Goal: Task Accomplishment & Management: Complete application form

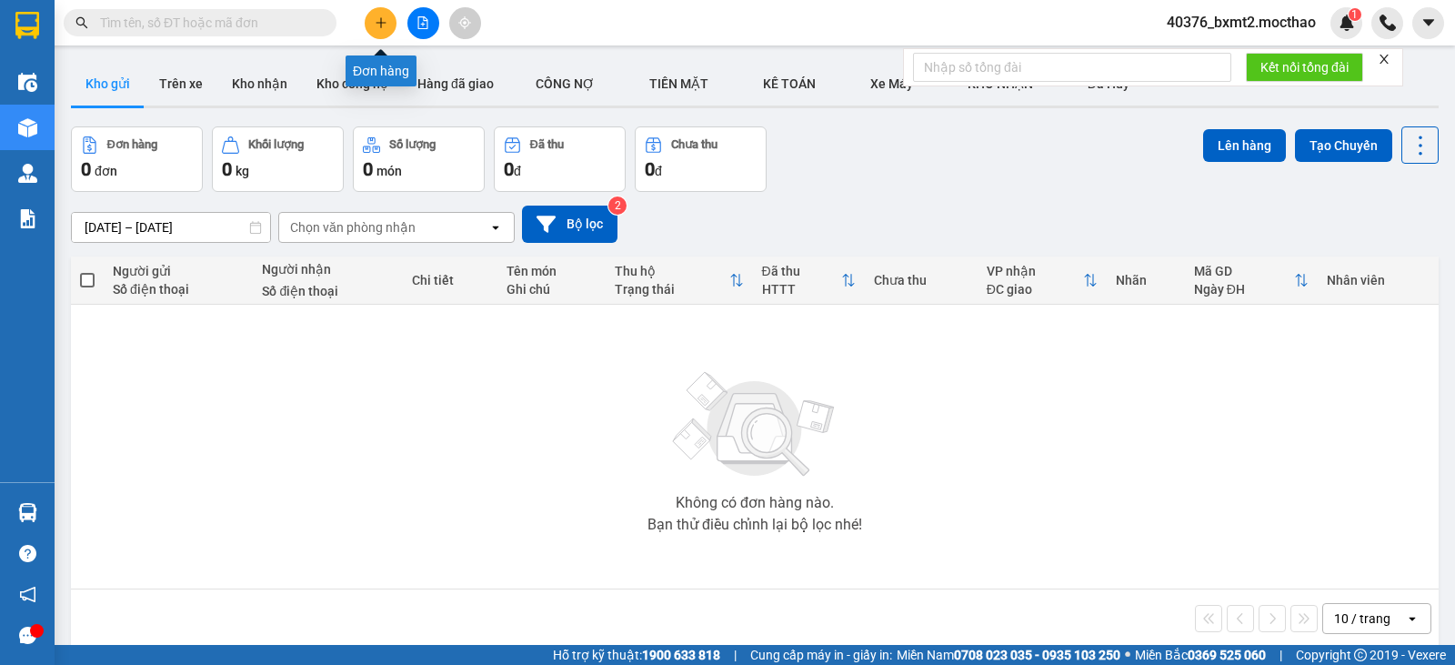
click at [378, 27] on icon "plus" at bounding box center [381, 22] width 13 height 13
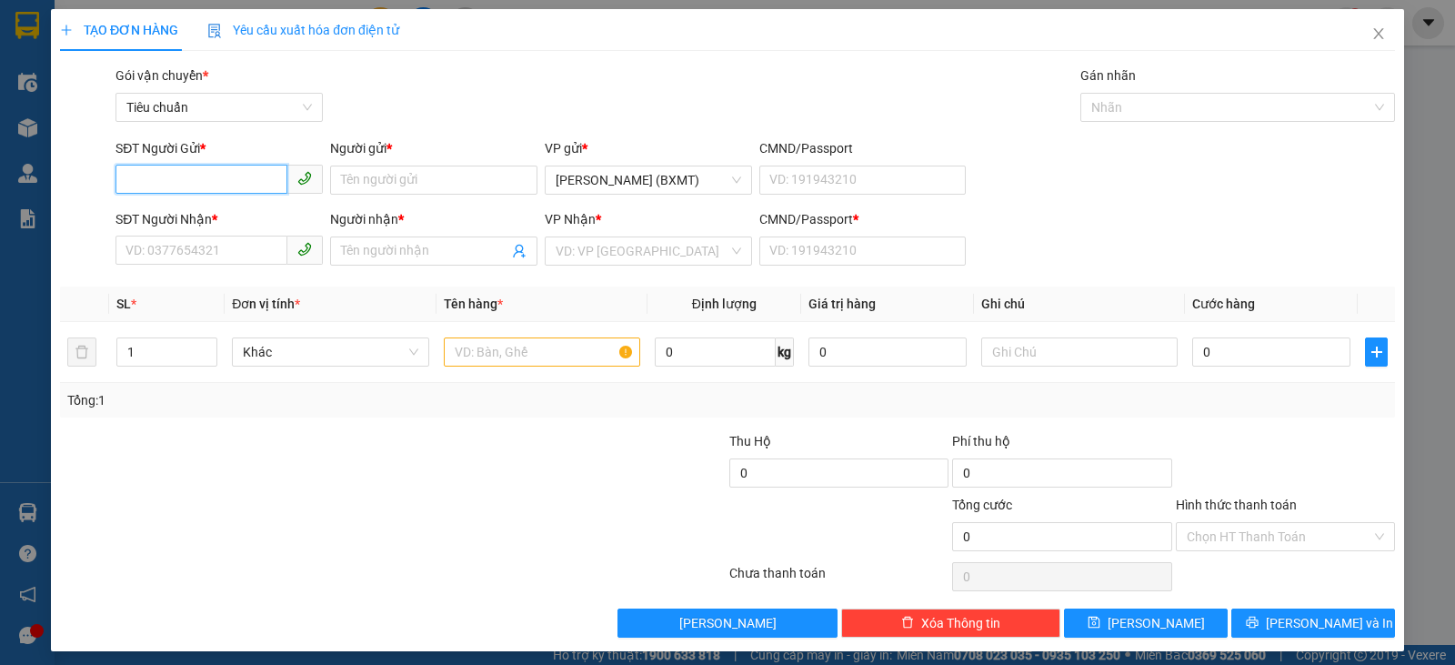
click at [224, 178] on input "SĐT Người Gửi *" at bounding box center [202, 179] width 172 height 29
click at [215, 260] on input "SĐT Người Nhận *" at bounding box center [202, 250] width 172 height 29
click at [438, 242] on input "Người nhận *" at bounding box center [424, 251] width 167 height 20
click at [362, 250] on input "nha" at bounding box center [424, 251] width 167 height 20
type input "n"
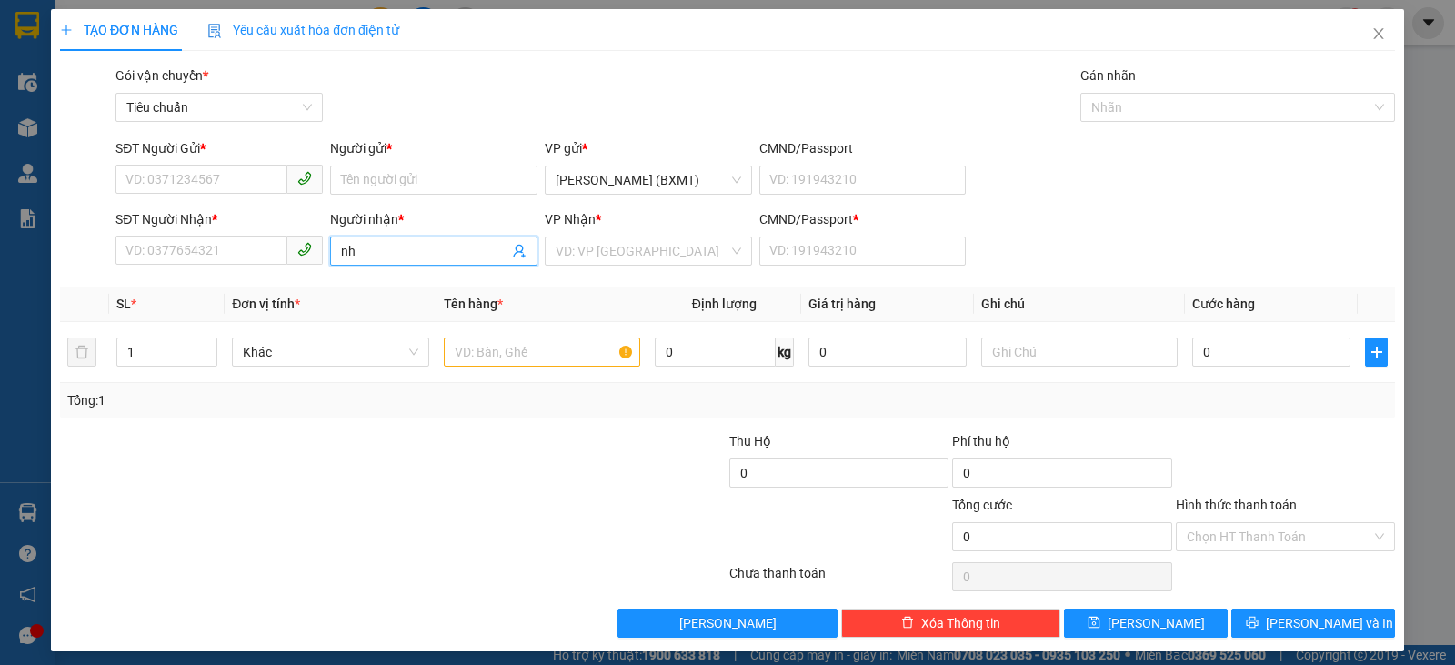
type input "n"
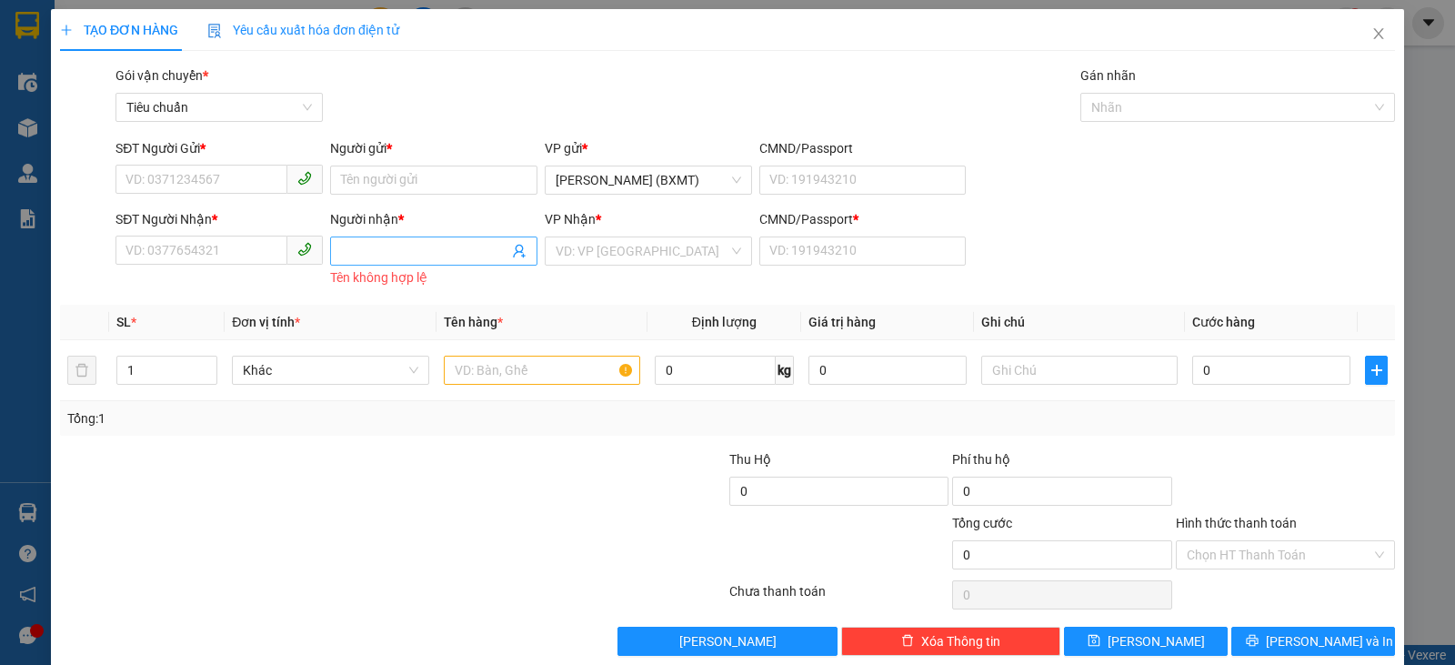
click at [378, 256] on input "Người nhận *" at bounding box center [424, 251] width 167 height 20
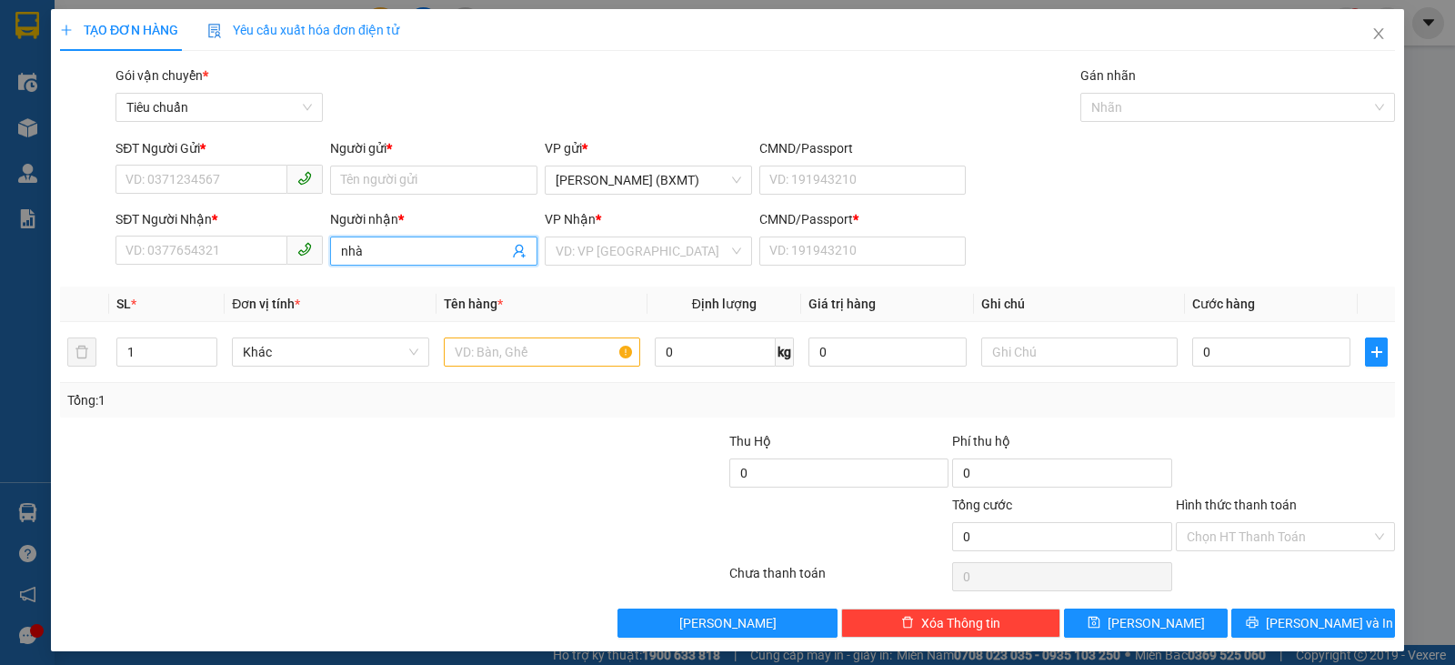
type input "nhàn"
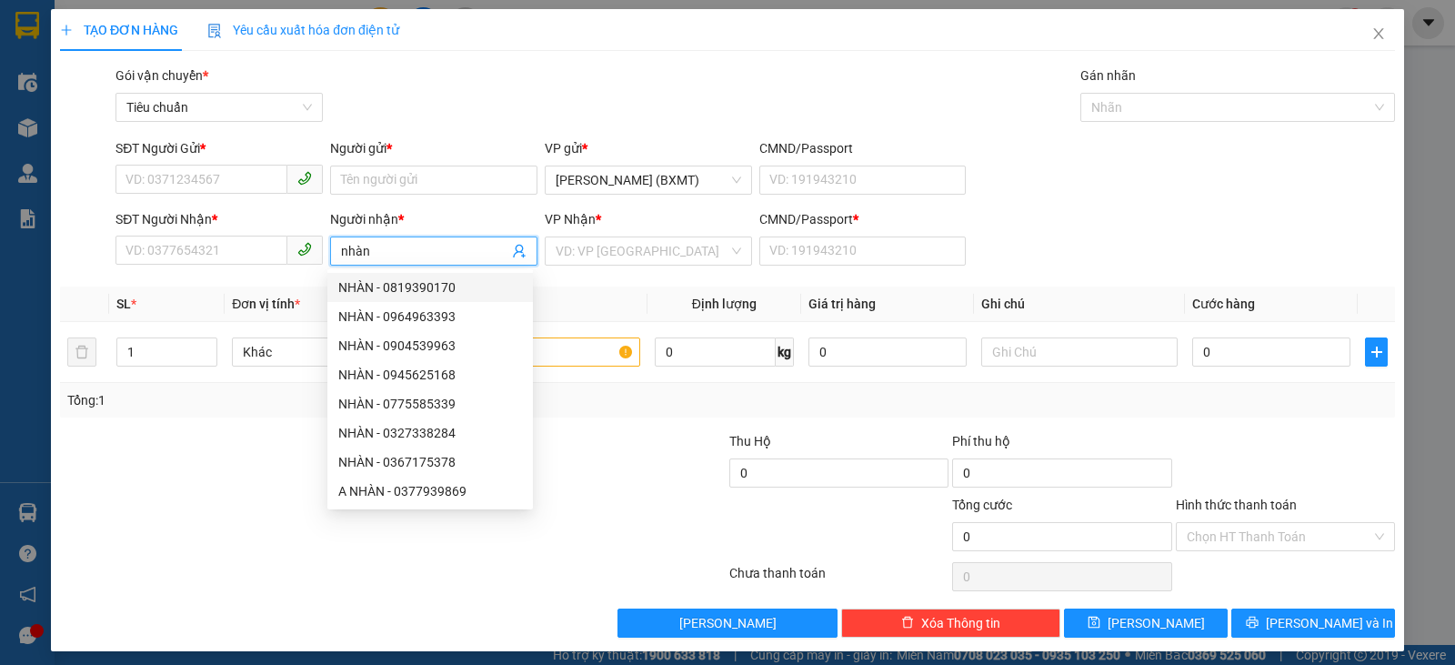
click at [388, 275] on div "NHÀN - 0819390170" at bounding box center [430, 287] width 206 height 29
type input "0819390170"
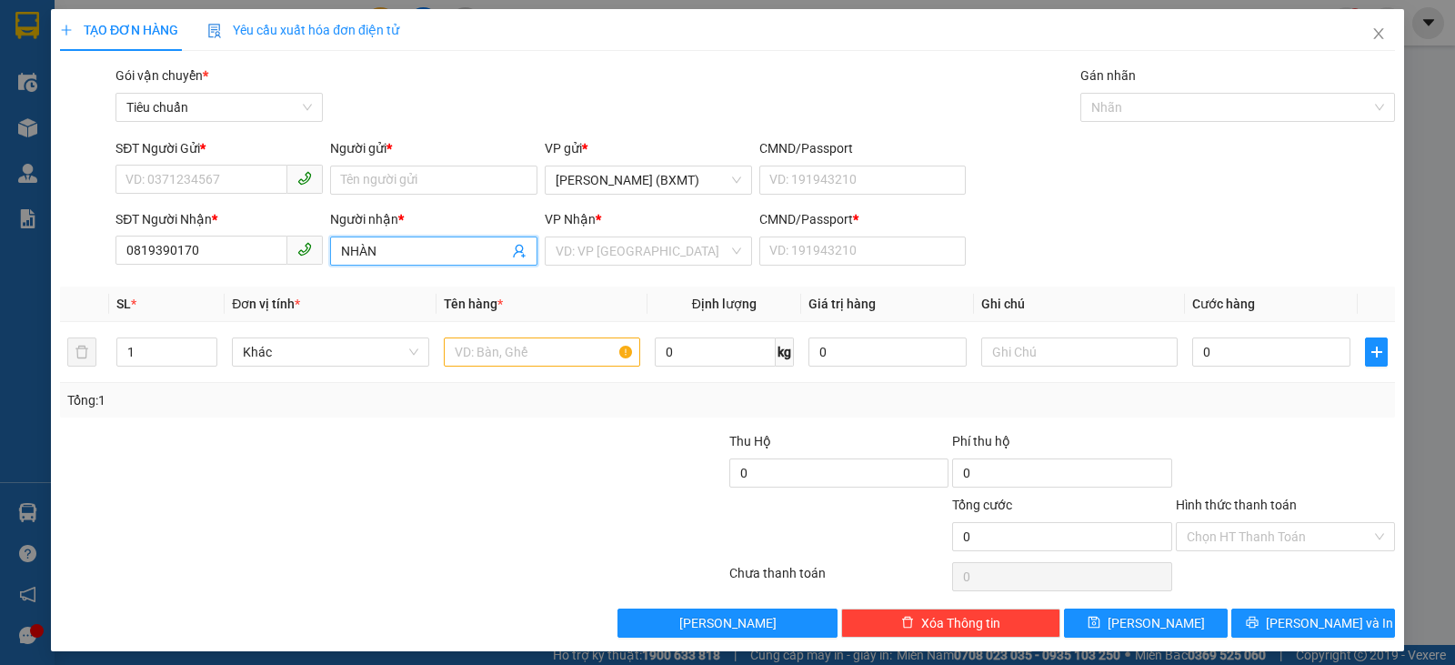
type input "NHÀN"
click at [388, 286] on div "Transit Pickup Surcharge Ids Transit Deliver Surcharge Ids Transit Deliver Surc…" at bounding box center [727, 351] width 1335 height 572
click at [173, 163] on div "SĐT Người Gửi *" at bounding box center [219, 151] width 207 height 27
click at [180, 166] on input "SĐT Người Gửi *" at bounding box center [202, 179] width 172 height 29
click at [190, 182] on input "SĐT Người Gửi *" at bounding box center [202, 179] width 172 height 29
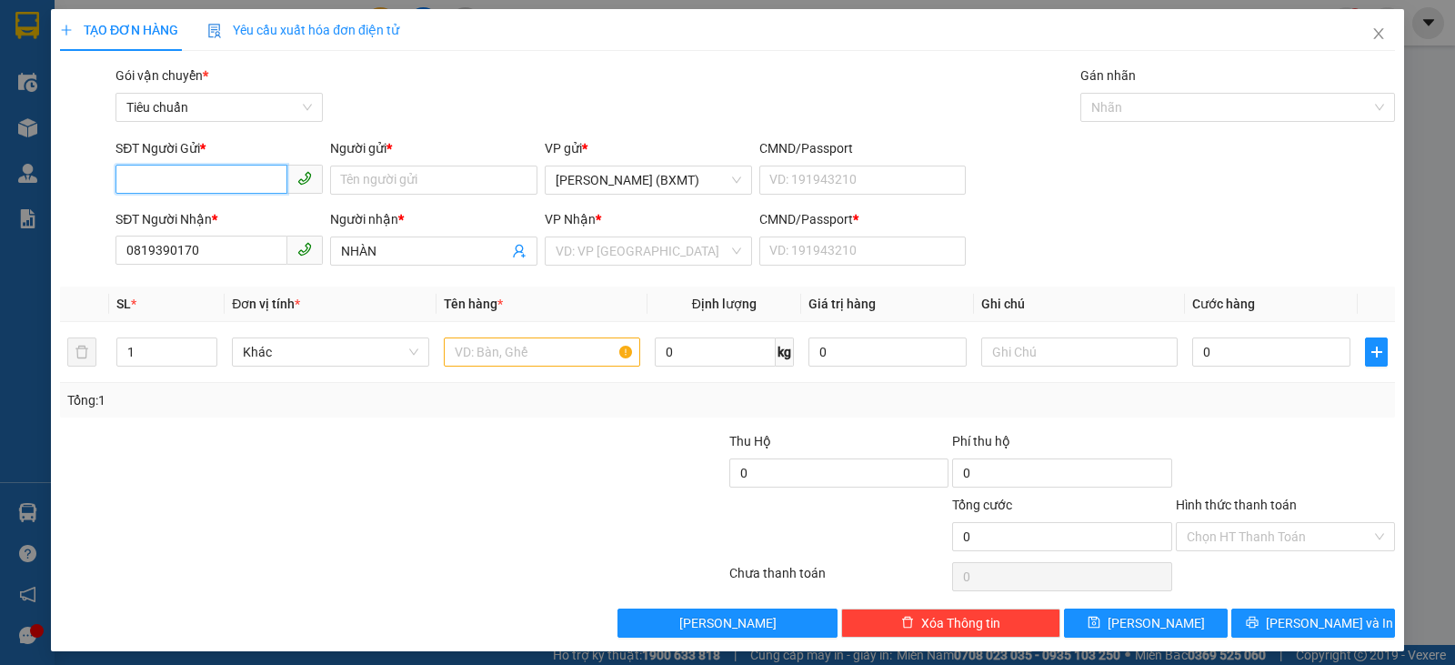
click at [190, 183] on input "SĐT Người Gửi *" at bounding box center [202, 179] width 172 height 29
drag, startPoint x: 234, startPoint y: 247, endPoint x: 206, endPoint y: 258, distance: 29.7
click at [206, 258] on input "0819390170" at bounding box center [202, 250] width 172 height 29
drag, startPoint x: 206, startPoint y: 258, endPoint x: 0, endPoint y: 337, distance: 220.8
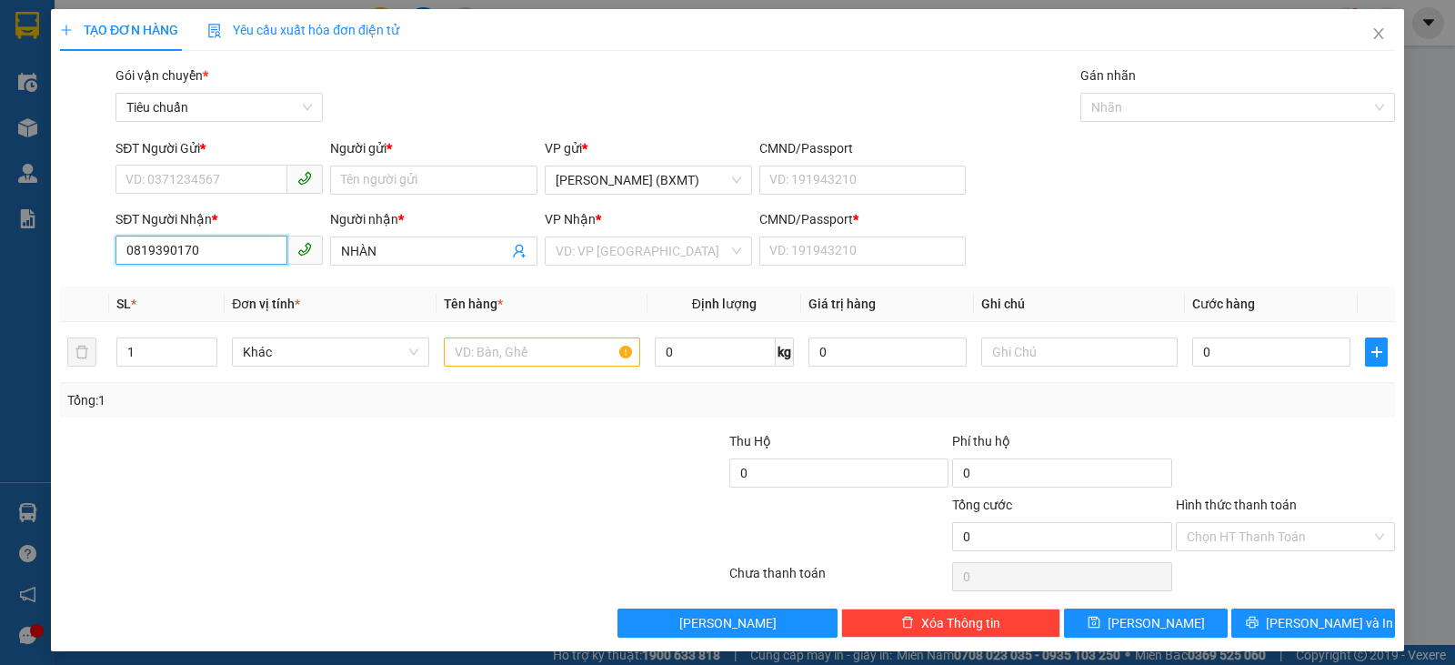
click at [0, 337] on div "TẠO ĐƠN HÀNG Yêu cầu xuất hóa đơn điện tử Transit Pickup Surcharge Ids Transit …" at bounding box center [727, 332] width 1455 height 665
click at [229, 294] on div "0905754749 - NHÀN" at bounding box center [218, 287] width 184 height 20
type input "0905754749"
type input "0"
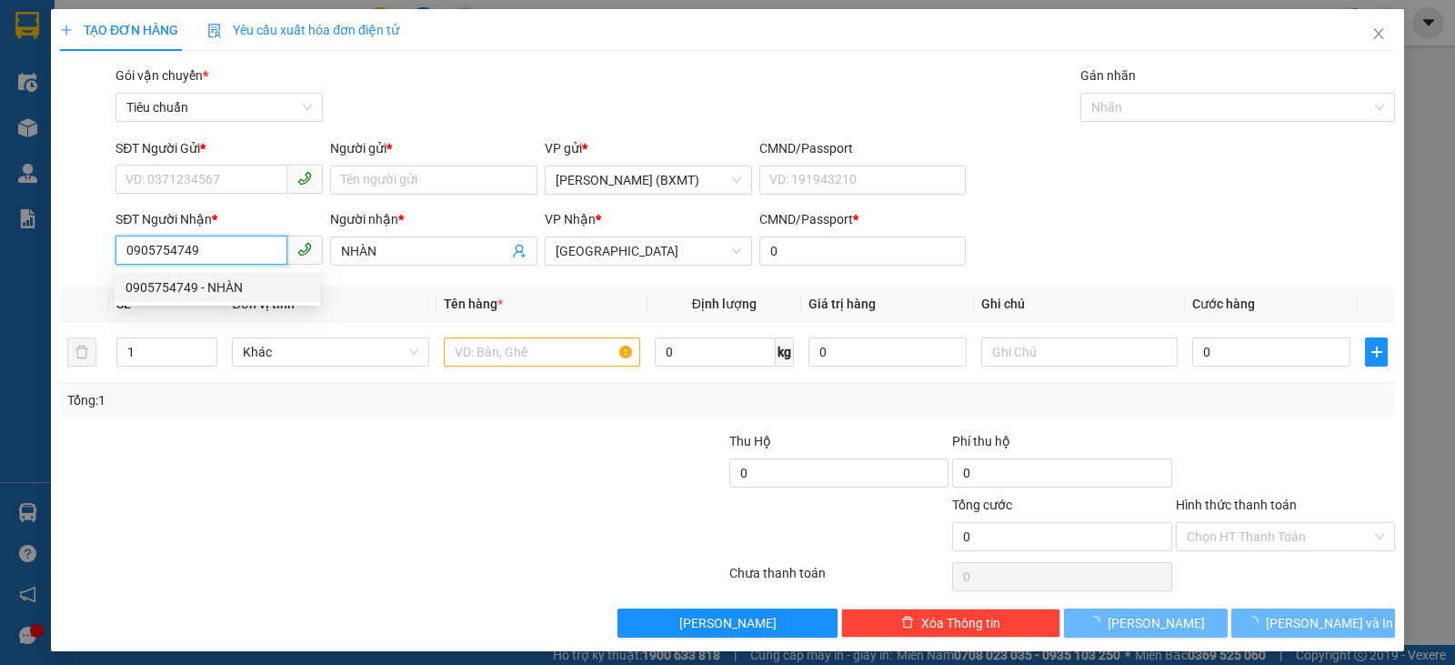
type input "60.000"
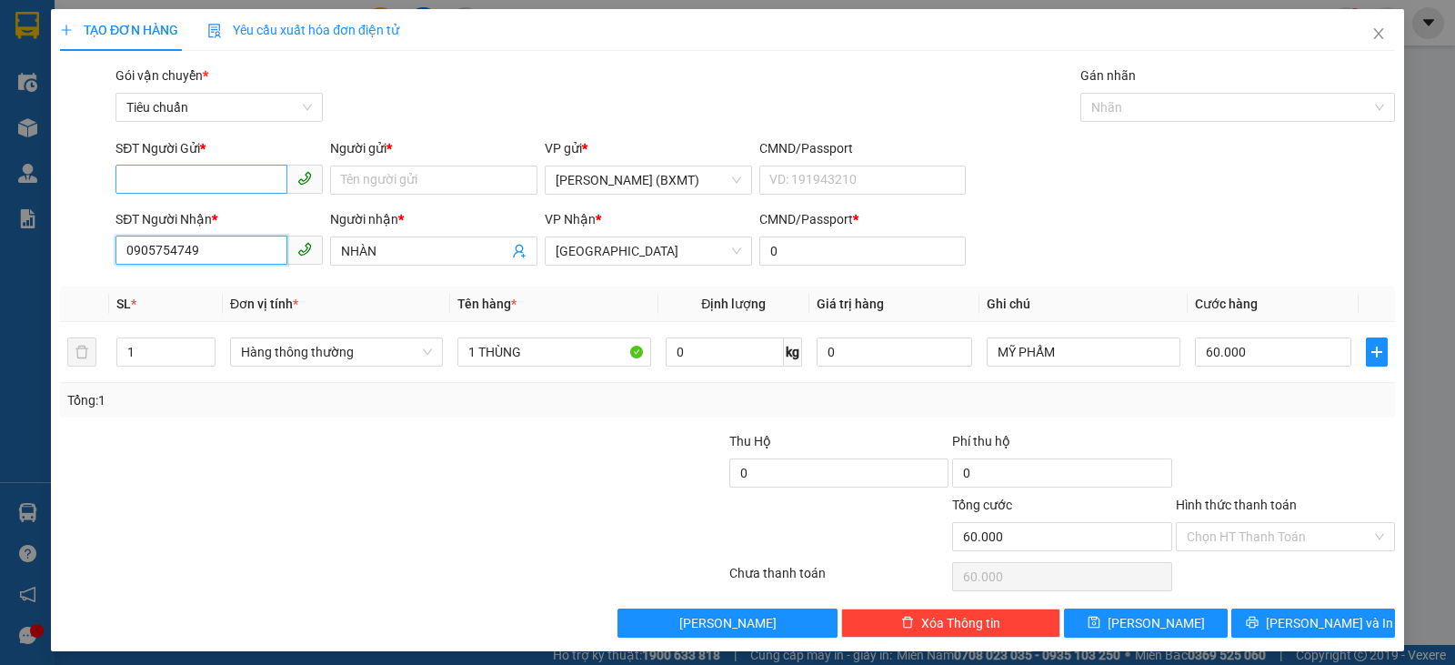
type input "0905754749"
click at [216, 183] on input "SĐT Người Gửi *" at bounding box center [202, 179] width 172 height 29
click at [230, 207] on div "0971238183 - CTY MỸ PHẨM HOA VIỆT" at bounding box center [238, 216] width 224 height 20
type input "0971238183"
type input "CTY MỸ PHẨM HOA VIỆT"
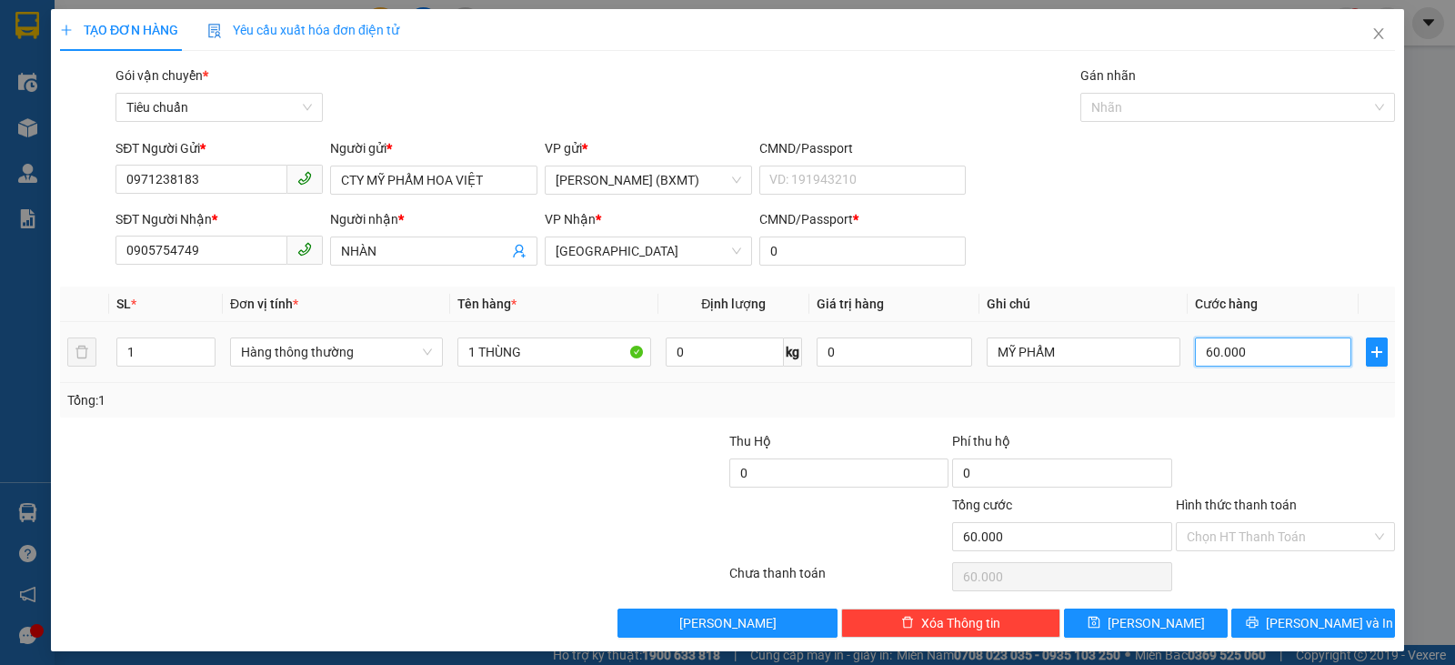
click at [1261, 358] on input "60.000" at bounding box center [1273, 351] width 156 height 29
type input "5"
type input "54"
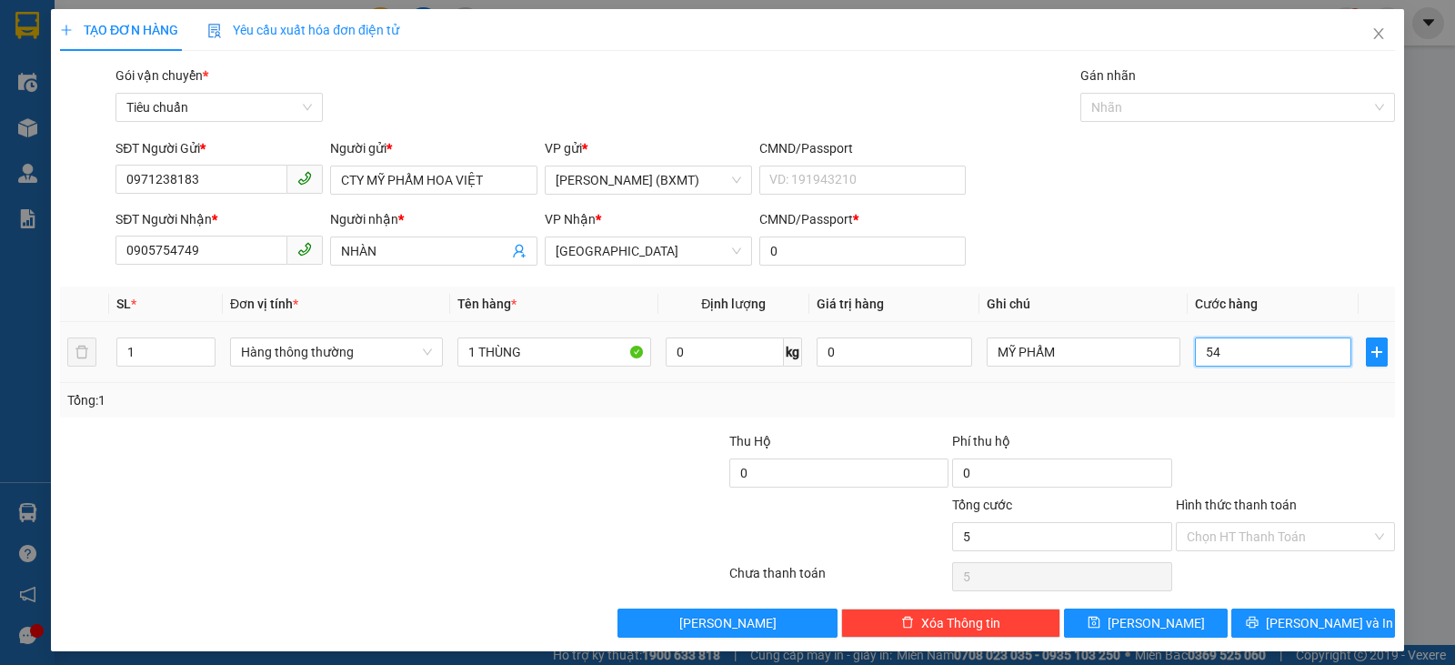
type input "54"
type input "540"
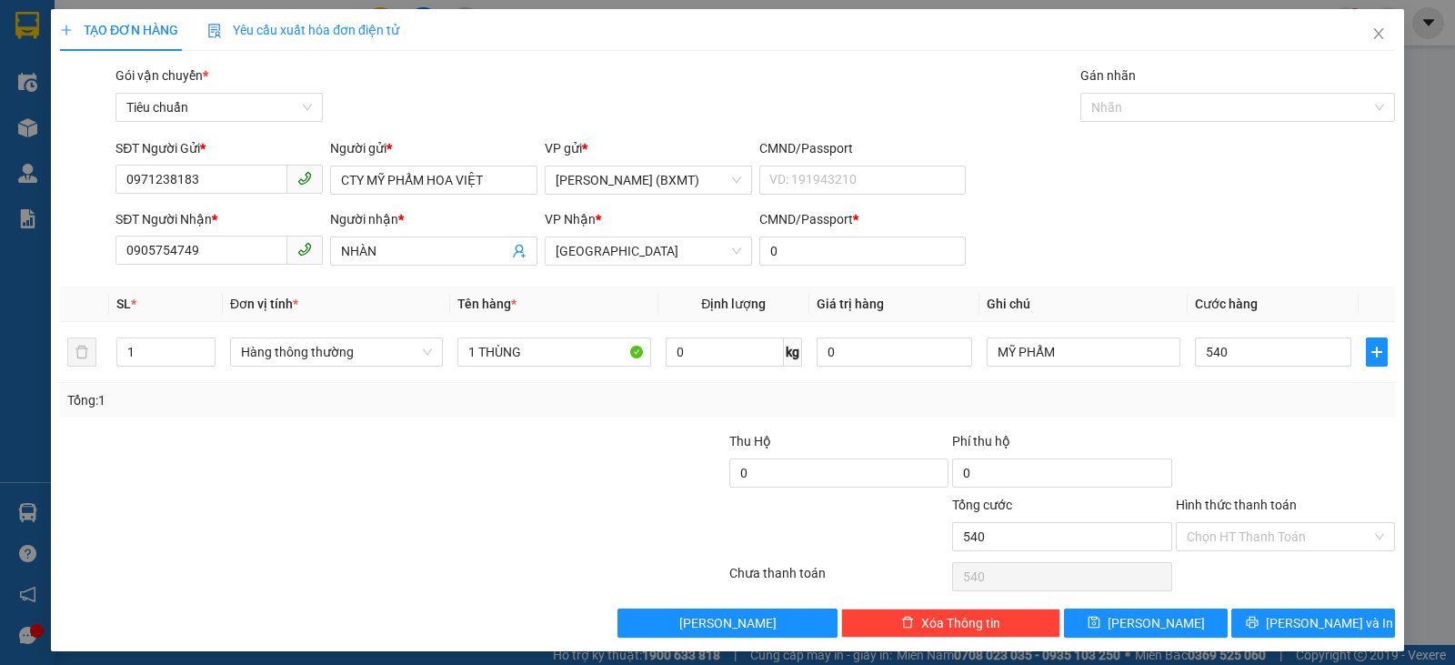
type input "540.000"
click at [1272, 408] on div "Tổng: 1" at bounding box center [727, 400] width 1321 height 20
click at [76, 354] on tr "1 Hàng thông thường 1 THÙNG 0 kg 0 MỸ PHẨM 540.000" at bounding box center [727, 352] width 1335 height 61
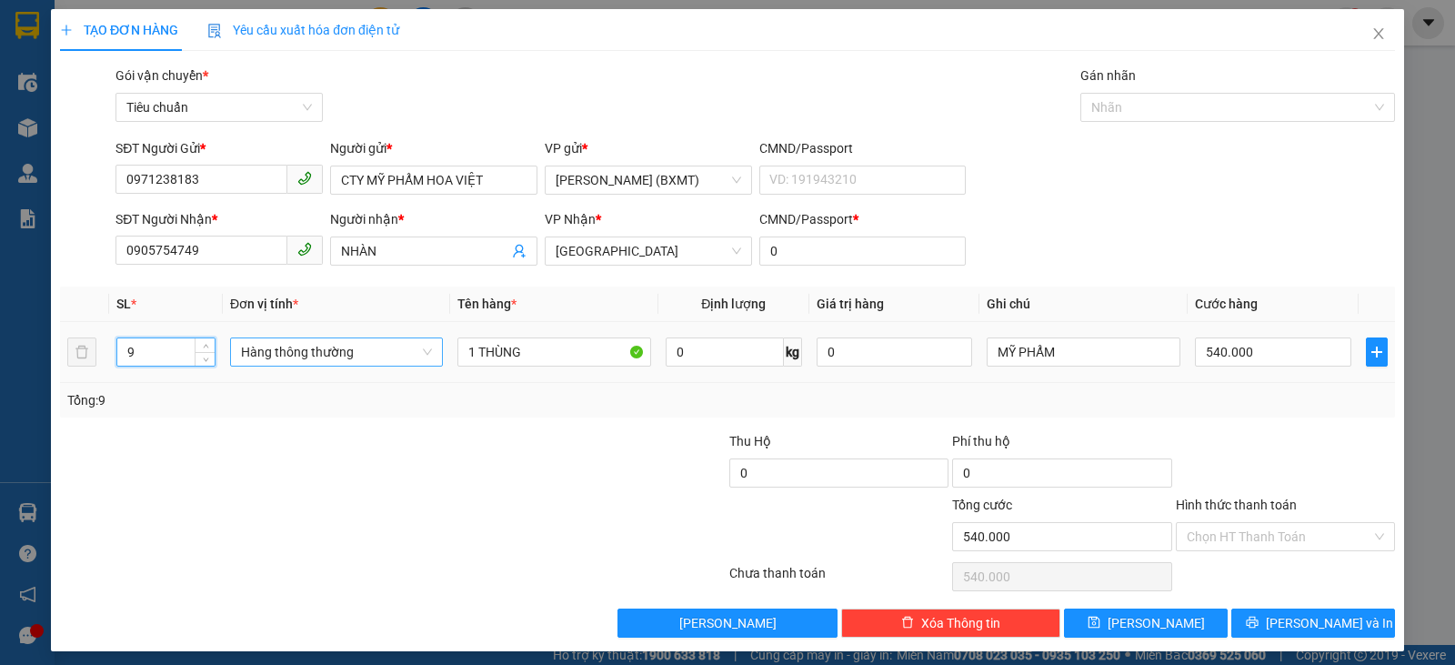
drag, startPoint x: 347, startPoint y: 347, endPoint x: 333, endPoint y: 347, distance: 14.6
click at [341, 347] on span "Hàng thông thường" at bounding box center [336, 351] width 191 height 27
type input "9"
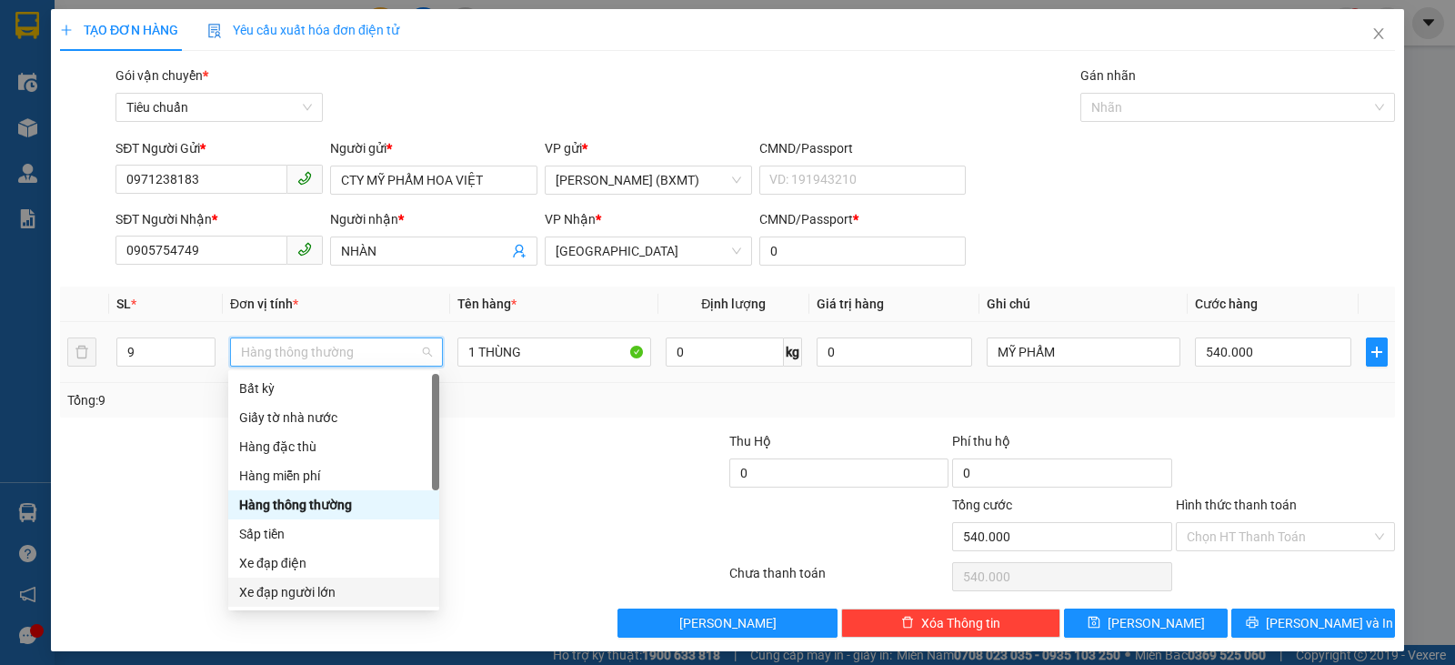
type input "0"
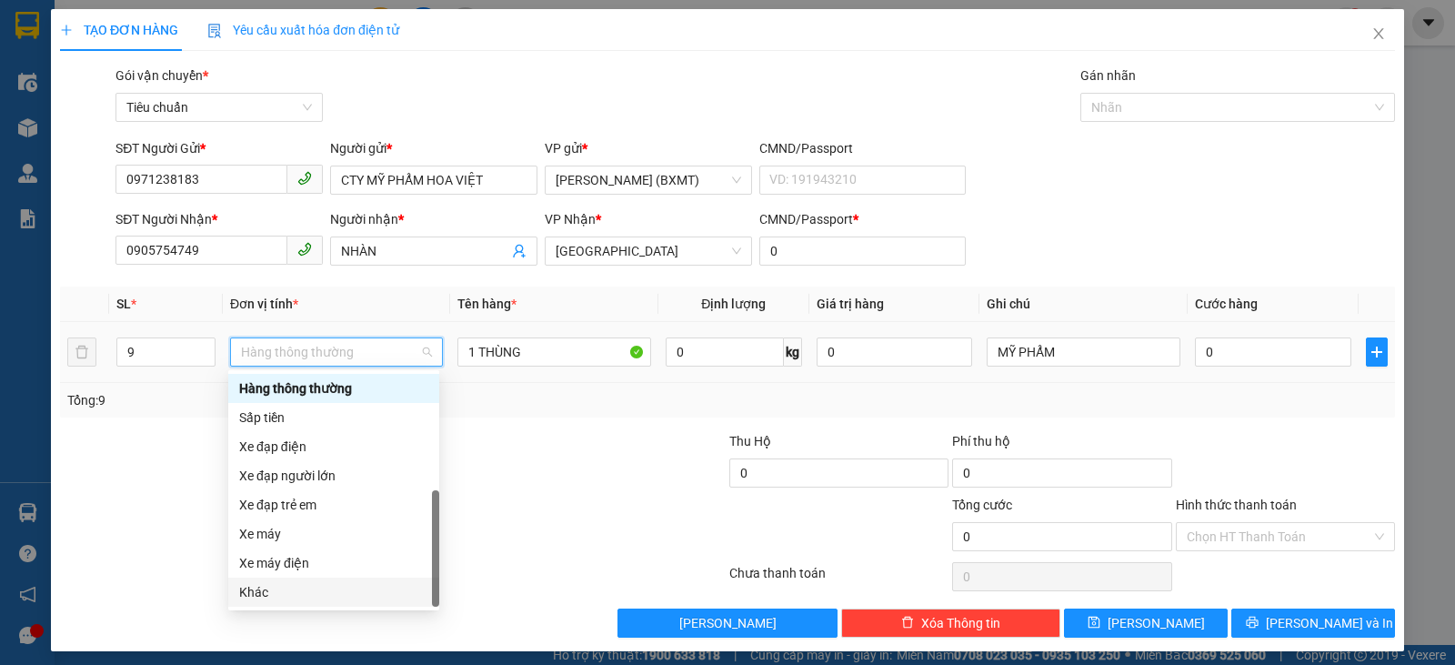
drag, startPoint x: 265, startPoint y: 597, endPoint x: 298, endPoint y: 526, distance: 78.5
click at [265, 596] on div "Khác" at bounding box center [333, 592] width 189 height 20
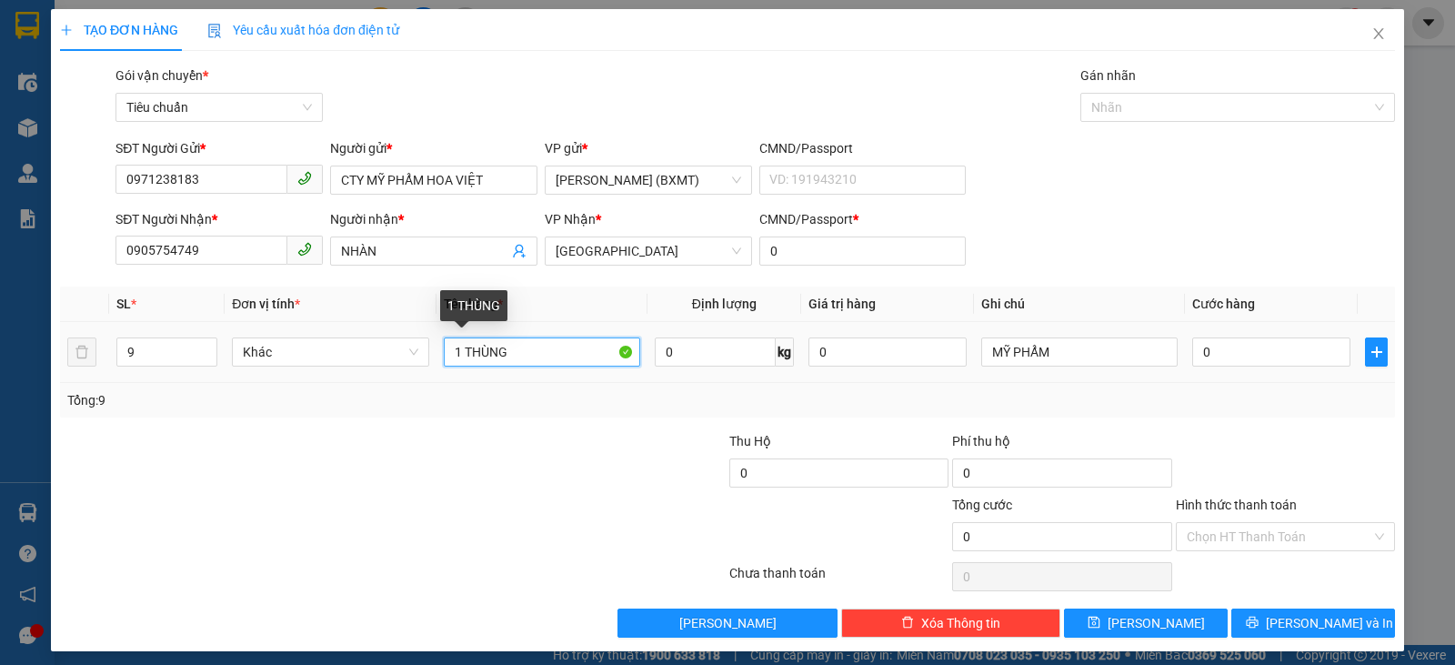
drag, startPoint x: 457, startPoint y: 356, endPoint x: 440, endPoint y: 356, distance: 16.4
click at [444, 356] on input "1 THÙNG" at bounding box center [542, 351] width 196 height 29
type input "9 THÙNG"
click at [1309, 449] on div at bounding box center [1285, 463] width 223 height 64
click at [1298, 535] on input "Hình thức thanh toán" at bounding box center [1279, 536] width 185 height 27
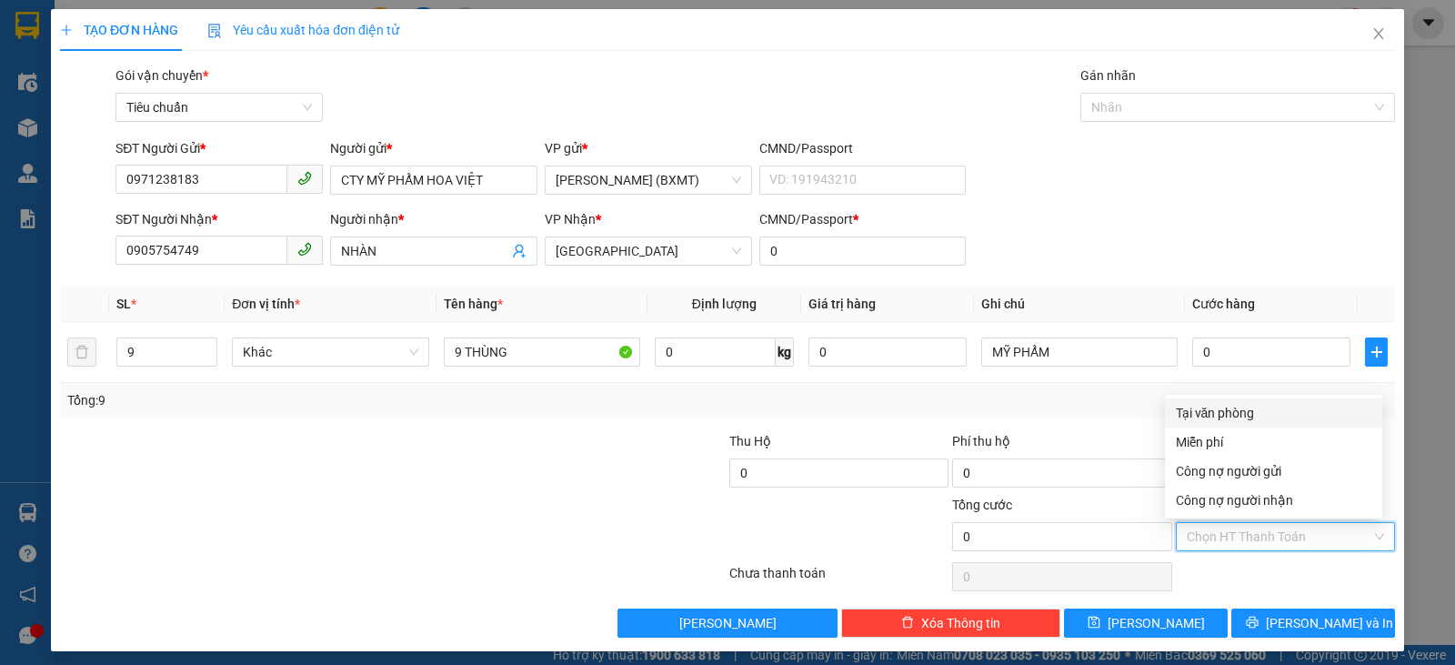
click at [1190, 410] on div "Tại văn phòng" at bounding box center [1274, 413] width 196 height 20
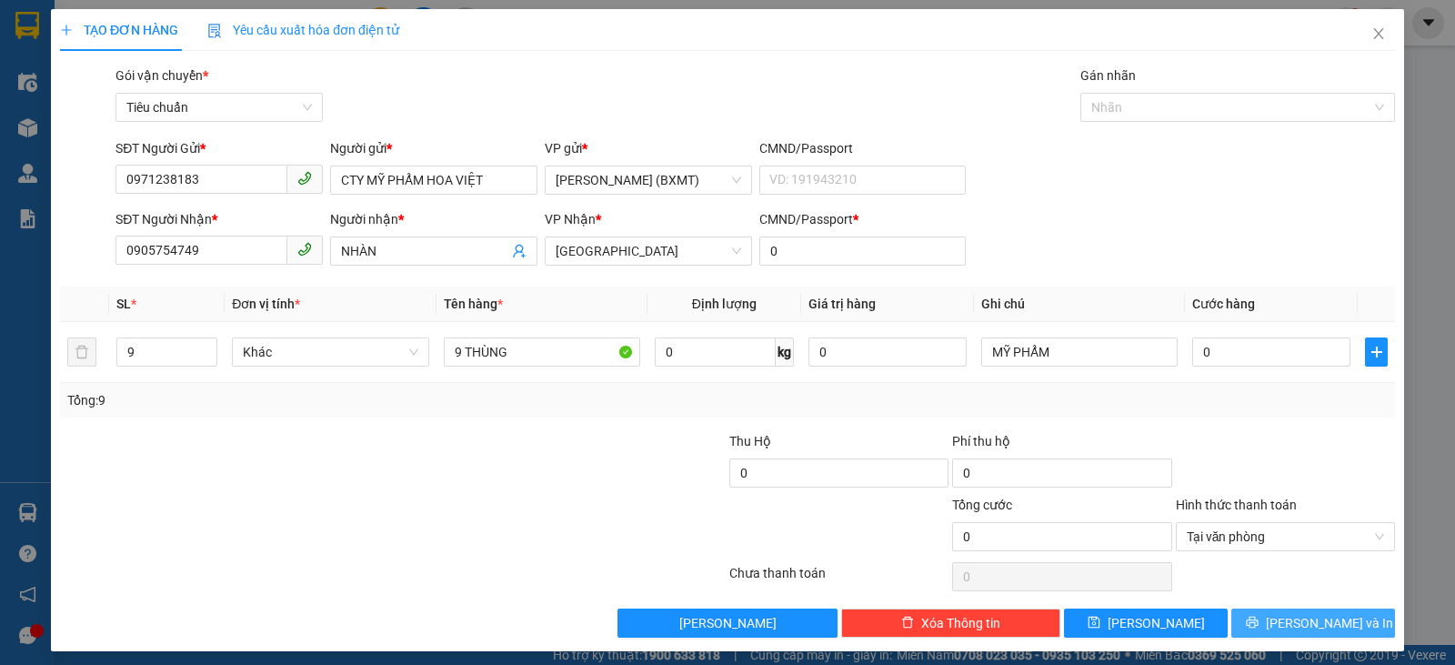
click at [1300, 622] on span "[PERSON_NAME] và In" at bounding box center [1329, 623] width 127 height 20
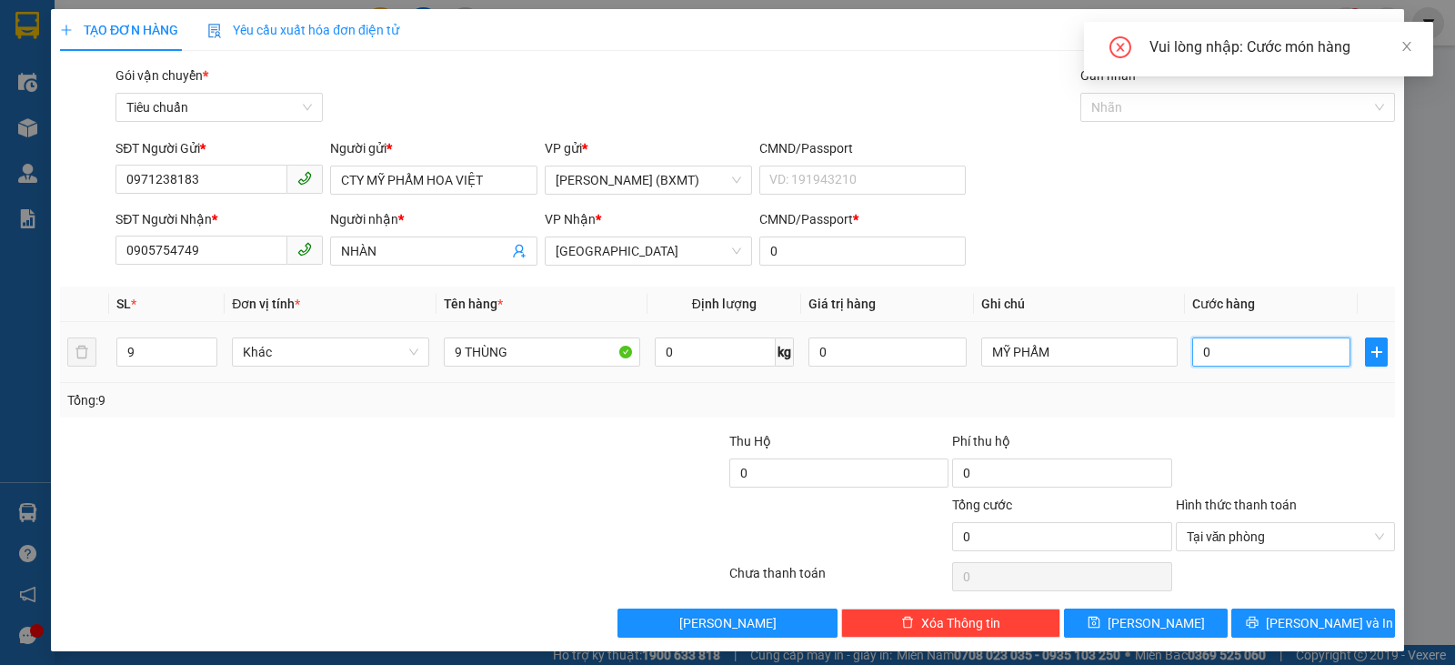
click at [1249, 356] on input "0" at bounding box center [1272, 351] width 158 height 29
type input "5"
type input "50"
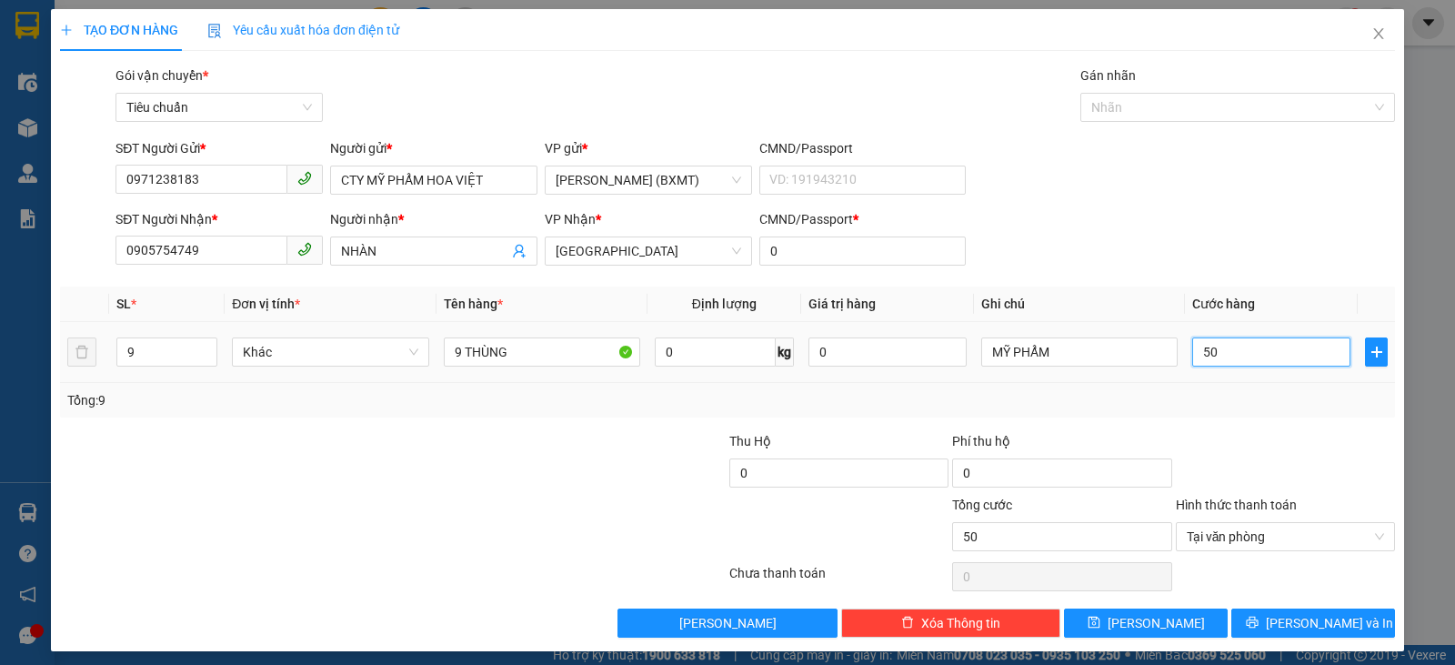
type input "5"
type input "54"
type input "540"
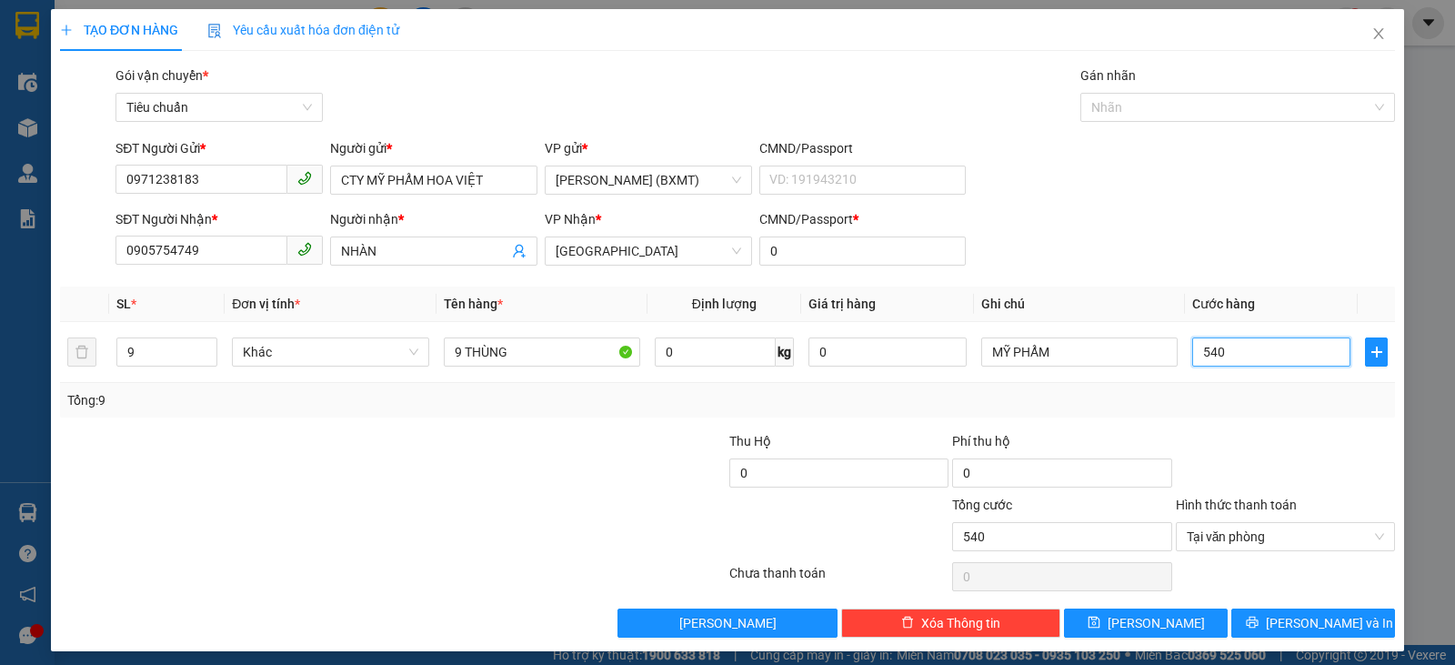
type input "540"
type input "540.000"
click at [1286, 384] on div "Tổng: 9" at bounding box center [727, 400] width 1335 height 35
click at [1335, 616] on span "[PERSON_NAME] và In" at bounding box center [1329, 623] width 127 height 20
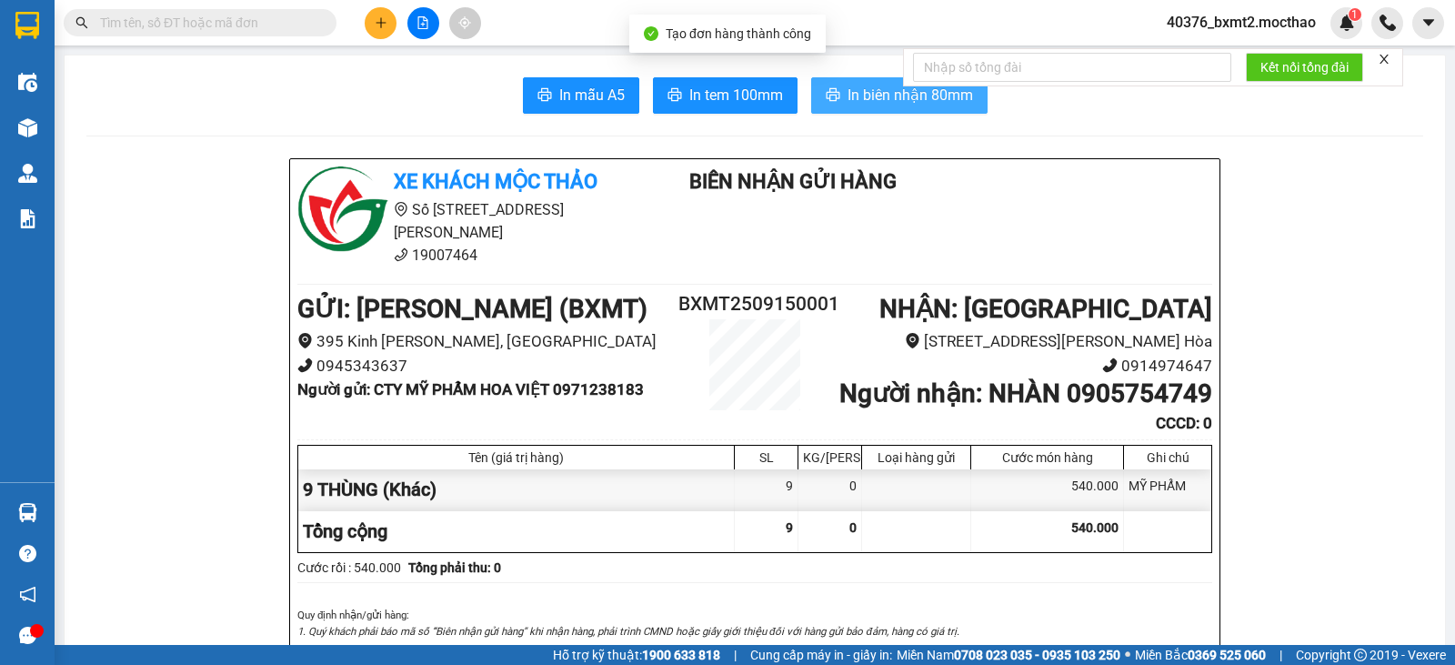
click at [834, 88] on button "In biên nhận 80mm" at bounding box center [899, 95] width 176 height 36
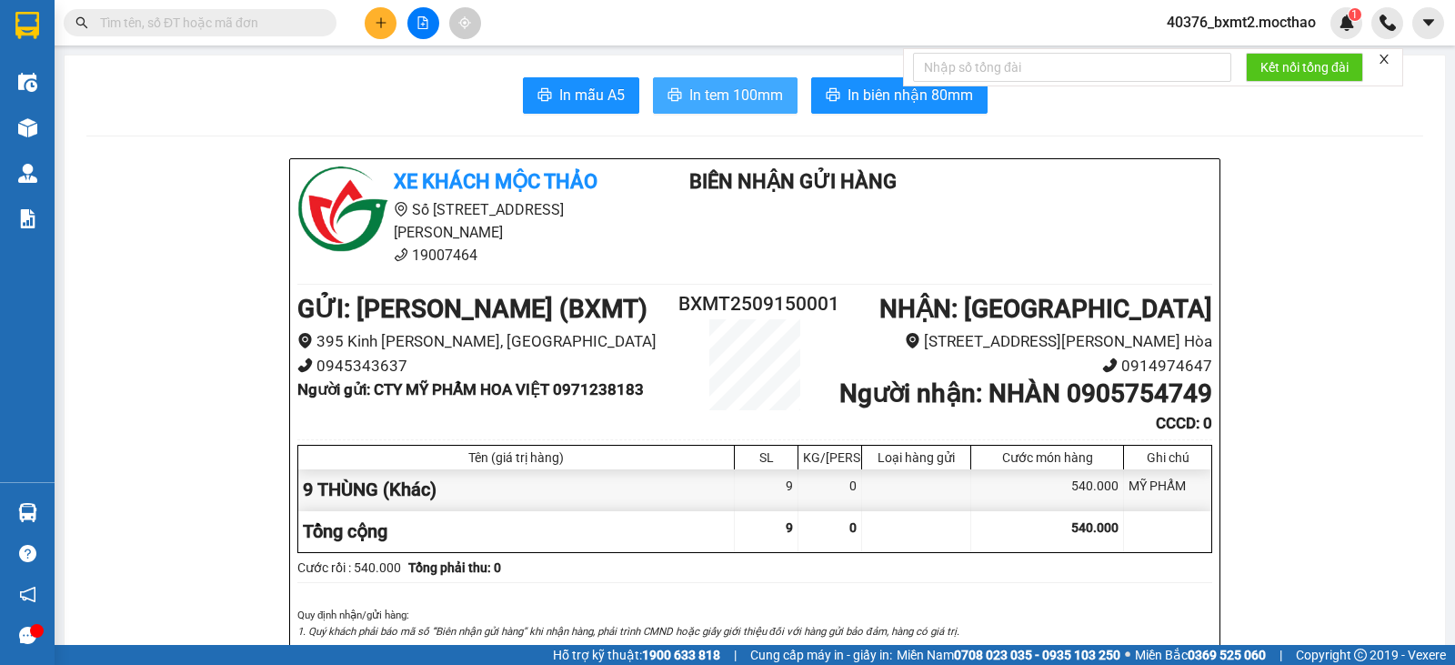
click at [736, 88] on span "In tem 100mm" at bounding box center [737, 95] width 94 height 23
click at [378, 19] on icon "plus" at bounding box center [381, 22] width 13 height 13
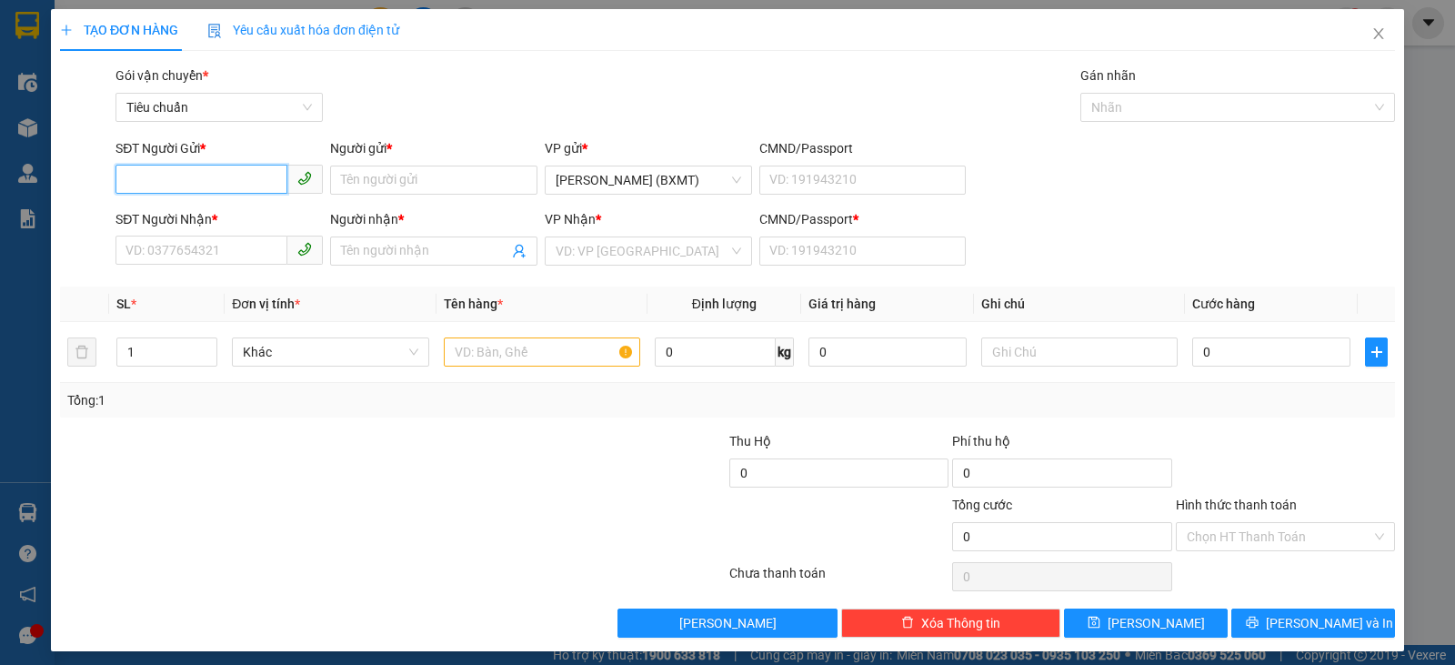
click at [155, 172] on input "SĐT Người Gửi *" at bounding box center [202, 179] width 172 height 29
click at [175, 239] on div "0857894313 - MAI" at bounding box center [218, 246] width 184 height 20
type input "0857894313"
type input "MAI"
type input "0946208293"
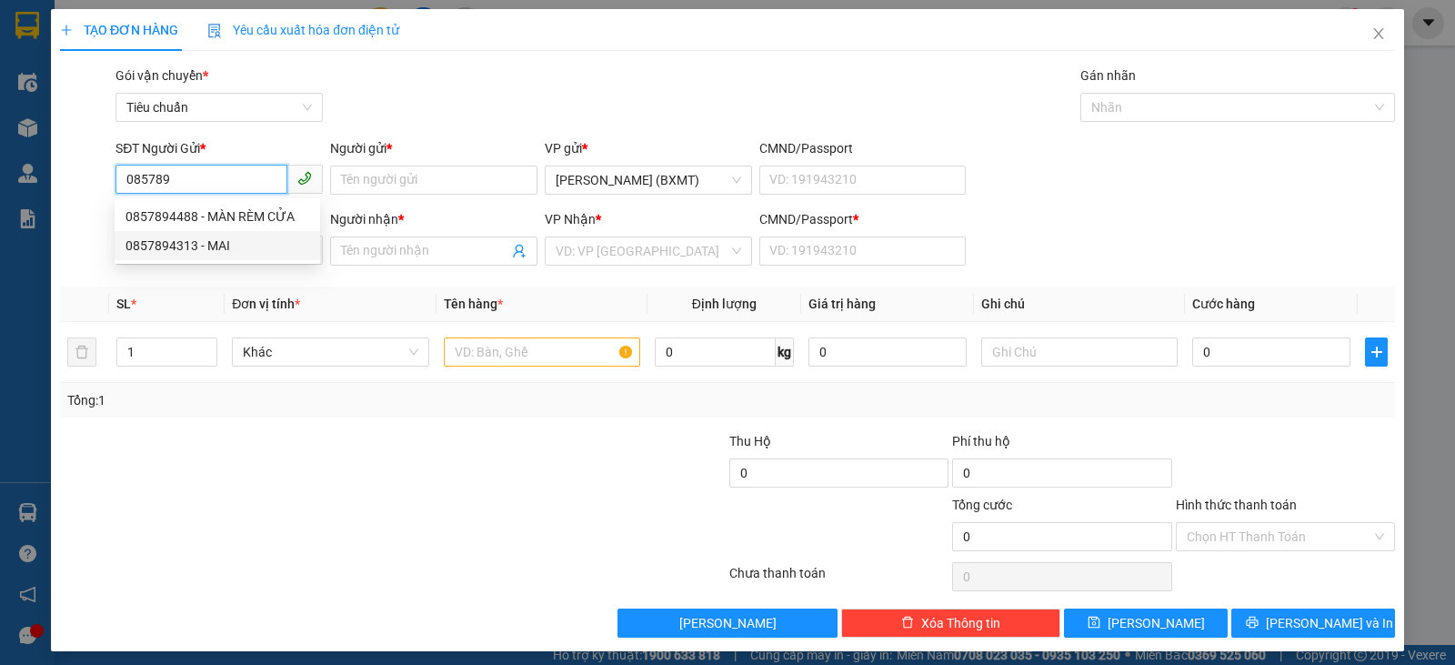
type input "SƯƠNG"
type input "0"
type input "50.000"
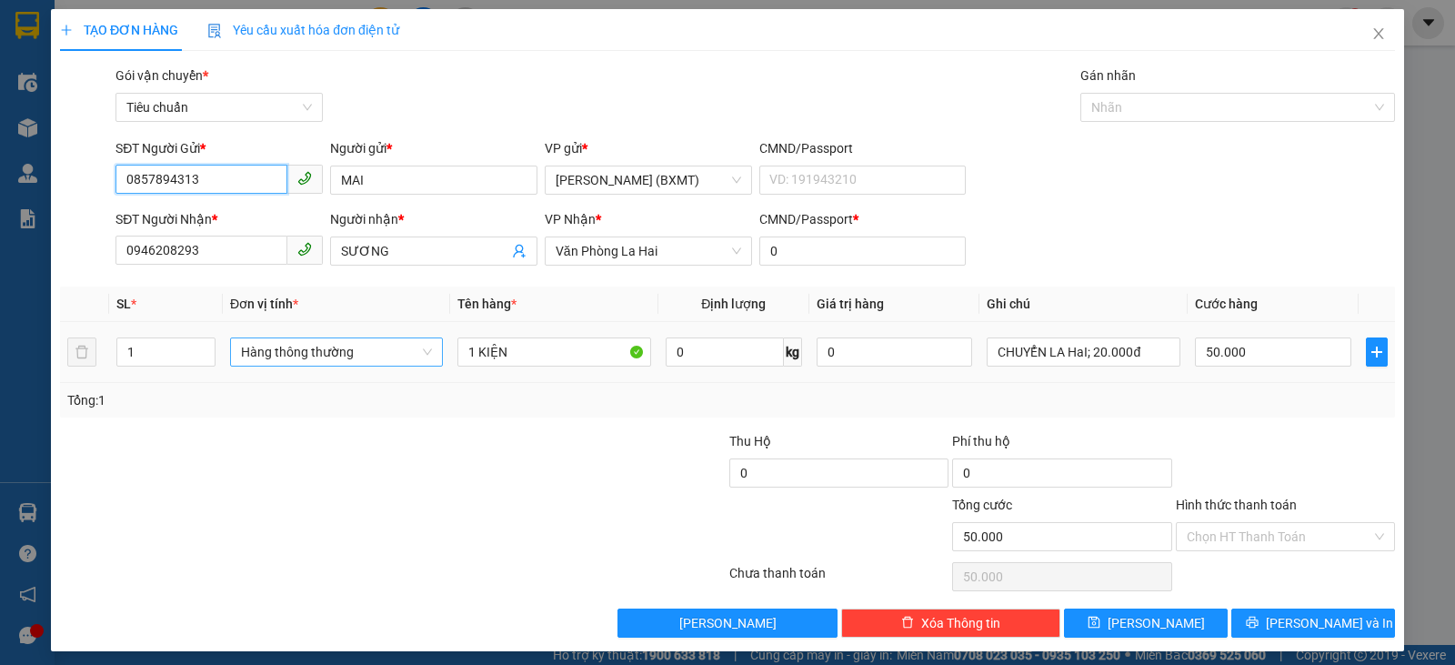
click at [296, 347] on span "Hàng thông thường" at bounding box center [336, 351] width 191 height 27
type input "0857894313"
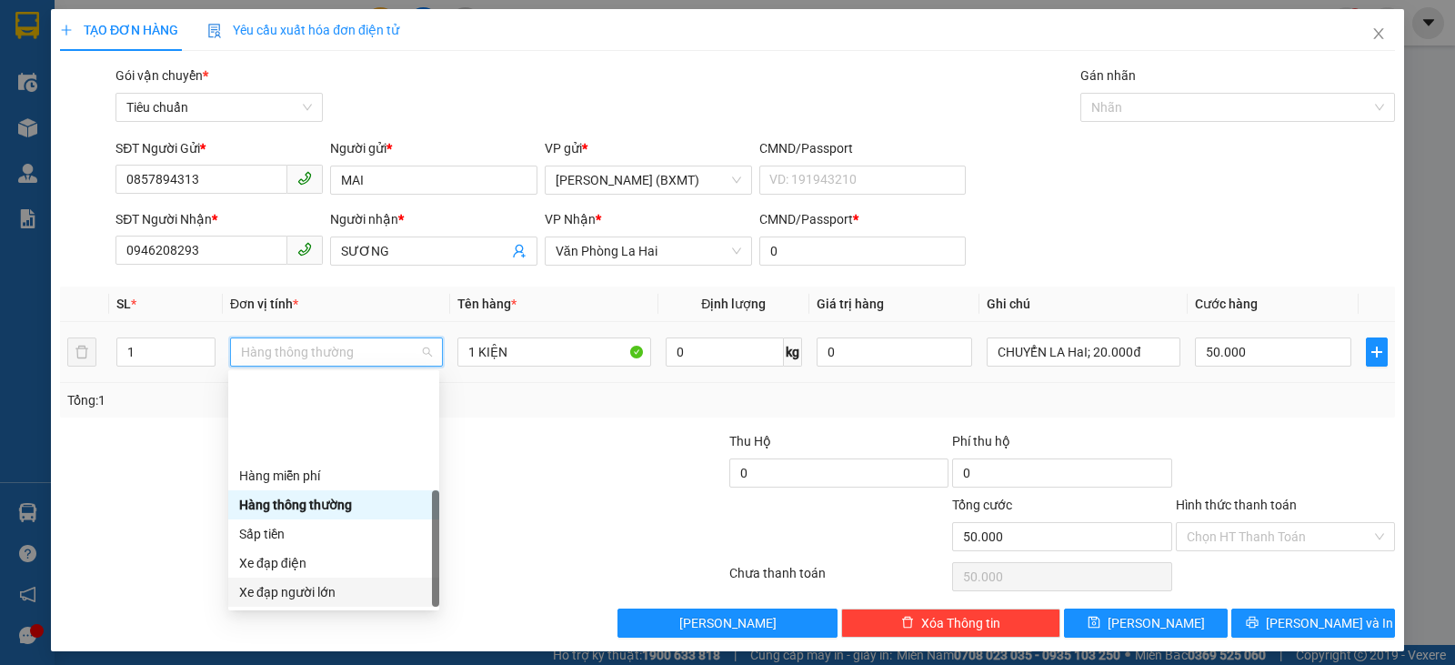
scroll to position [116, 0]
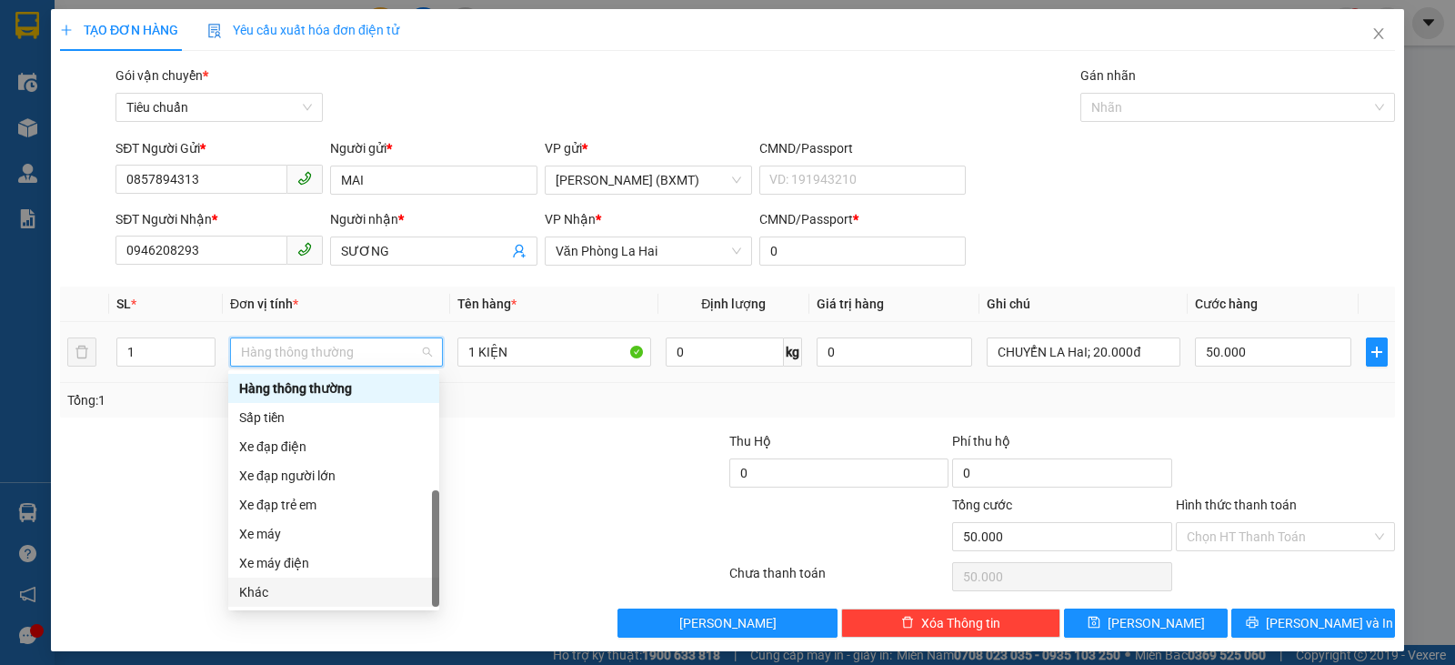
click at [288, 584] on div "Khác" at bounding box center [333, 592] width 189 height 20
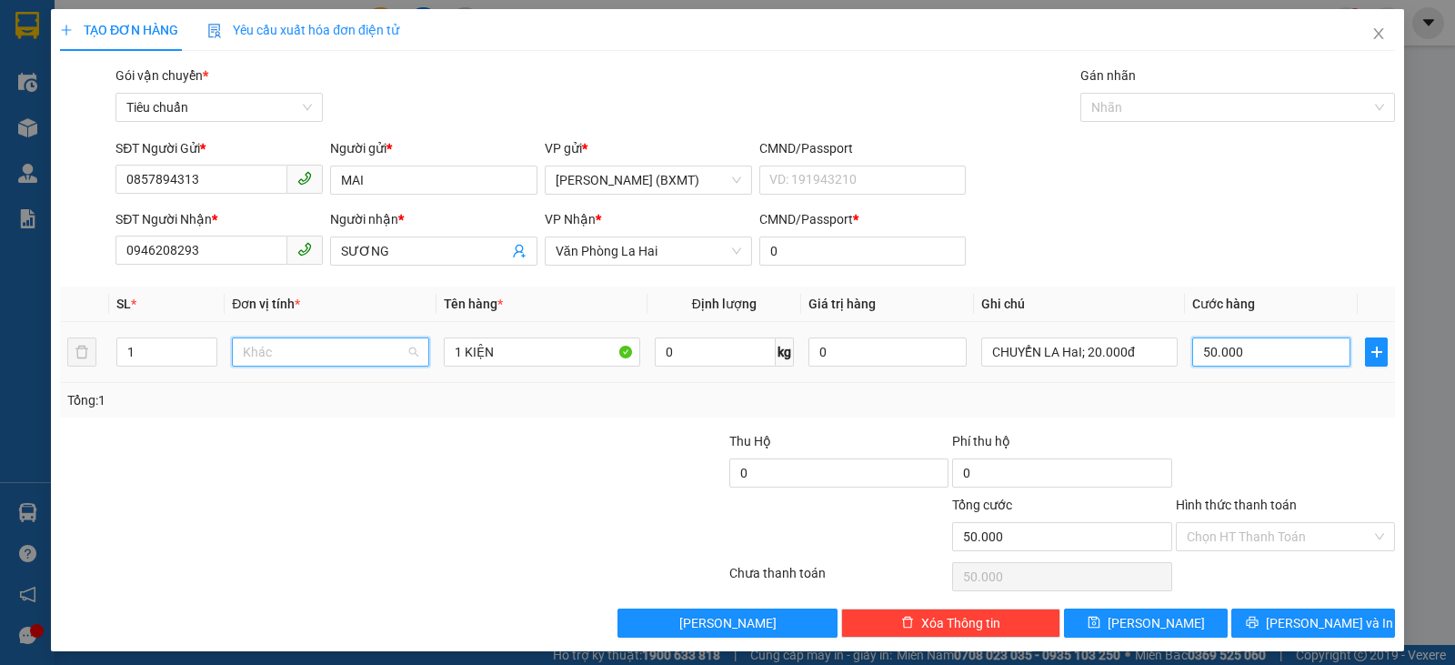
click at [1270, 354] on input "50.000" at bounding box center [1272, 351] width 158 height 29
click at [1322, 427] on div "Transit Pickup Surcharge Ids Transit Deliver Surcharge Ids Transit Deliver Surc…" at bounding box center [727, 351] width 1335 height 572
click at [1254, 356] on input "50.000" at bounding box center [1272, 351] width 158 height 29
type input "3"
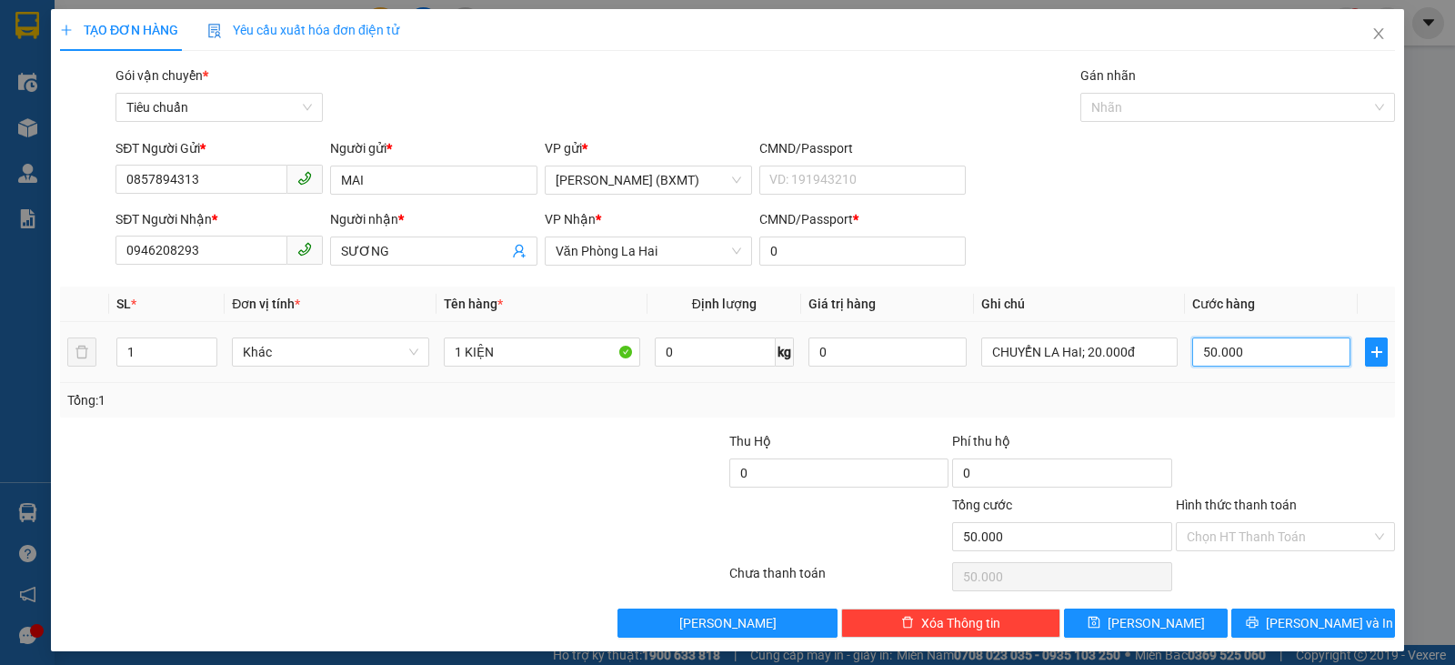
type input "3"
type input "30"
type input "30.000"
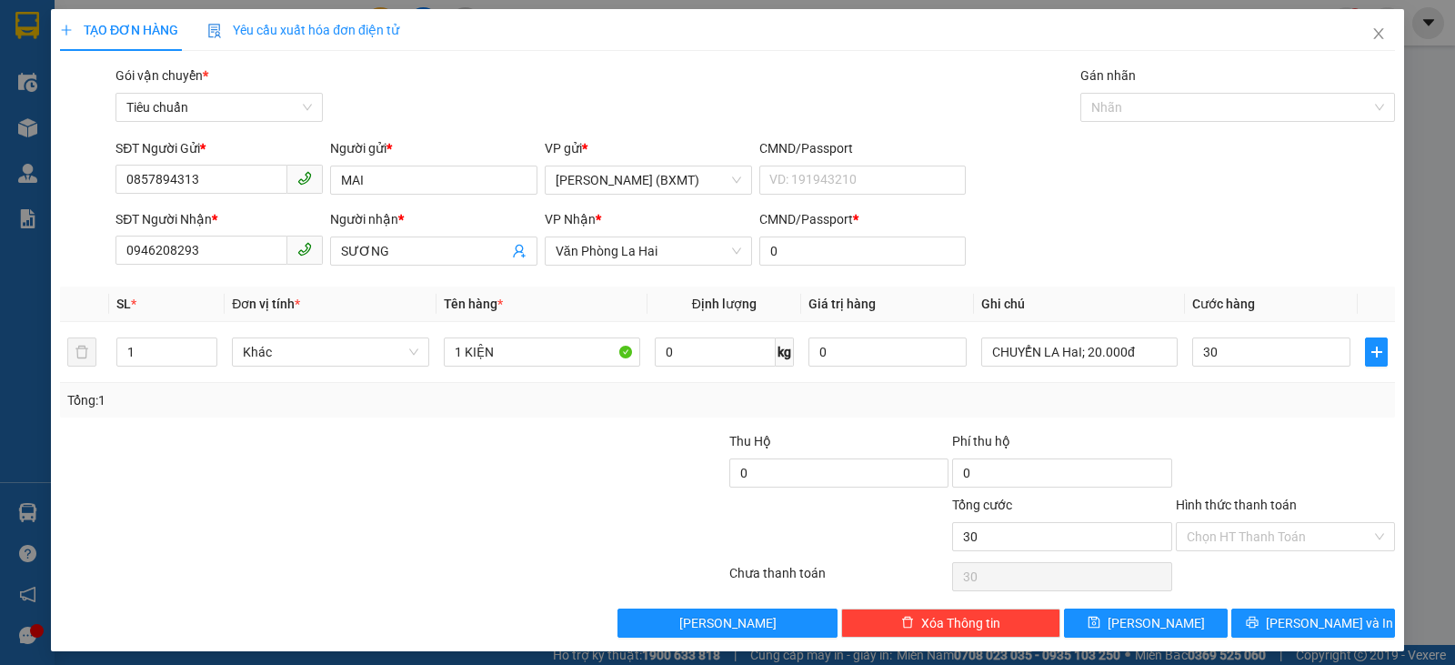
type input "30.000"
click at [431, 470] on div at bounding box center [281, 463] width 447 height 64
click at [1350, 456] on div at bounding box center [1285, 463] width 223 height 64
click at [1301, 533] on input "Hình thức thanh toán" at bounding box center [1279, 536] width 185 height 27
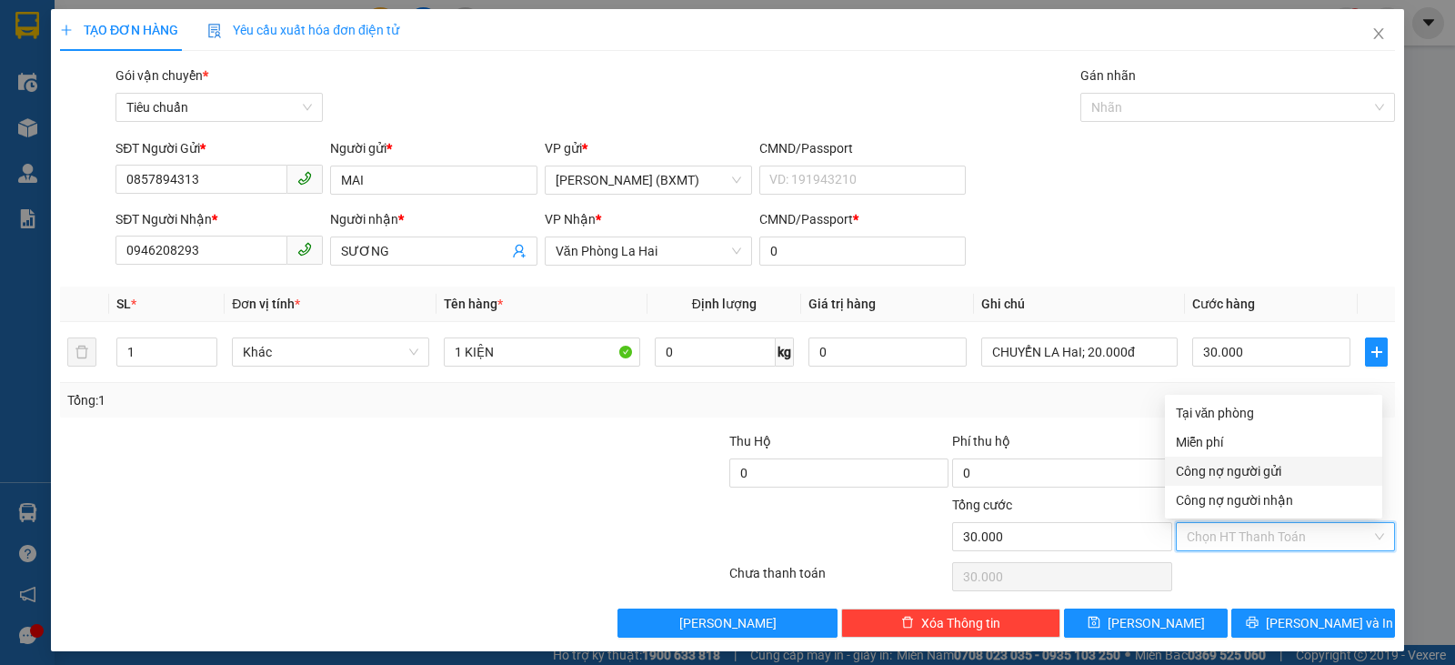
drag, startPoint x: 1253, startPoint y: 476, endPoint x: 1278, endPoint y: 416, distance: 64.9
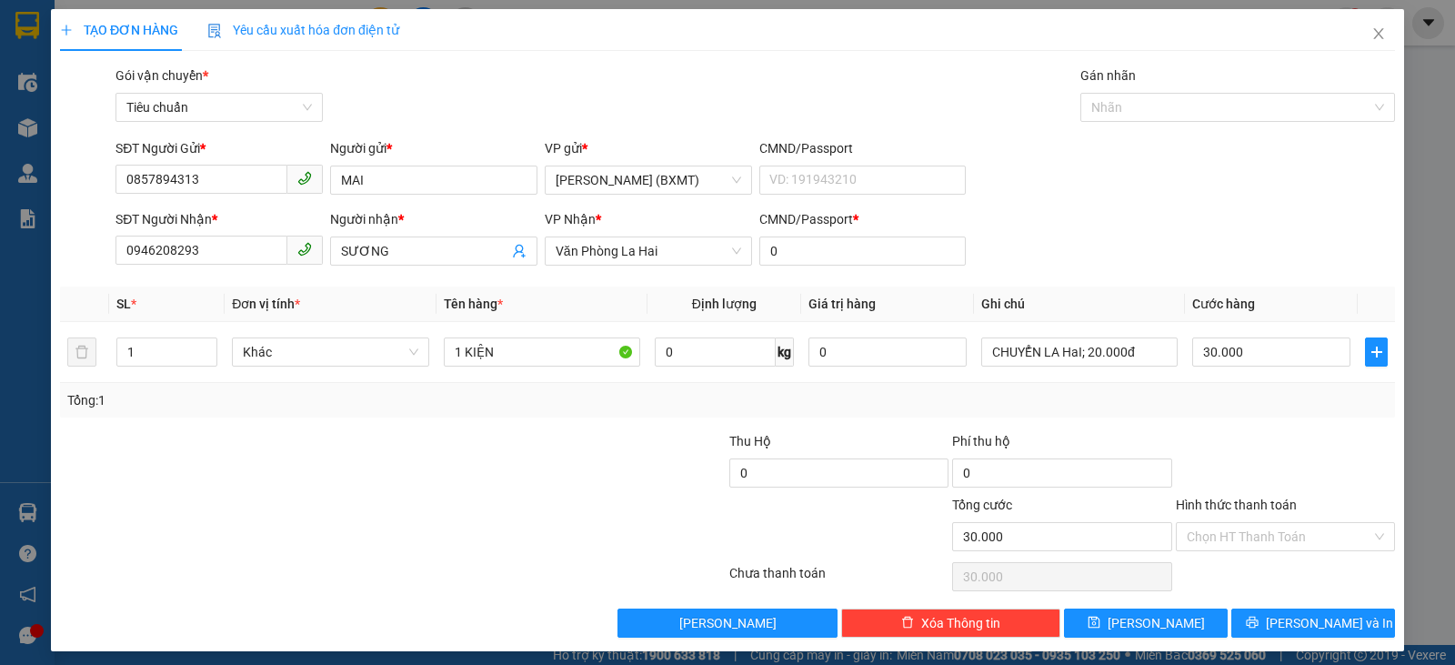
drag, startPoint x: 1278, startPoint y: 416, endPoint x: 975, endPoint y: 431, distance: 303.3
click at [1284, 534] on input "Hình thức thanh toán" at bounding box center [1279, 536] width 185 height 27
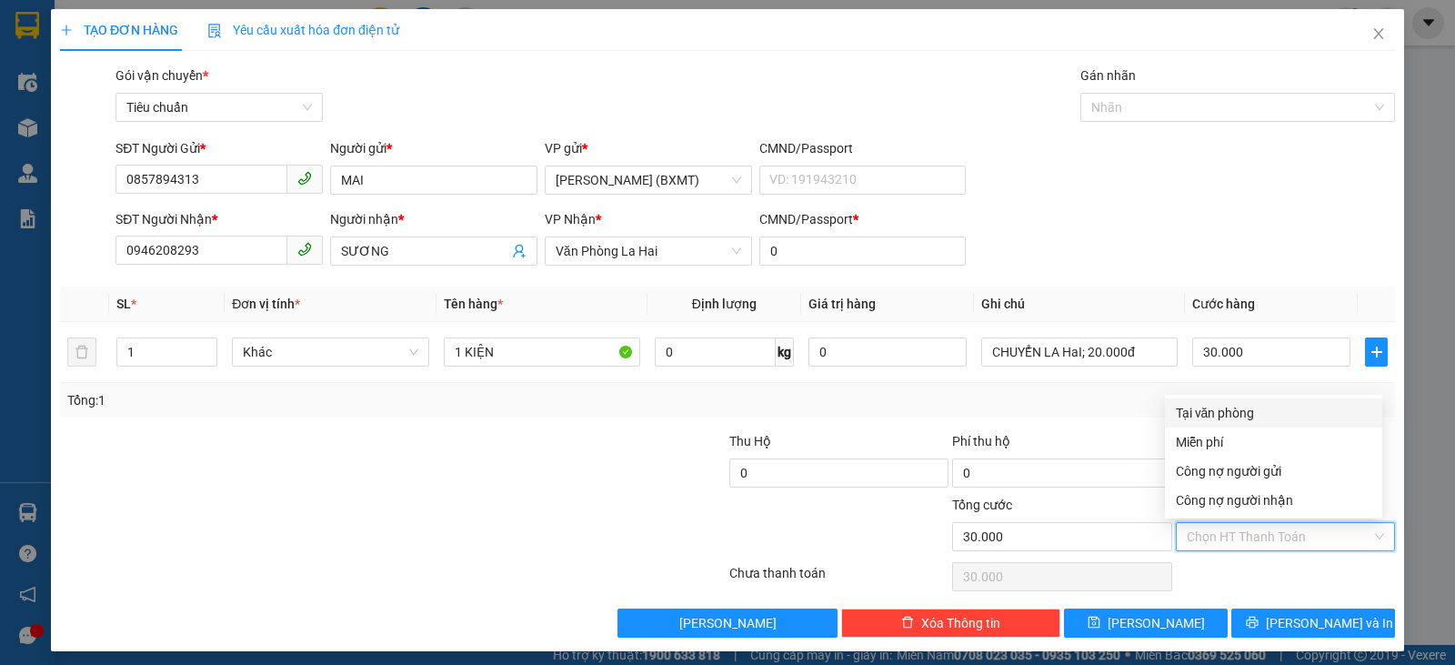
drag, startPoint x: 1240, startPoint y: 410, endPoint x: 1240, endPoint y: 432, distance: 21.8
click at [1240, 411] on div "Tại văn phòng" at bounding box center [1274, 413] width 196 height 20
type input "0"
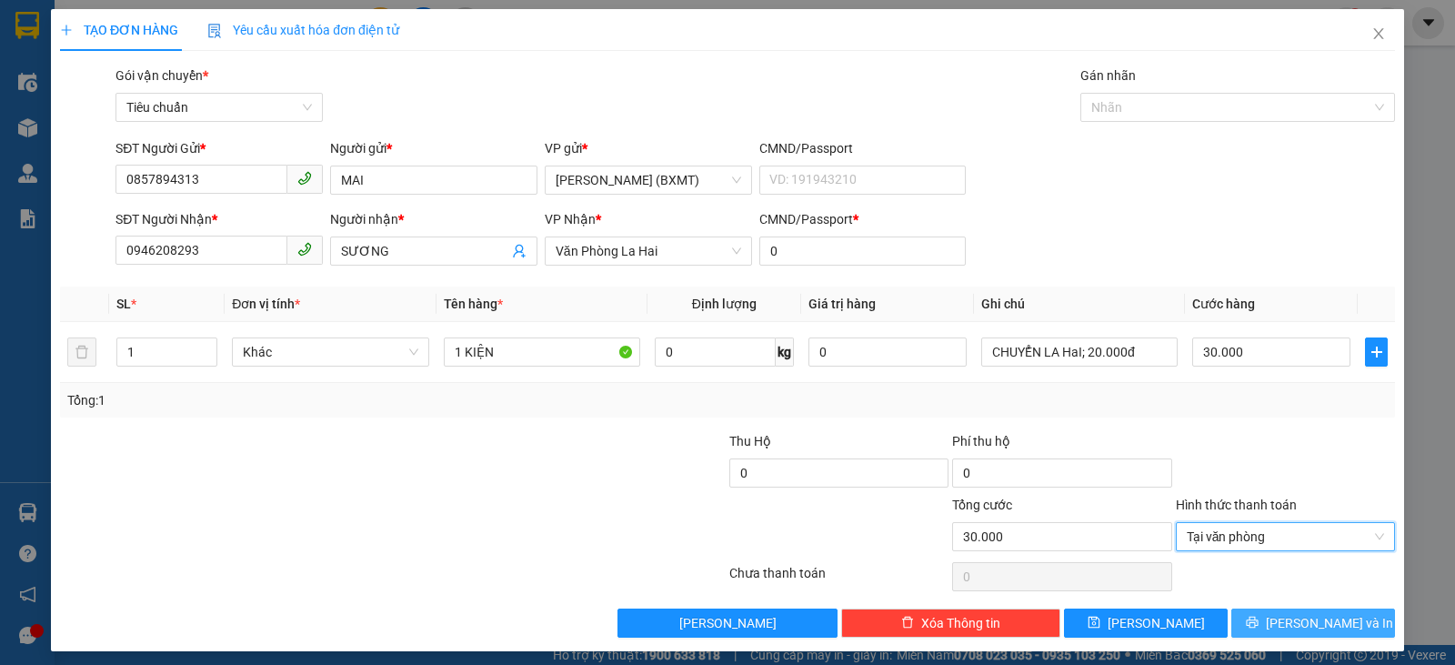
click at [1291, 622] on span "[PERSON_NAME] và In" at bounding box center [1329, 623] width 127 height 20
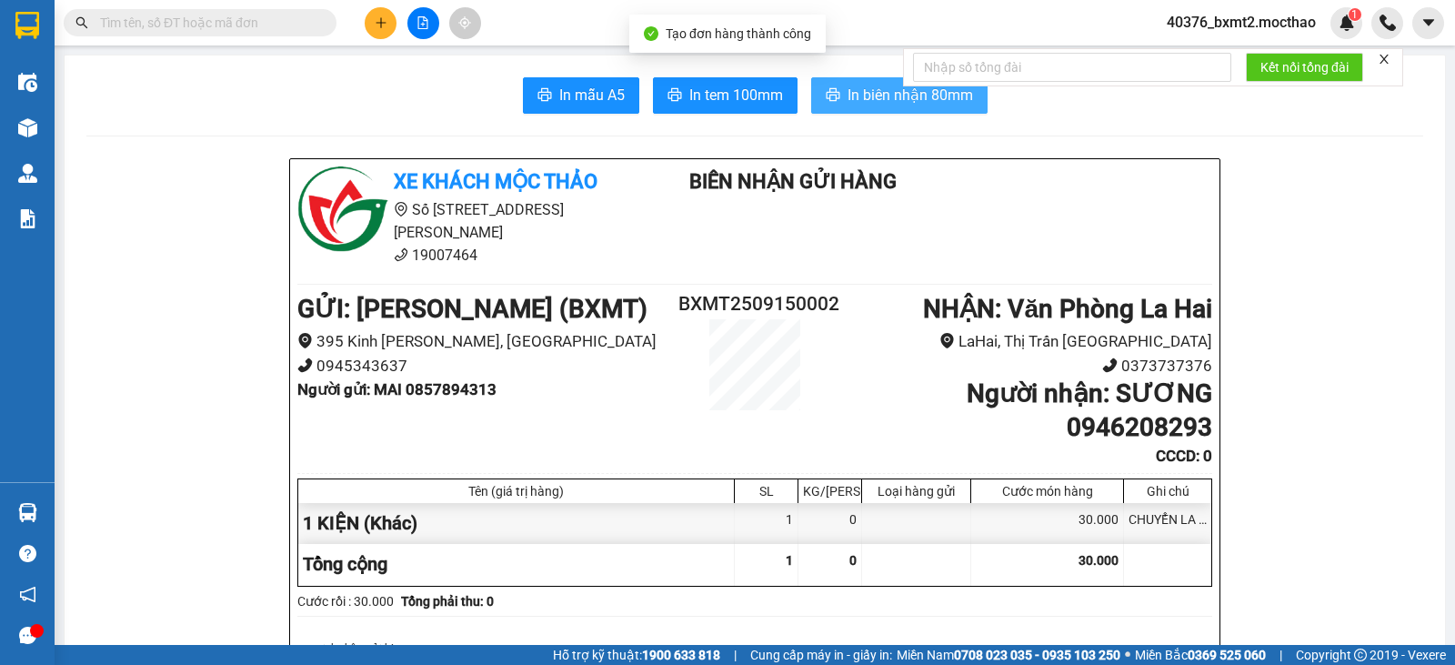
click at [854, 106] on span "In biên nhận 80mm" at bounding box center [911, 95] width 126 height 23
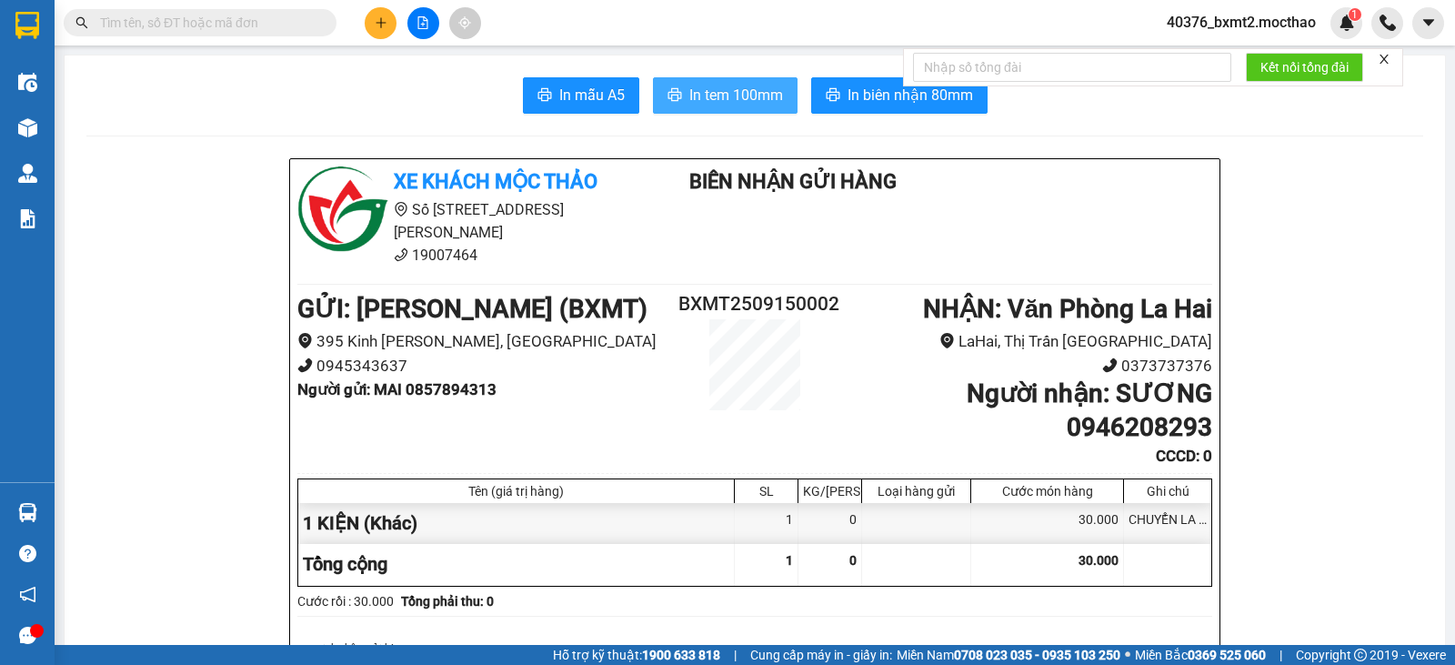
click at [706, 92] on span "In tem 100mm" at bounding box center [737, 95] width 94 height 23
click at [712, 96] on span "In tem 100mm" at bounding box center [737, 95] width 94 height 23
click at [423, 15] on button at bounding box center [424, 23] width 32 height 32
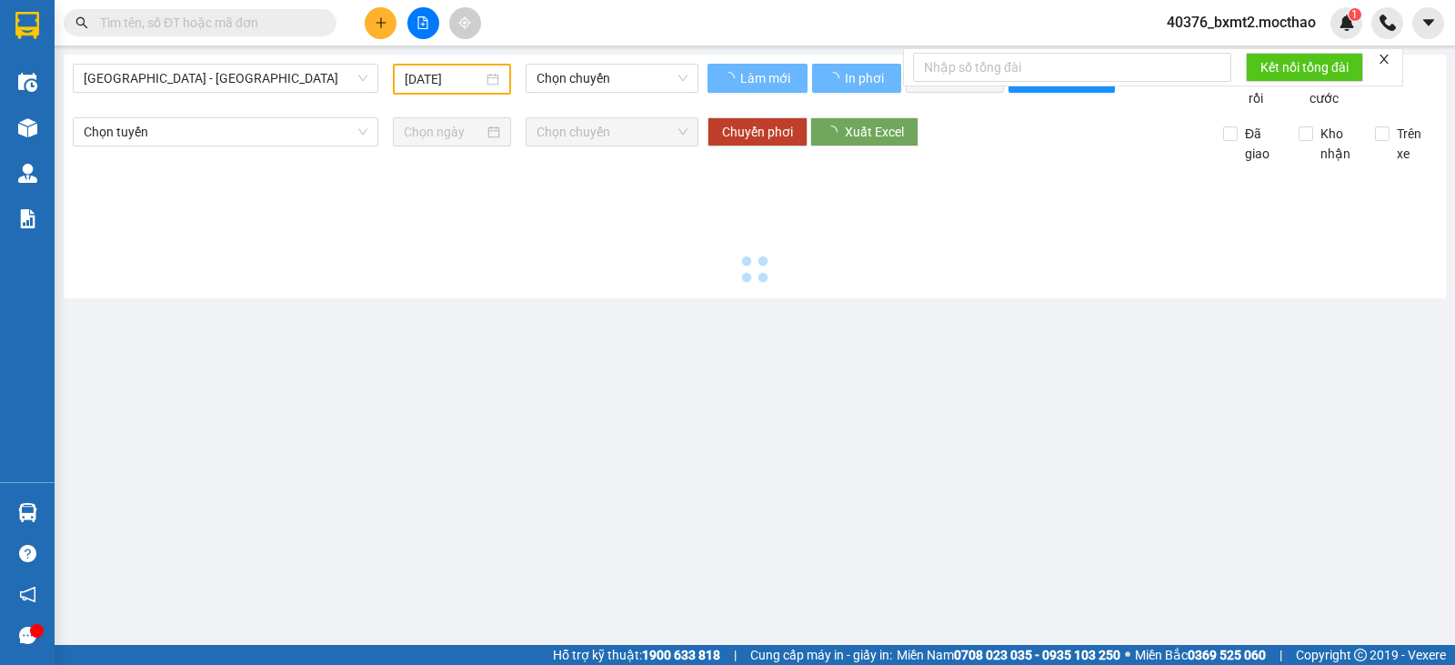
type input "[DATE]"
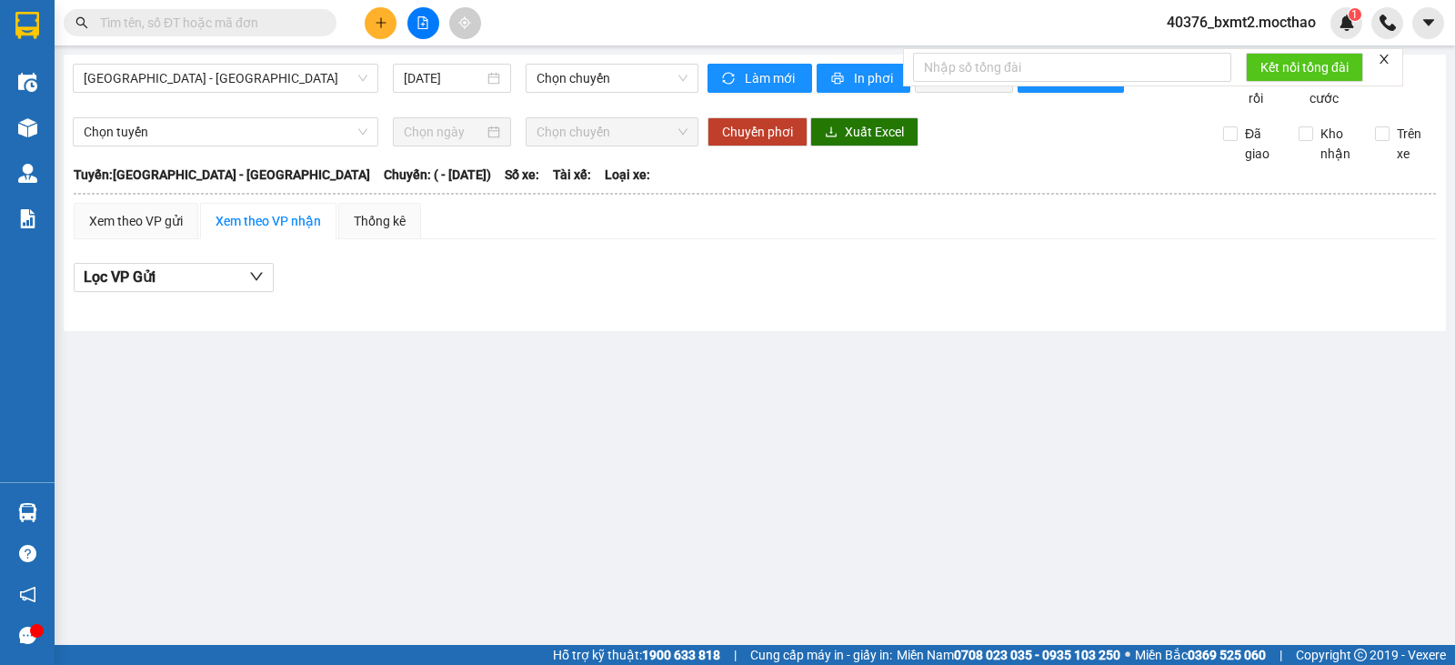
click at [266, 57] on div "[GEOGRAPHIC_DATA] - [GEOGRAPHIC_DATA] [DATE] Chọn chuyến Làm mới In phơi In đơn…" at bounding box center [755, 193] width 1383 height 277
click at [257, 82] on span "[GEOGRAPHIC_DATA] - [GEOGRAPHIC_DATA]" at bounding box center [226, 78] width 284 height 27
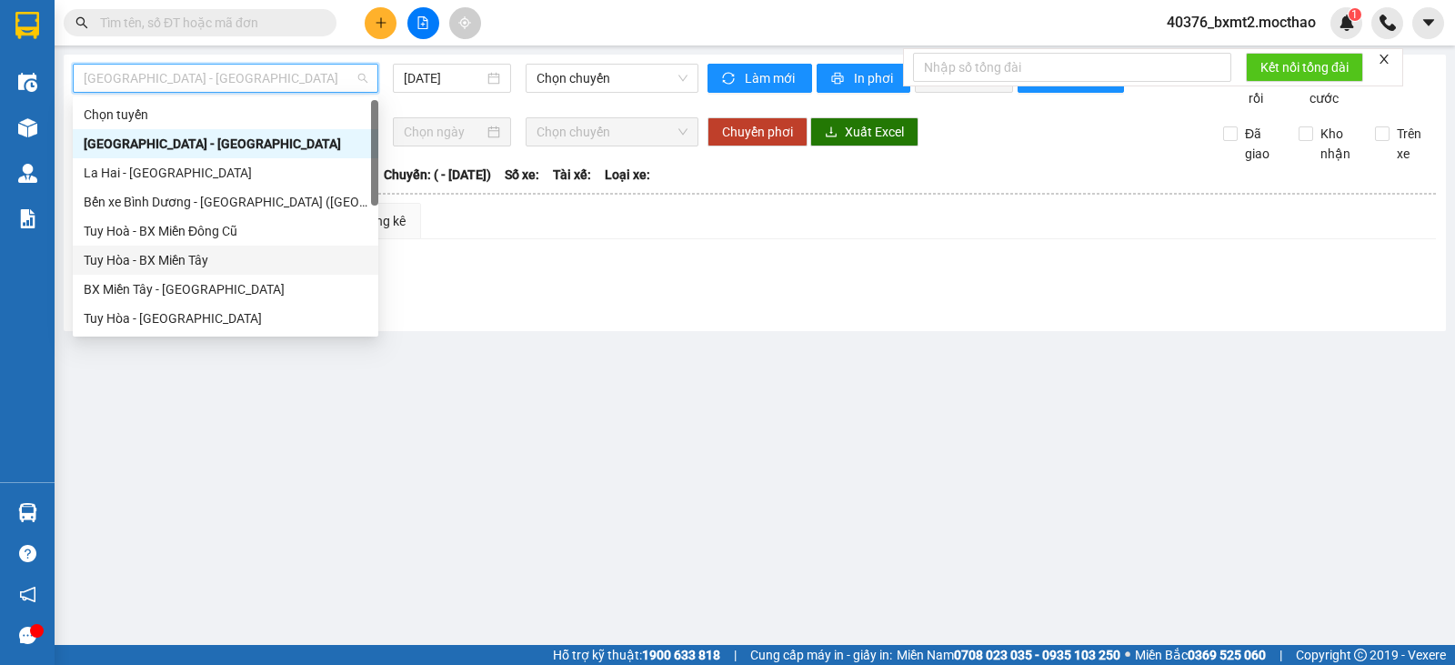
click at [166, 268] on div "Tuy Hòa - BX Miền Tây" at bounding box center [226, 260] width 284 height 20
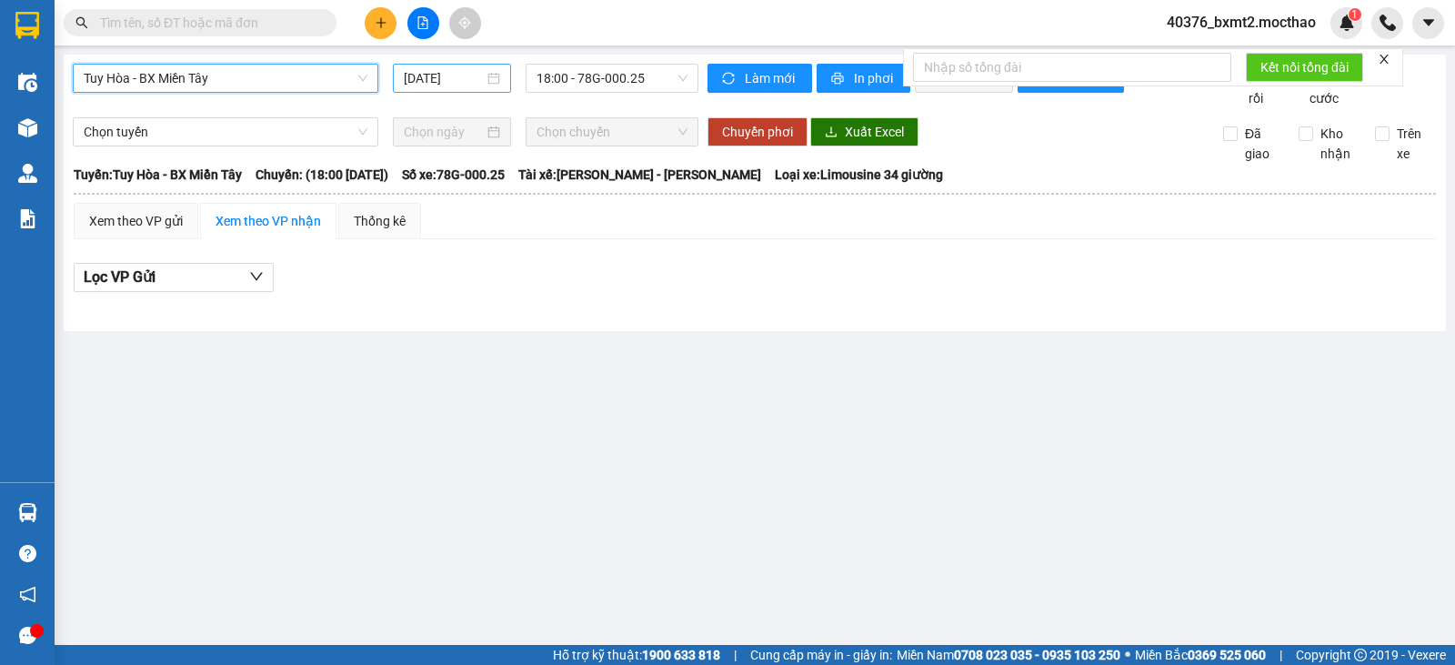
click at [430, 81] on input "[DATE]" at bounding box center [444, 78] width 81 height 20
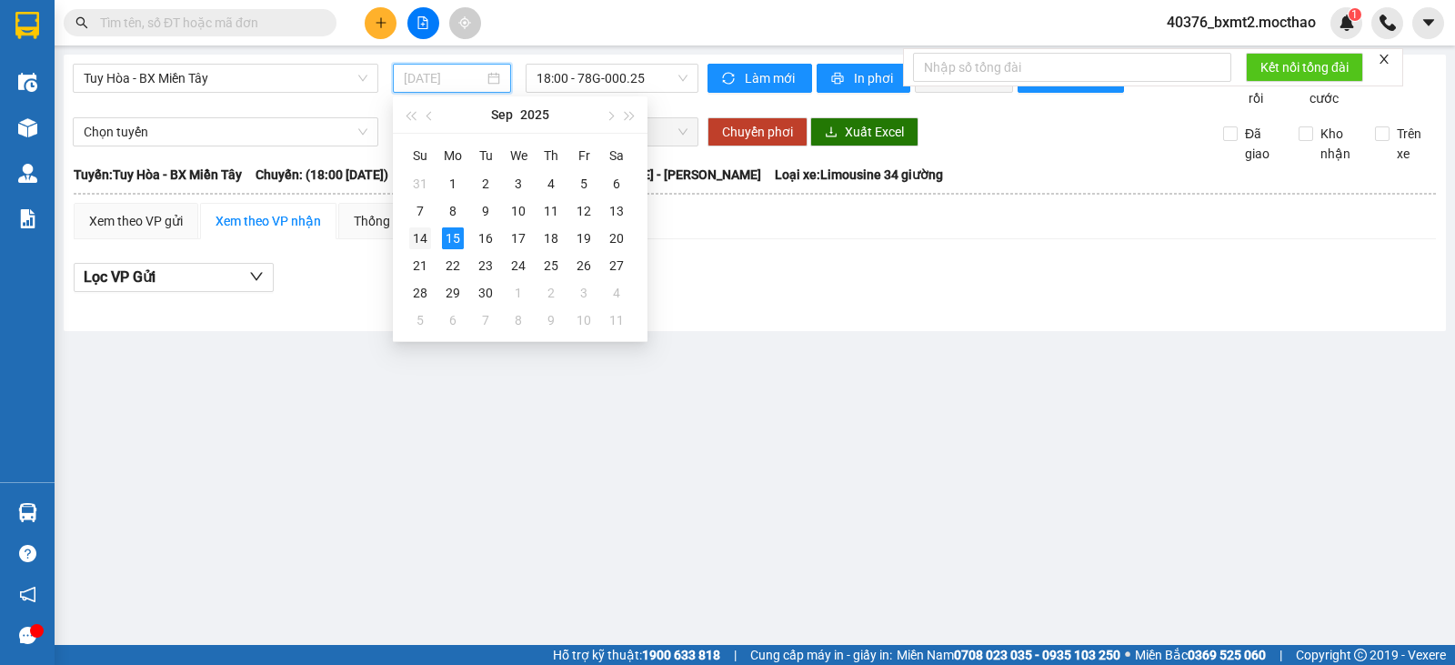
click at [418, 241] on div "14" at bounding box center [420, 238] width 22 height 22
type input "[DATE]"
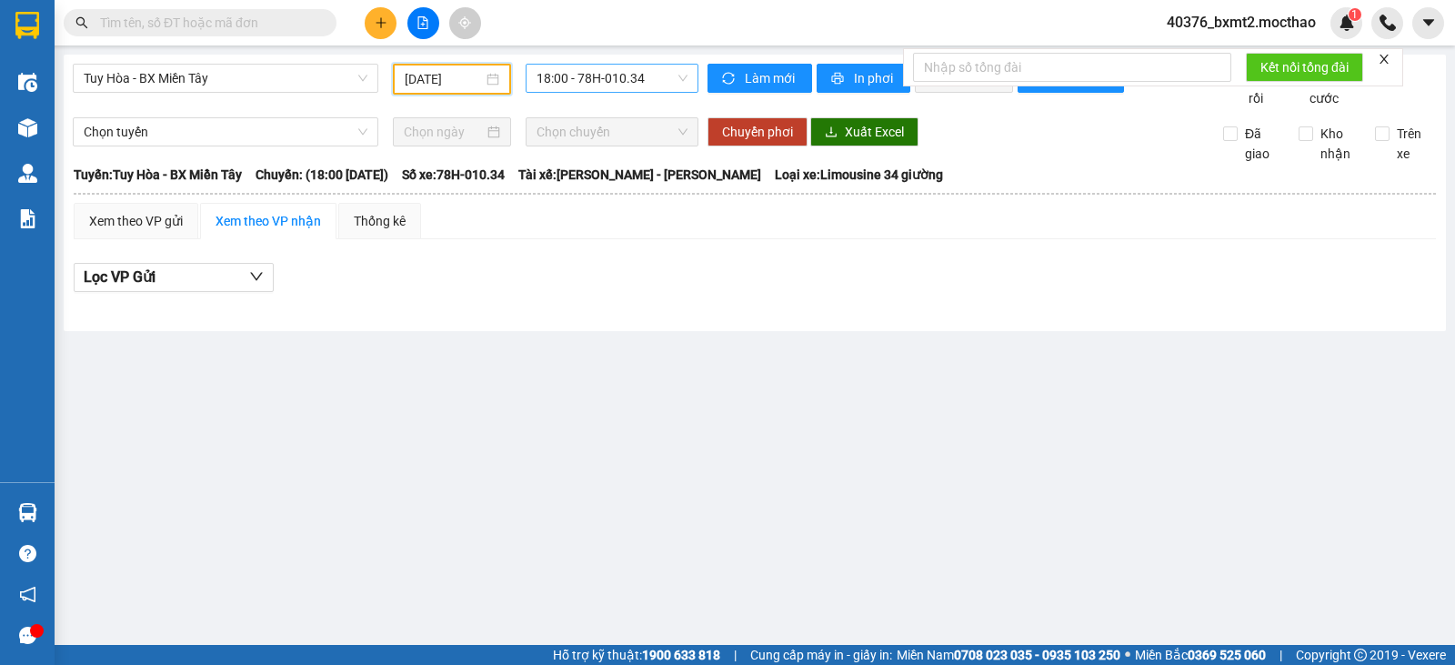
click at [600, 88] on span "18:00 - 78H-010.34" at bounding box center [612, 78] width 150 height 27
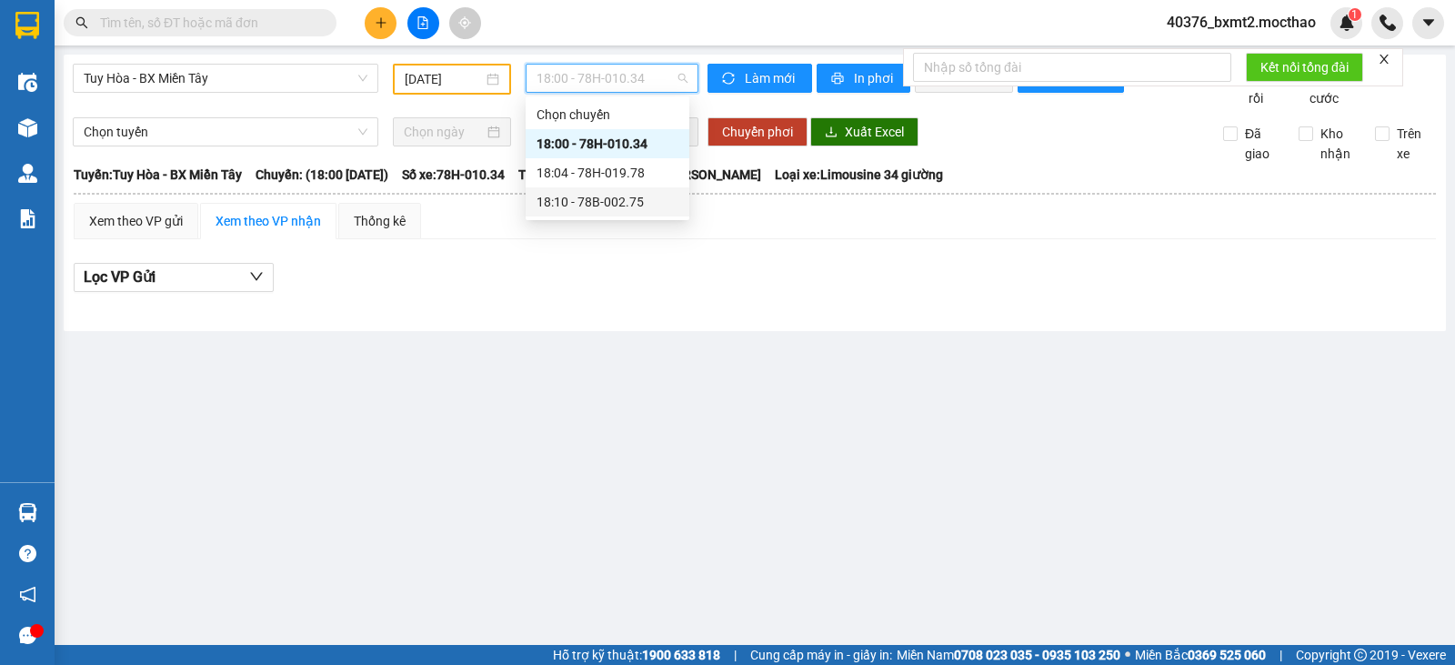
click at [550, 199] on div "18:10 - 78B-002.75" at bounding box center [608, 202] width 142 height 20
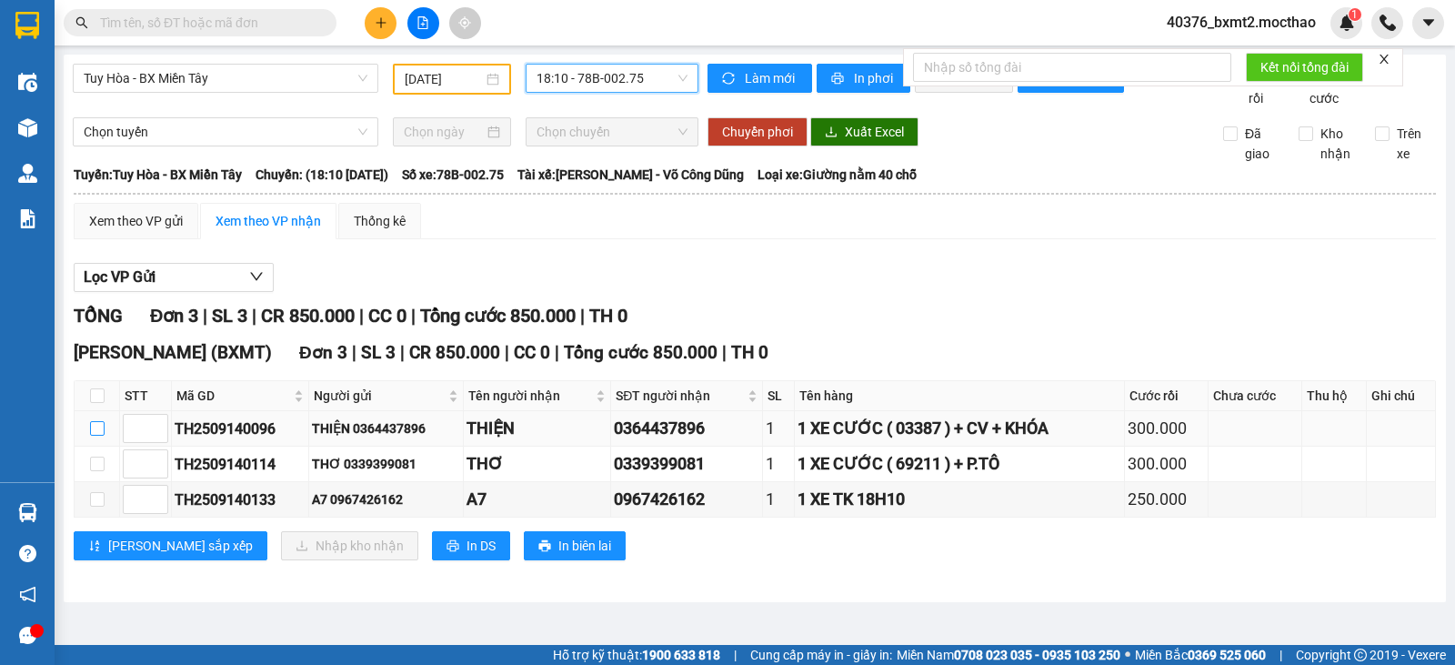
click at [90, 436] on input "checkbox" at bounding box center [97, 428] width 15 height 15
checkbox input "true"
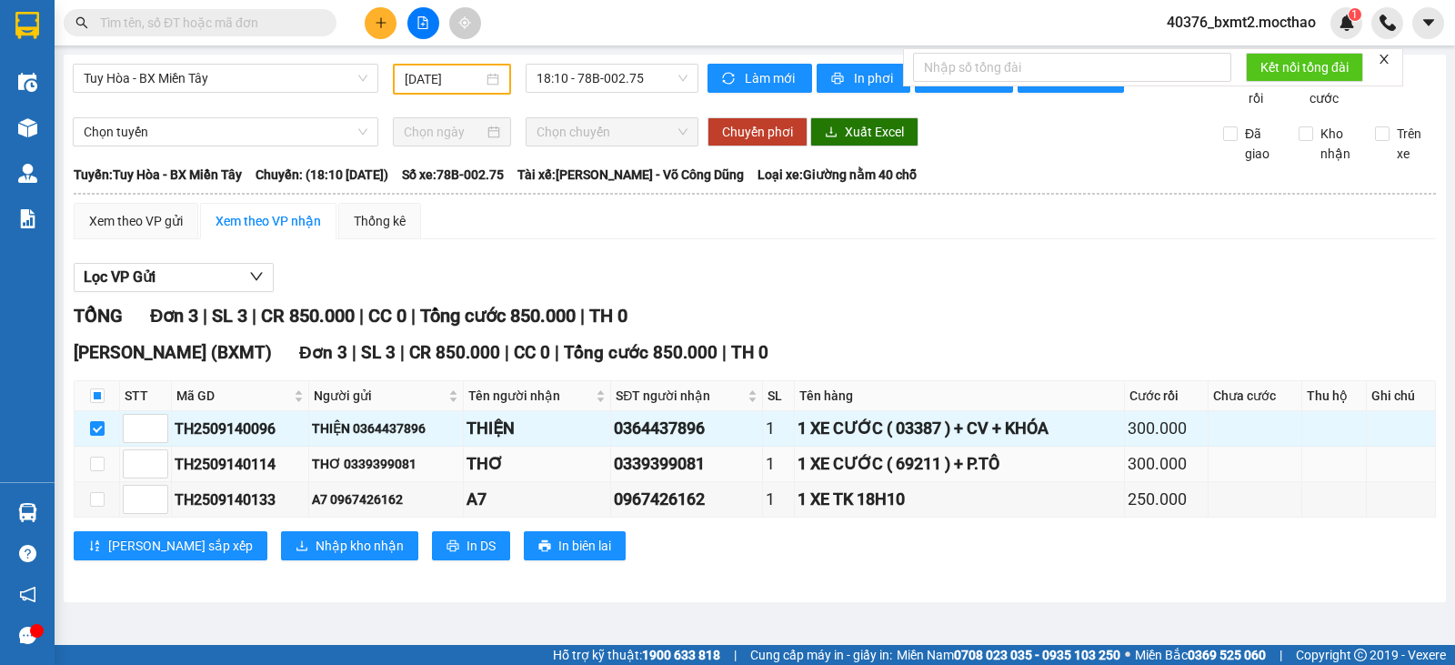
click at [95, 482] on td at bounding box center [97, 464] width 45 height 35
click at [100, 471] on input "checkbox" at bounding box center [97, 464] width 15 height 15
checkbox input "true"
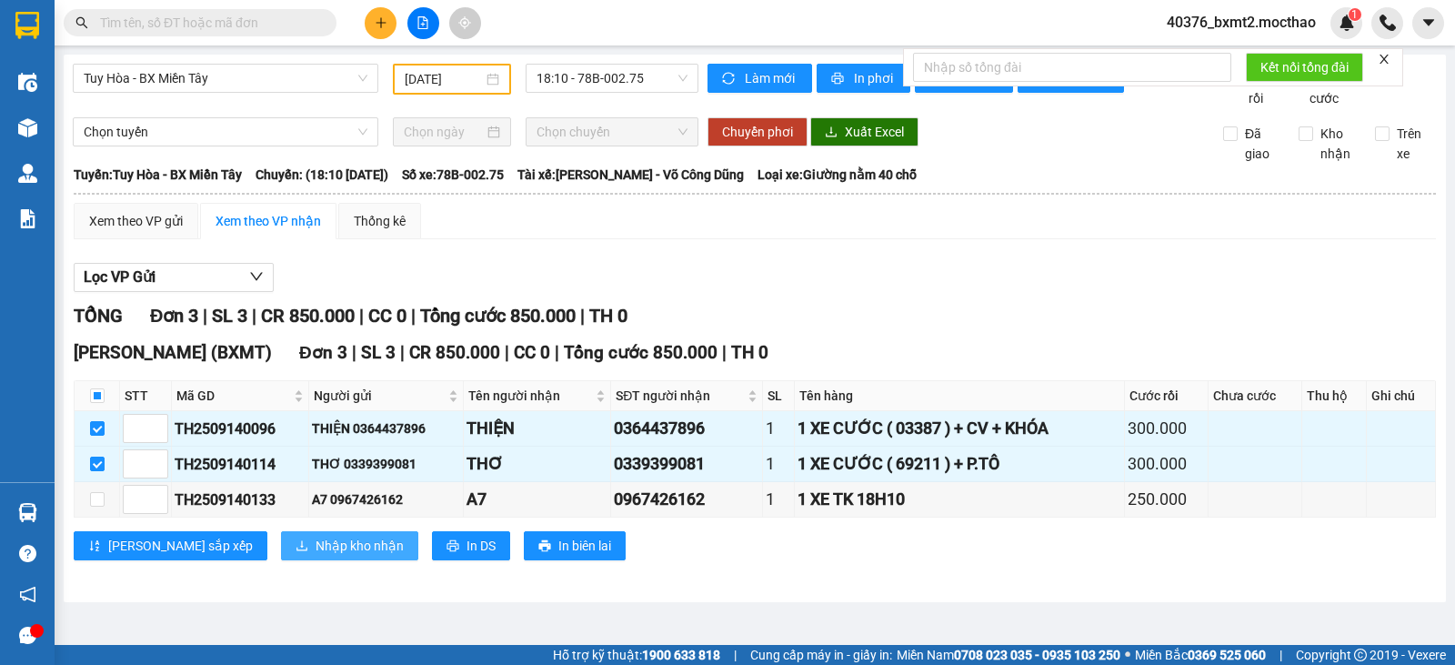
click at [316, 556] on span "Nhập kho nhận" at bounding box center [360, 546] width 88 height 20
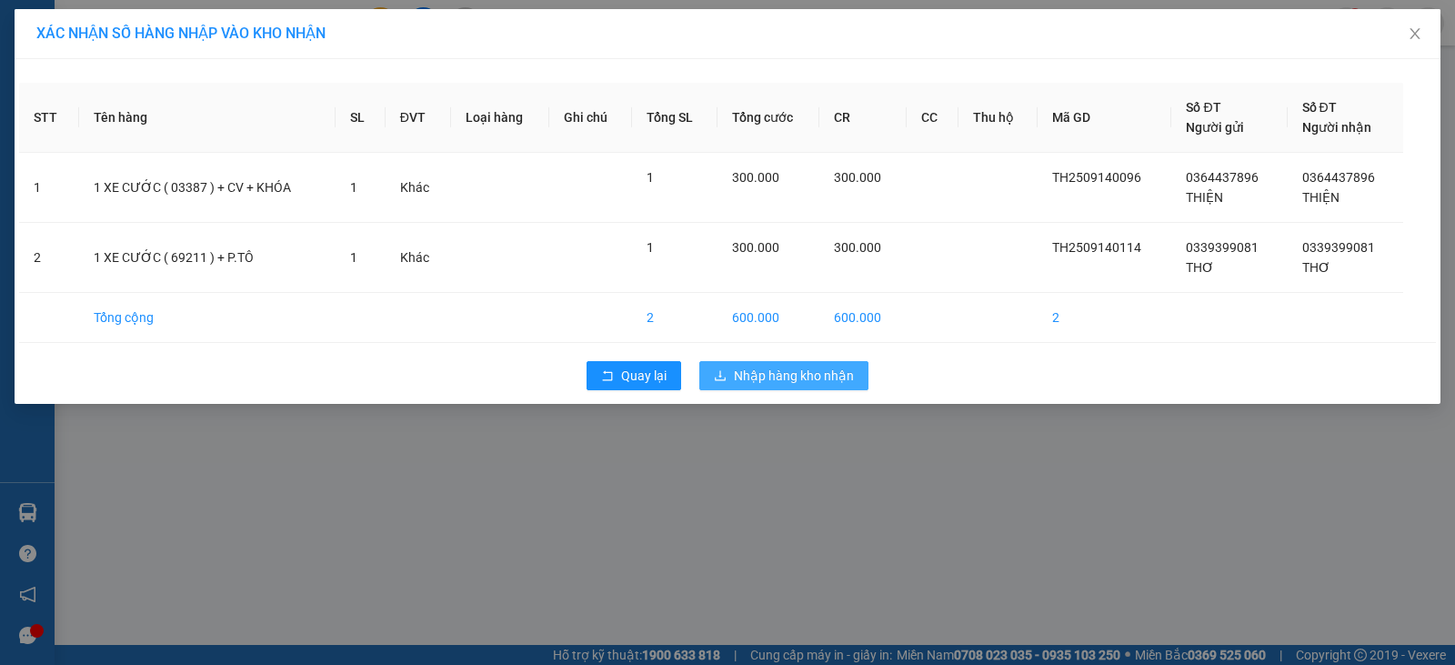
click at [840, 370] on span "Nhập hàng kho nhận" at bounding box center [794, 376] width 120 height 20
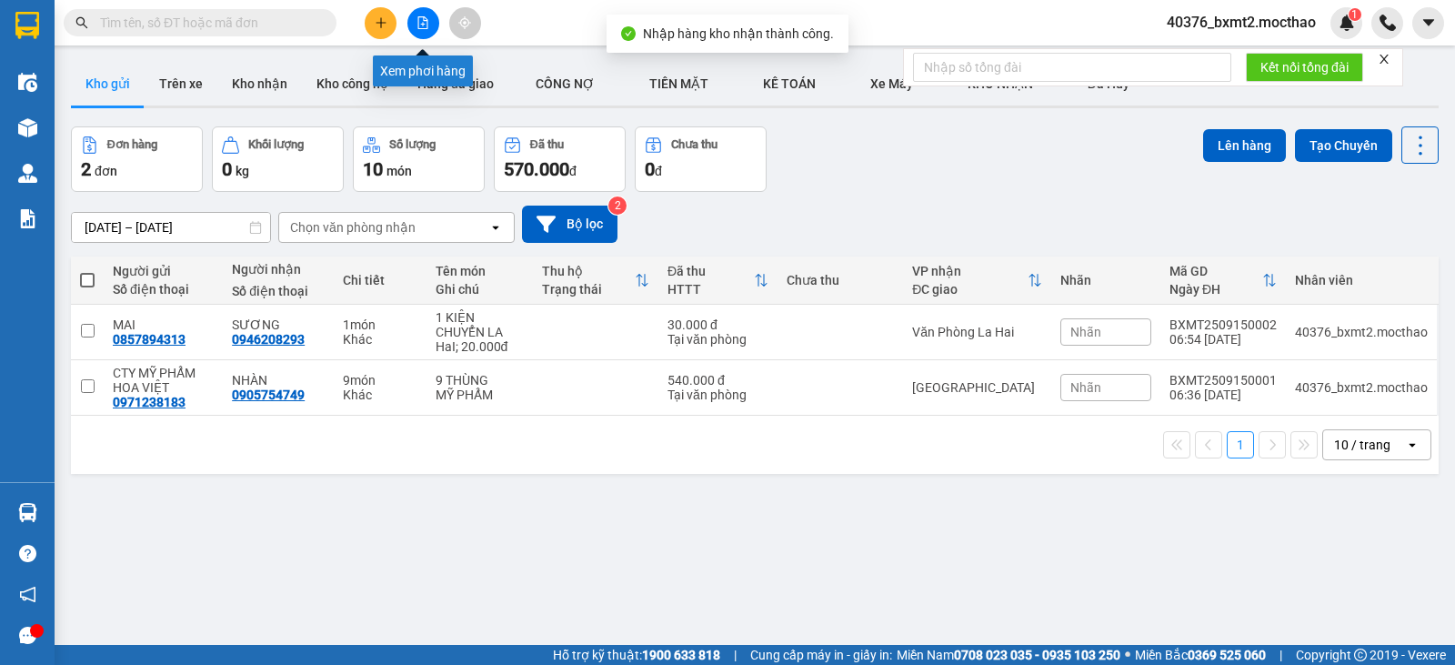
click at [427, 30] on button at bounding box center [424, 23] width 32 height 32
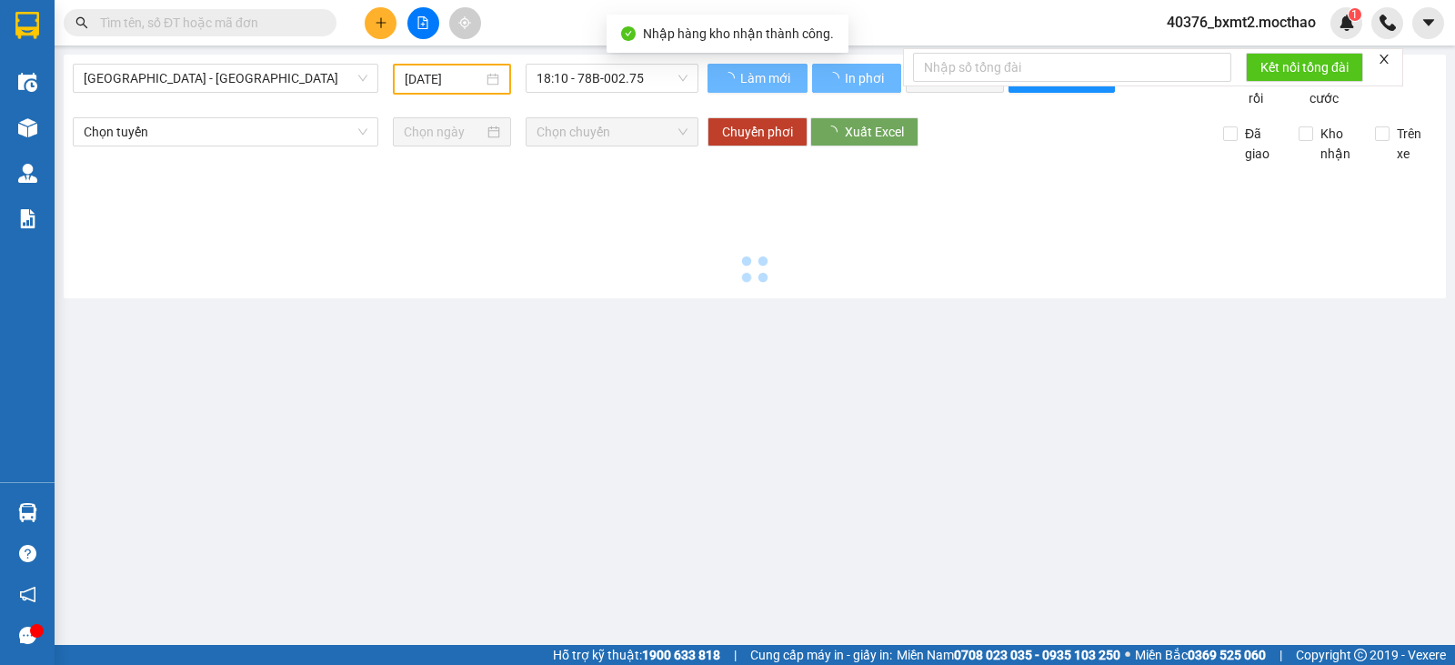
type input "[DATE]"
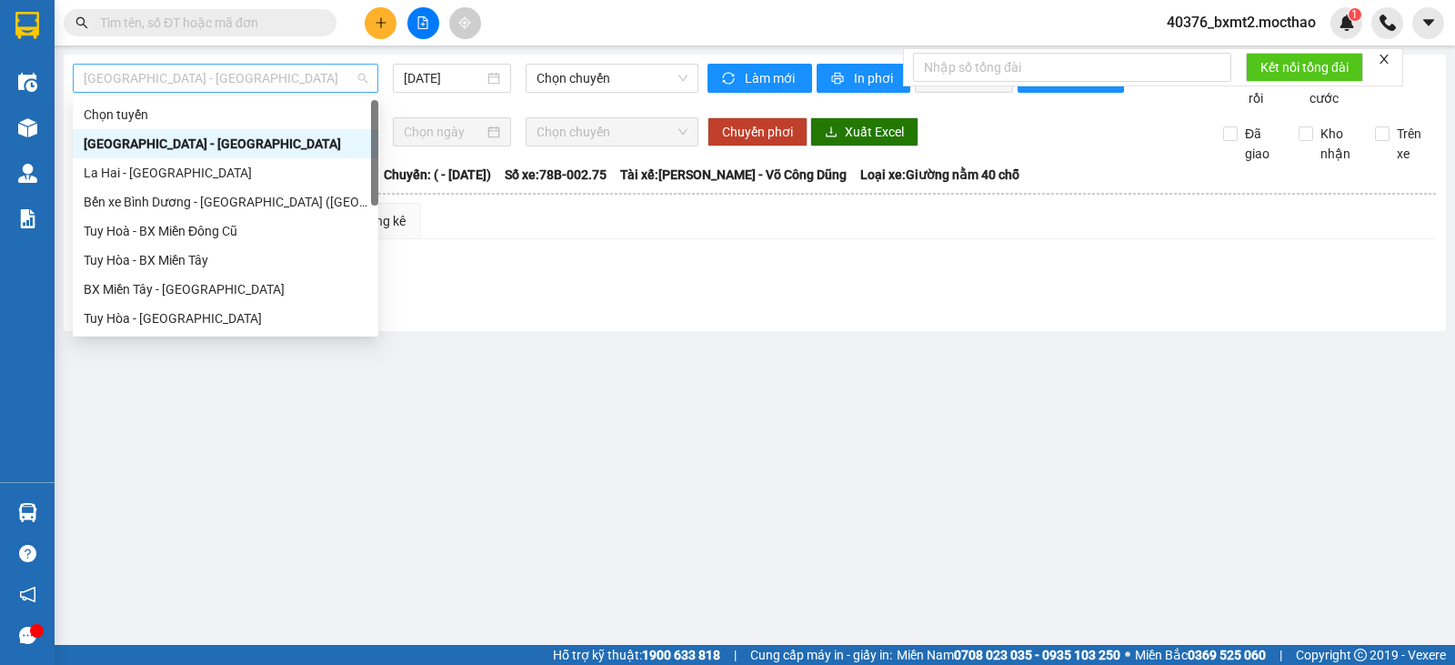
click at [248, 92] on div "[GEOGRAPHIC_DATA] - [GEOGRAPHIC_DATA]" at bounding box center [226, 78] width 306 height 29
click at [186, 264] on div "Tuy Hòa - BX Miền Tây" at bounding box center [226, 260] width 284 height 20
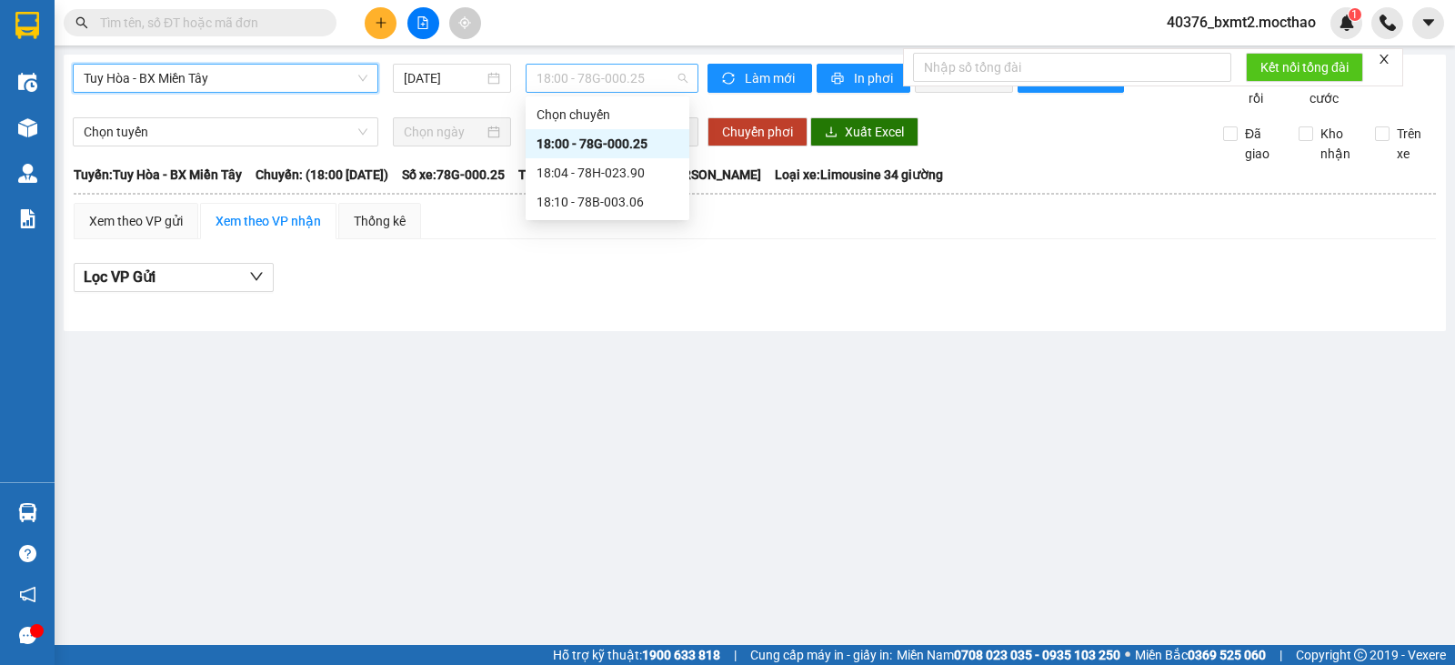
click at [552, 77] on span "18:00 - 78G-000.25" at bounding box center [612, 78] width 150 height 27
click at [430, 83] on input "[DATE]" at bounding box center [444, 78] width 81 height 20
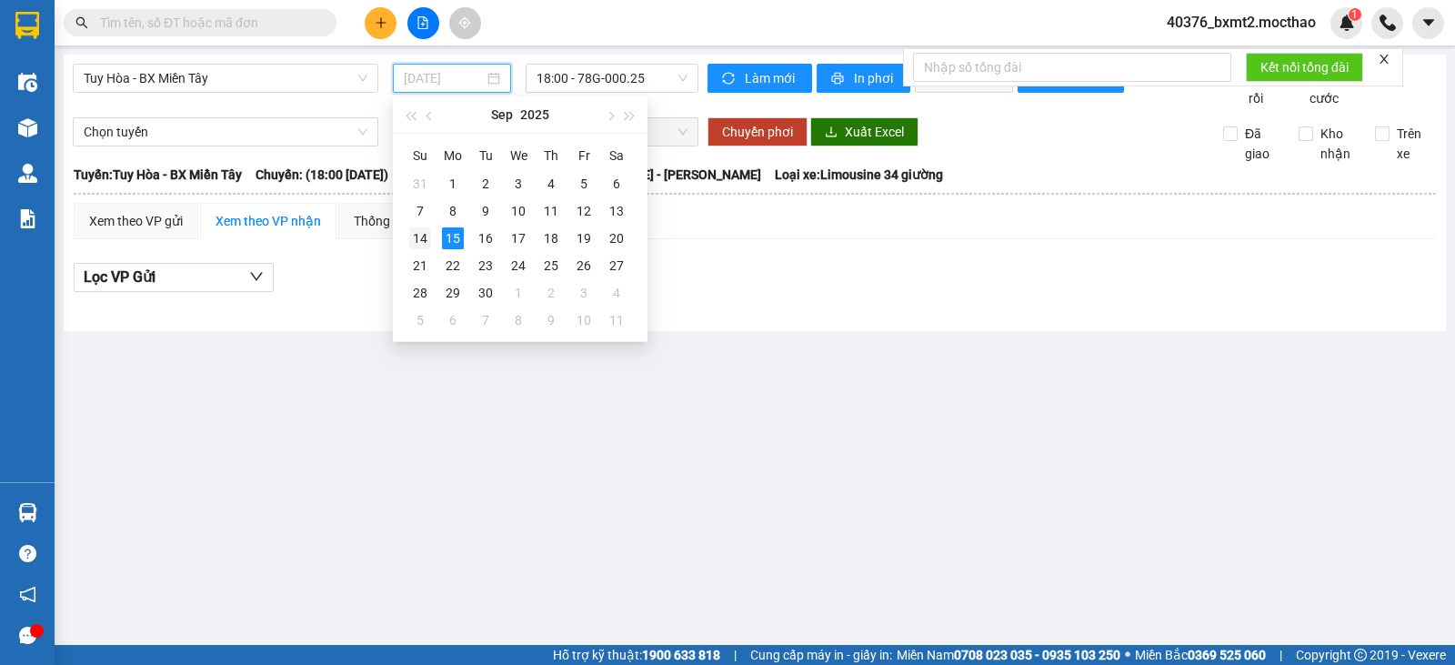
click at [423, 235] on div "14" at bounding box center [420, 238] width 22 height 22
type input "[DATE]"
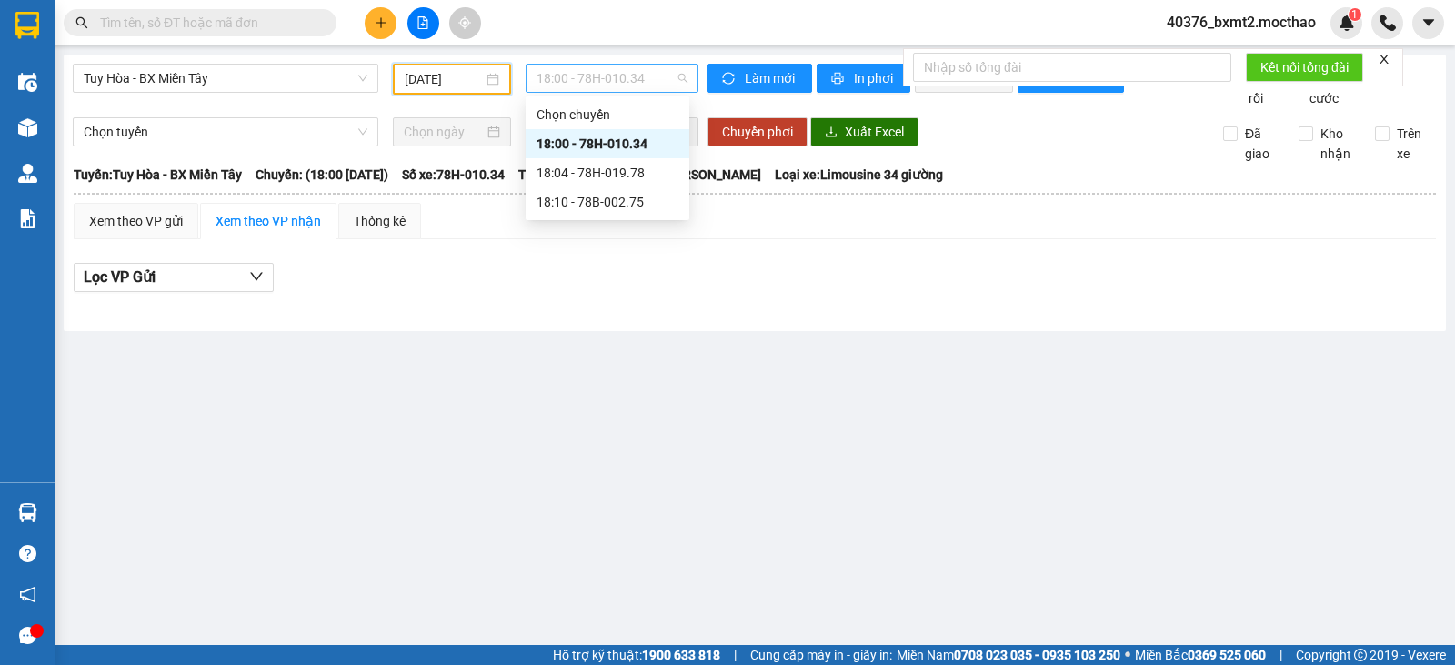
click at [619, 76] on span "18:00 - 78H-010.34" at bounding box center [612, 78] width 150 height 27
click at [622, 199] on div "18:10 - 78B-002.75" at bounding box center [608, 202] width 142 height 20
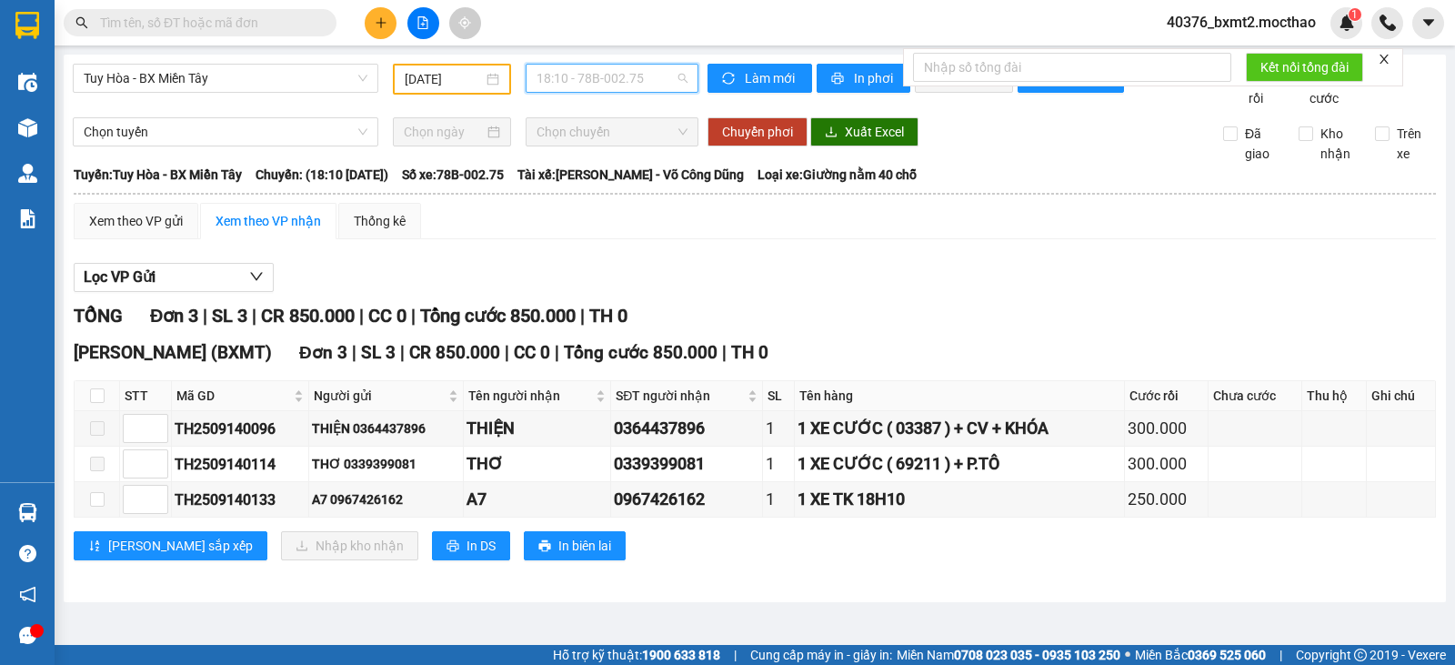
click at [640, 84] on span "18:10 - 78B-002.75" at bounding box center [612, 78] width 150 height 27
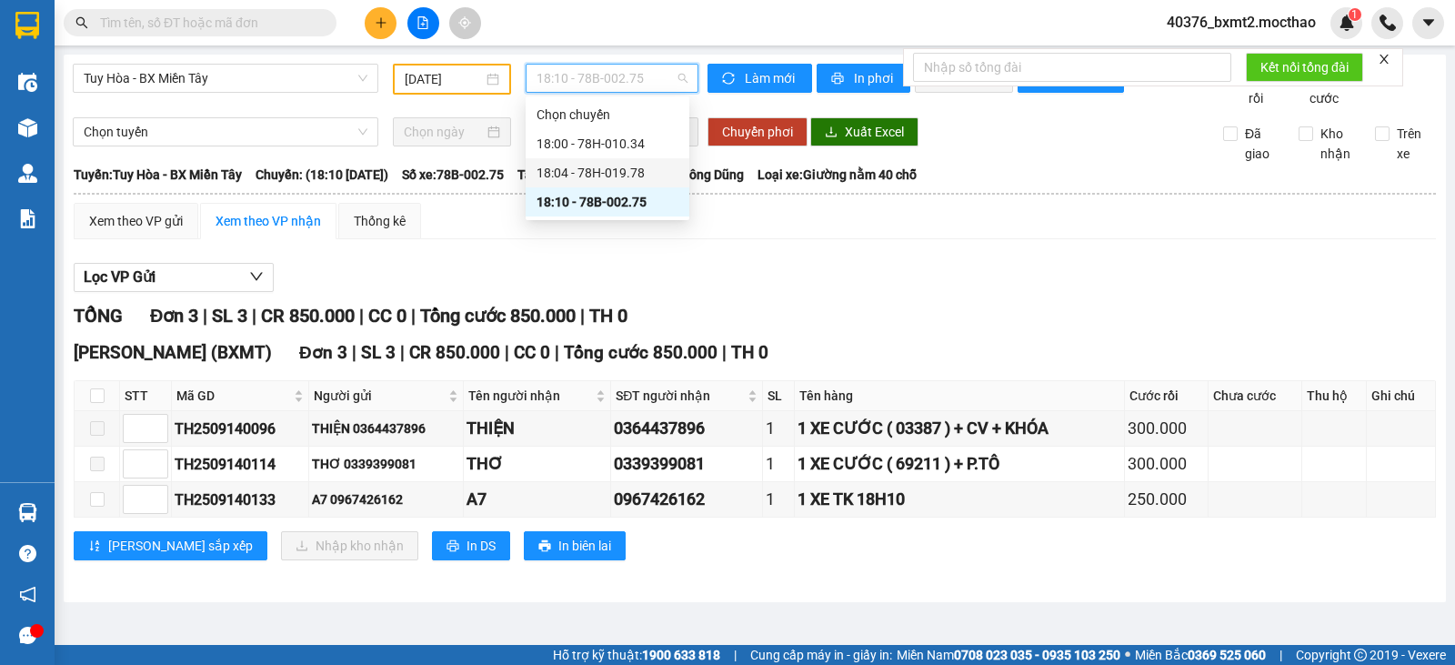
click at [608, 167] on div "18:04 - 78H-019.78" at bounding box center [608, 173] width 142 height 20
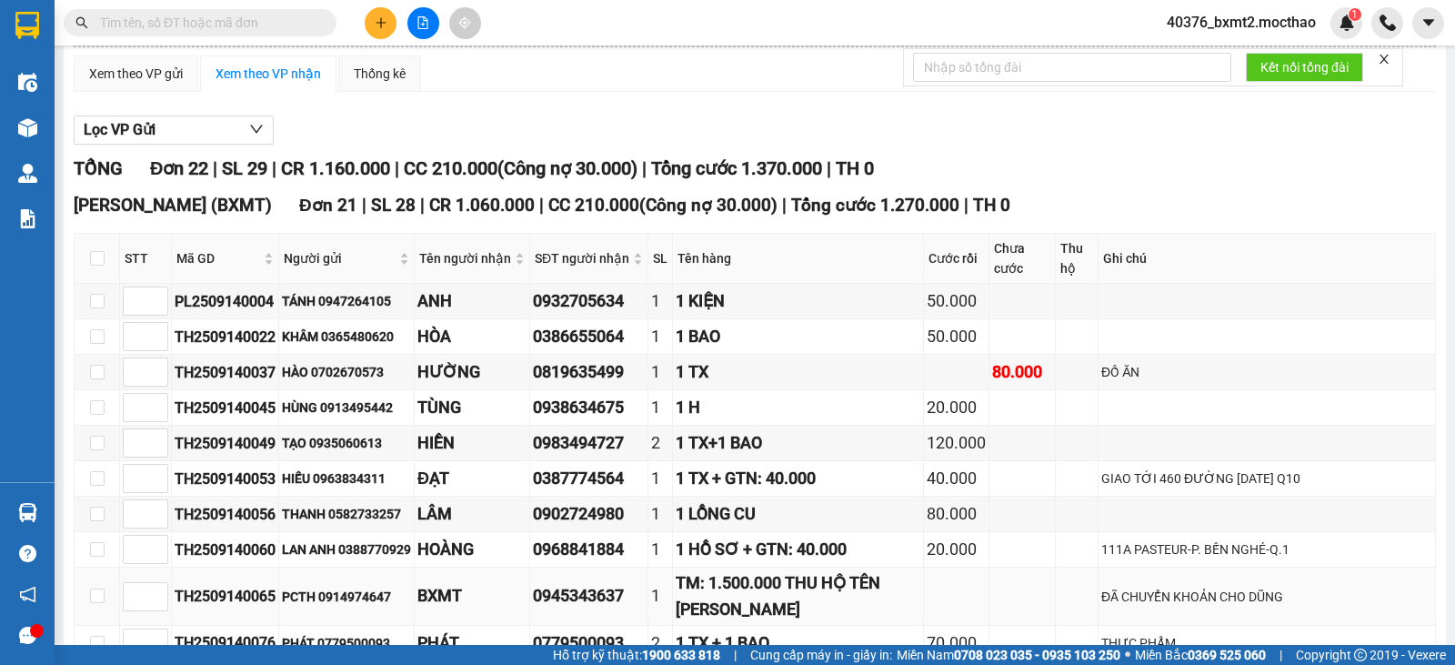
scroll to position [364, 0]
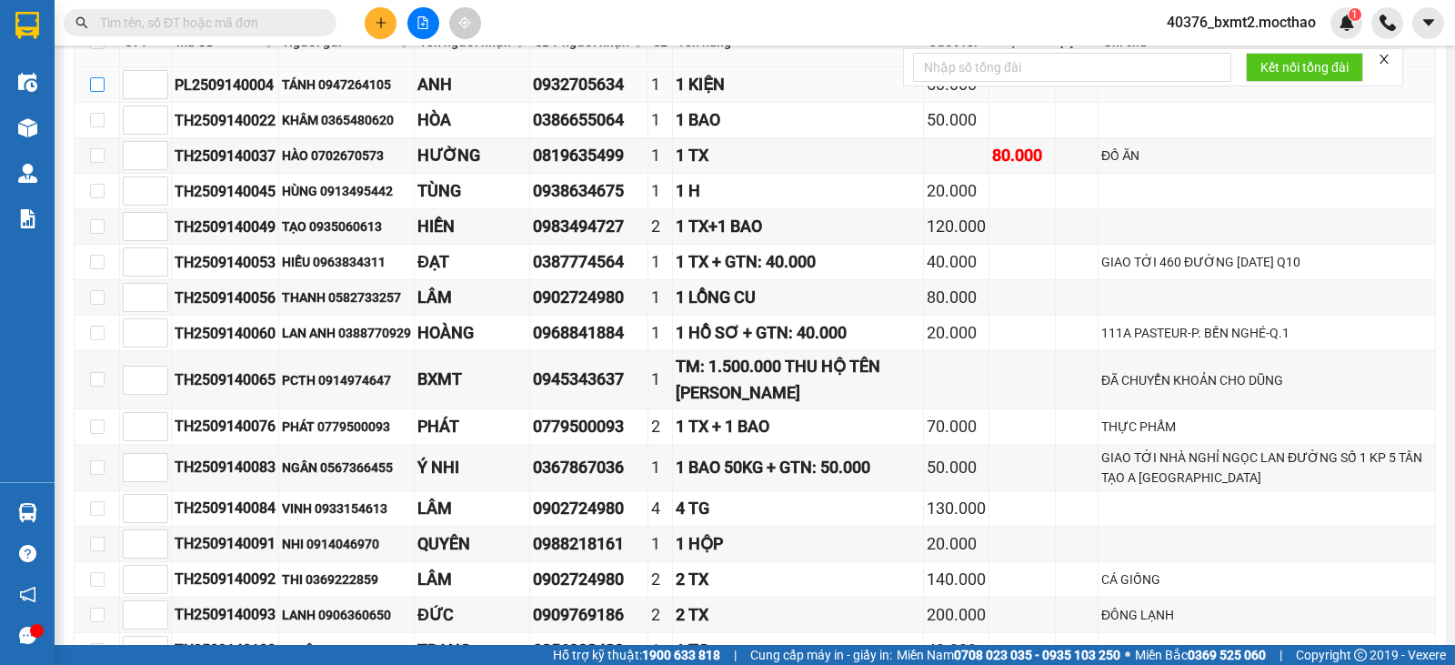
click at [101, 92] on input "checkbox" at bounding box center [97, 84] width 15 height 15
checkbox input "true"
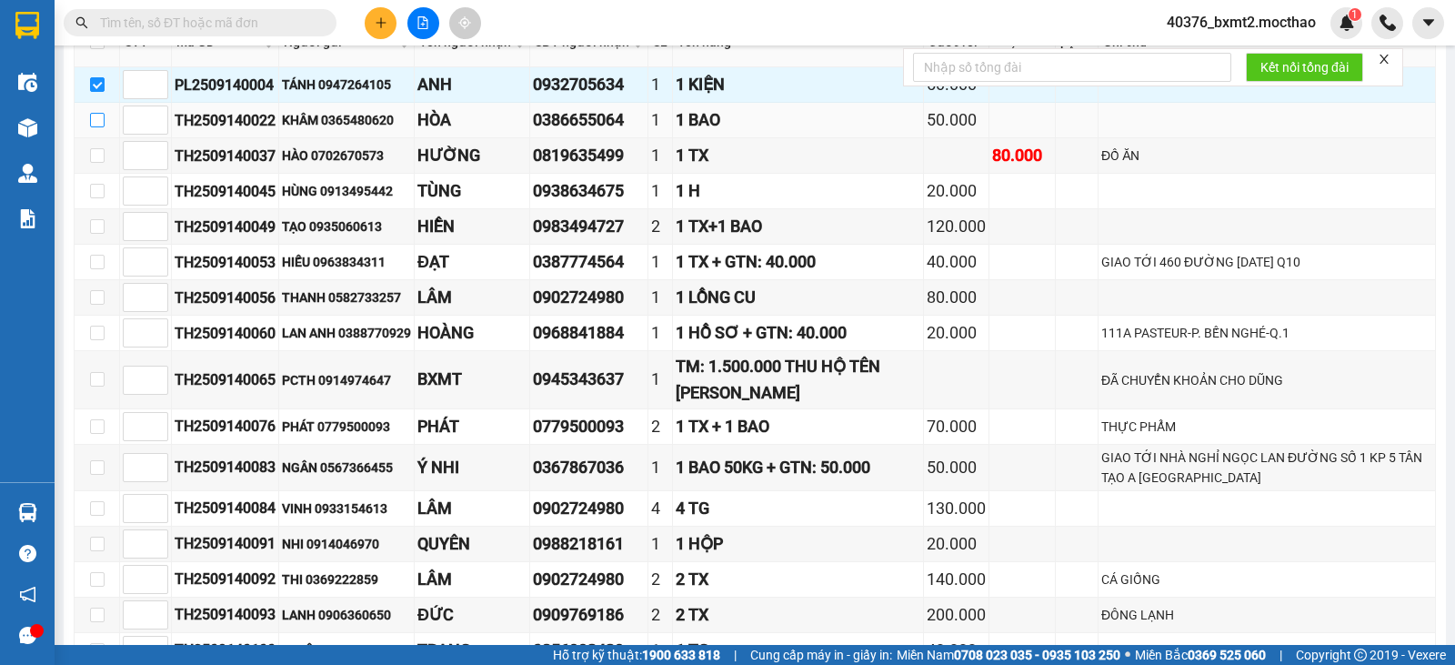
click at [100, 127] on input "checkbox" at bounding box center [97, 120] width 15 height 15
checkbox input "true"
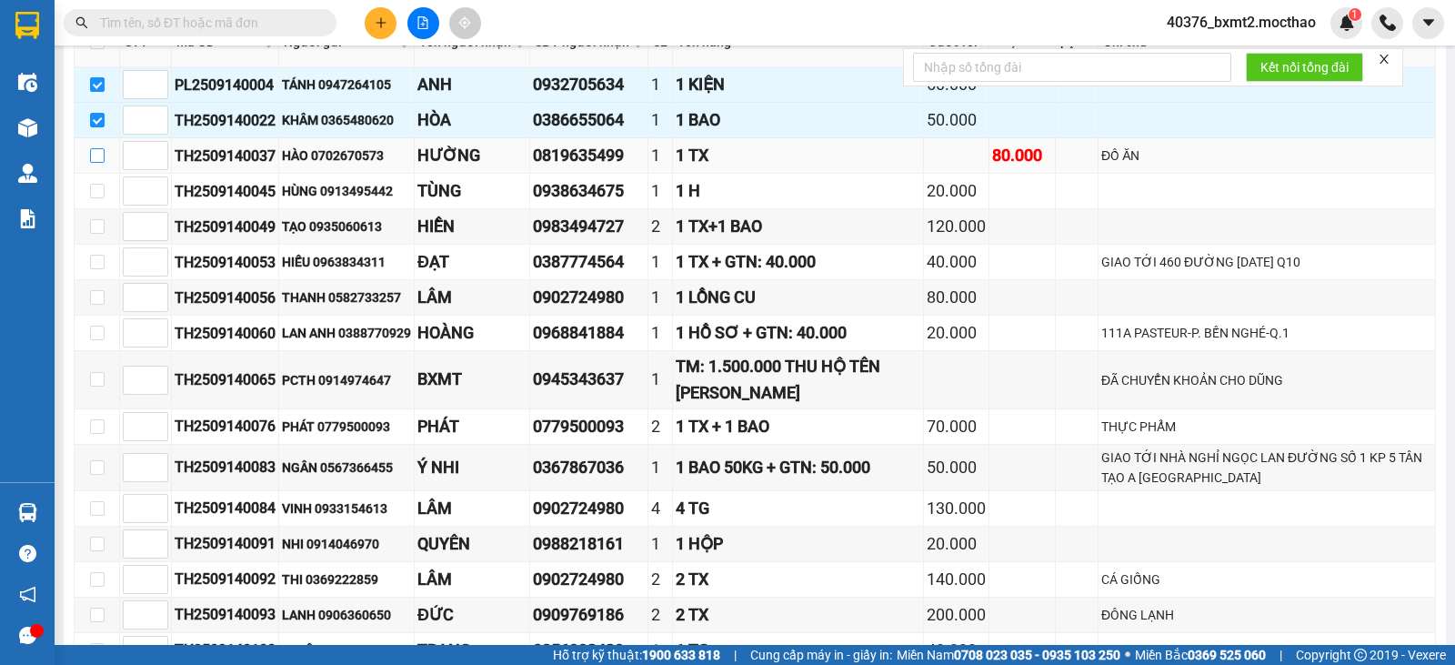
click at [95, 163] on input "checkbox" at bounding box center [97, 155] width 15 height 15
checkbox input "true"
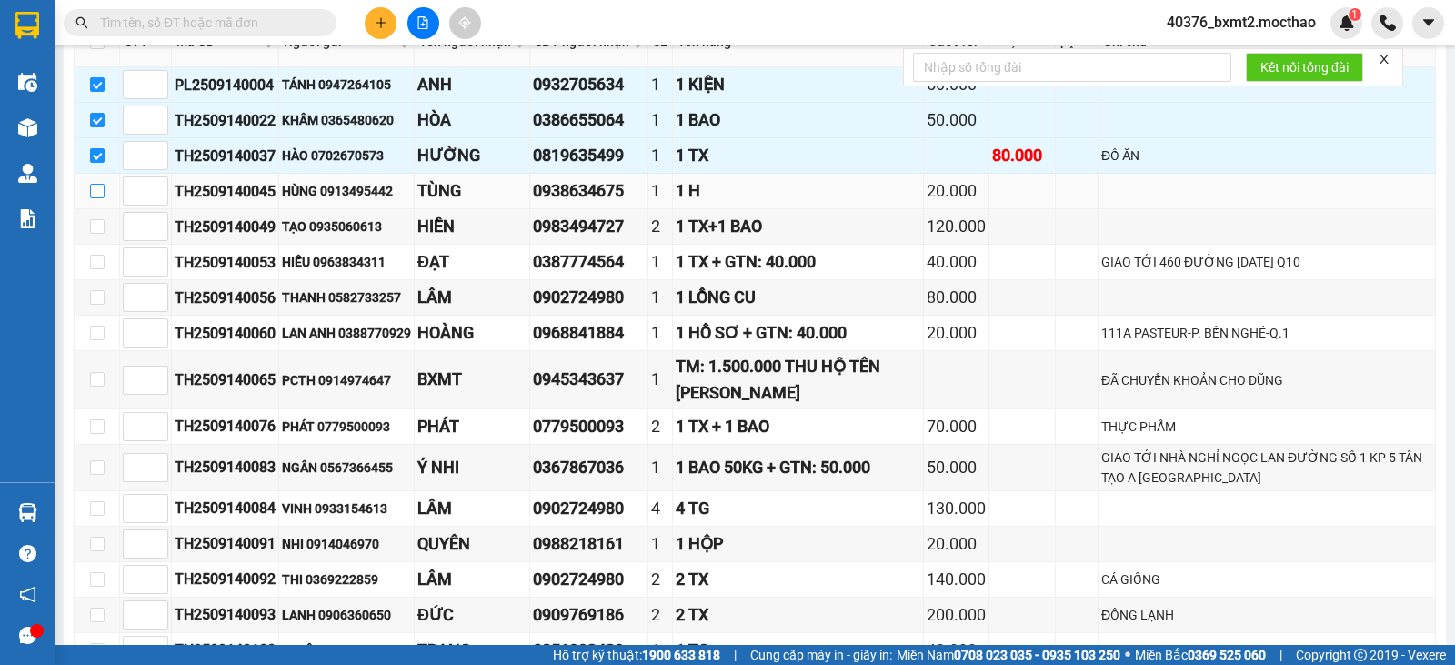
click at [105, 209] on td at bounding box center [97, 191] width 45 height 35
click at [99, 198] on input "checkbox" at bounding box center [97, 191] width 15 height 15
checkbox input "true"
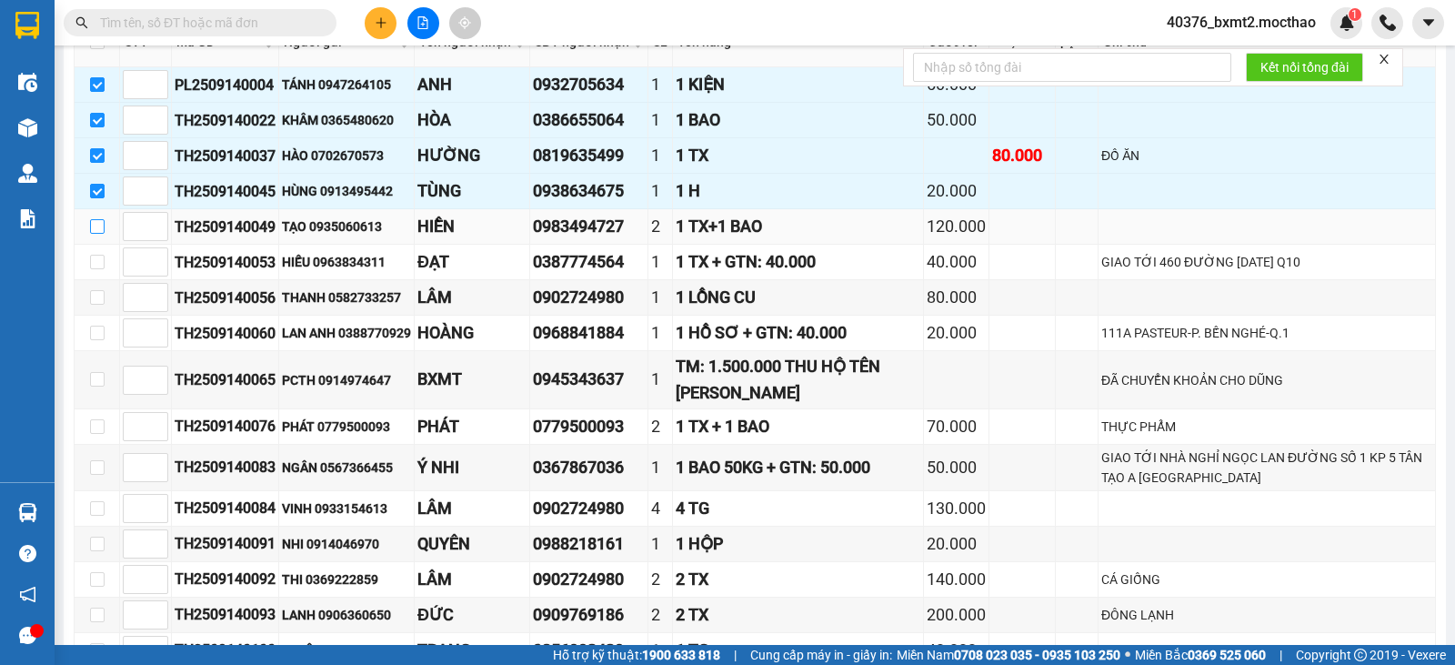
click at [102, 234] on input "checkbox" at bounding box center [97, 226] width 15 height 15
checkbox input "true"
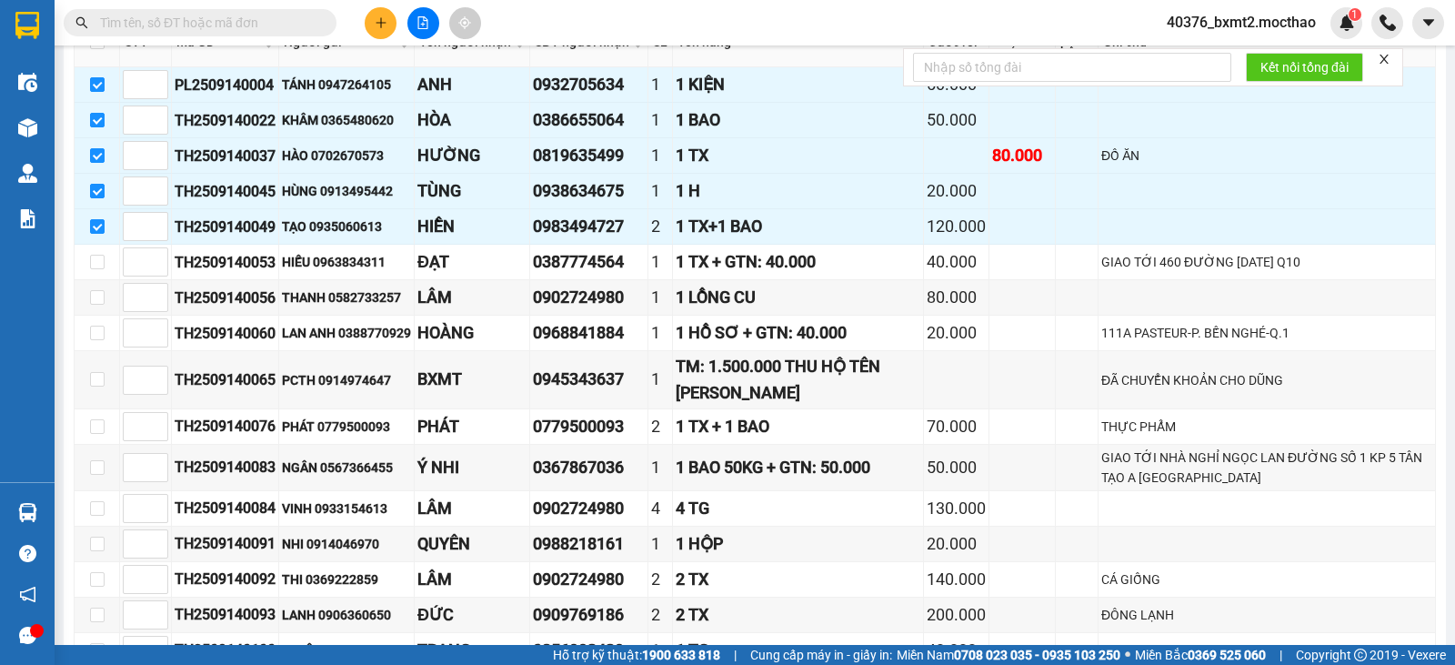
scroll to position [455, 0]
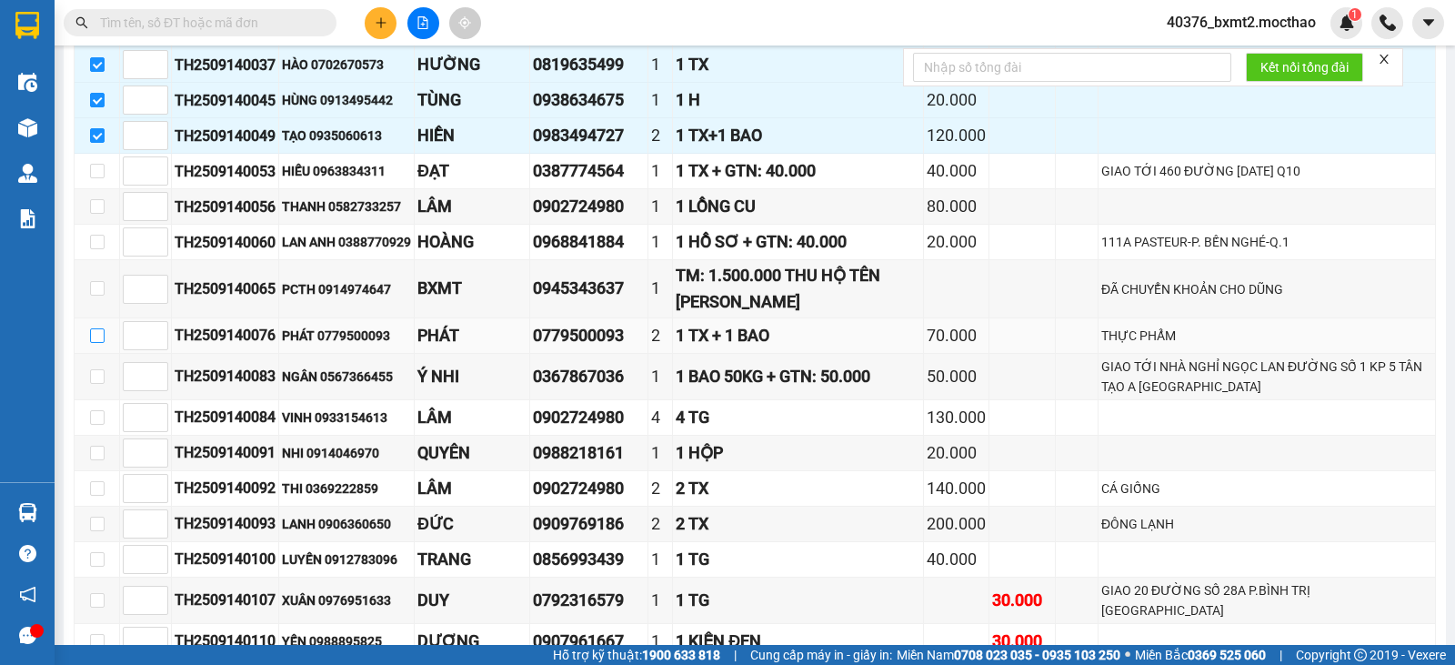
click at [96, 343] on input "checkbox" at bounding box center [97, 335] width 15 height 15
checkbox input "true"
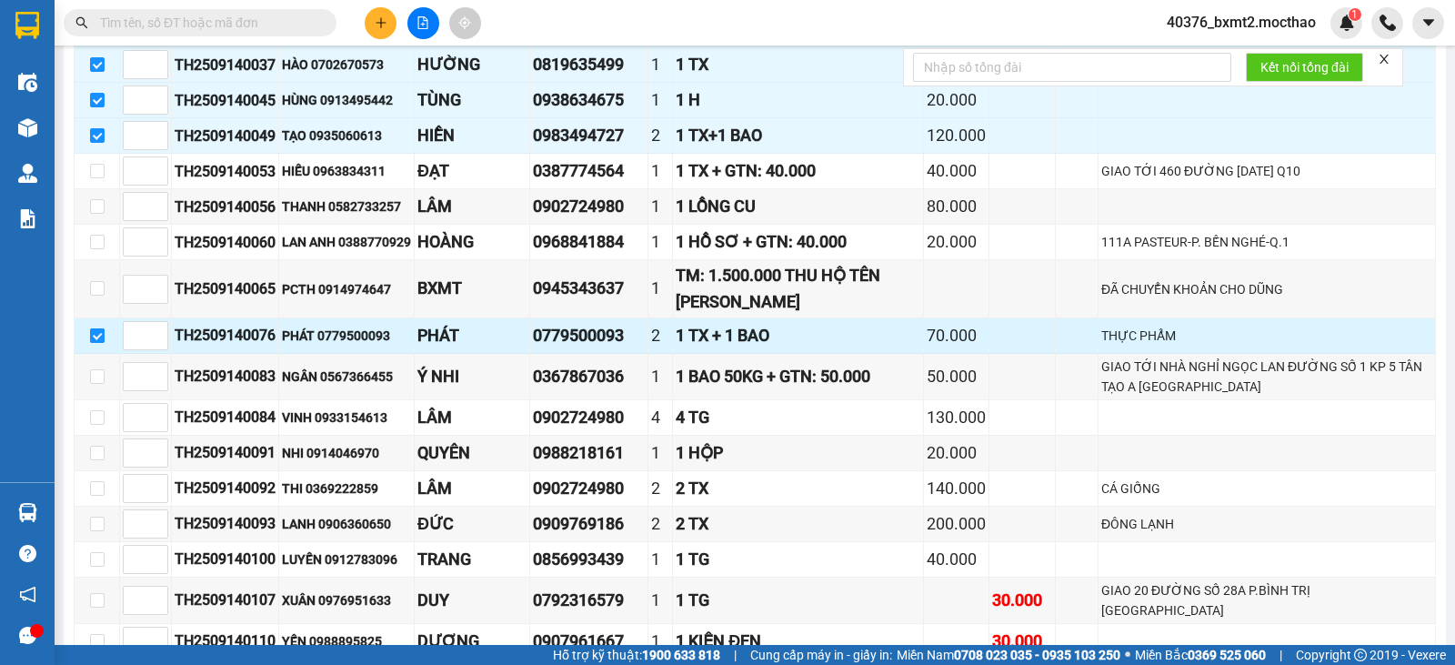
scroll to position [546, 0]
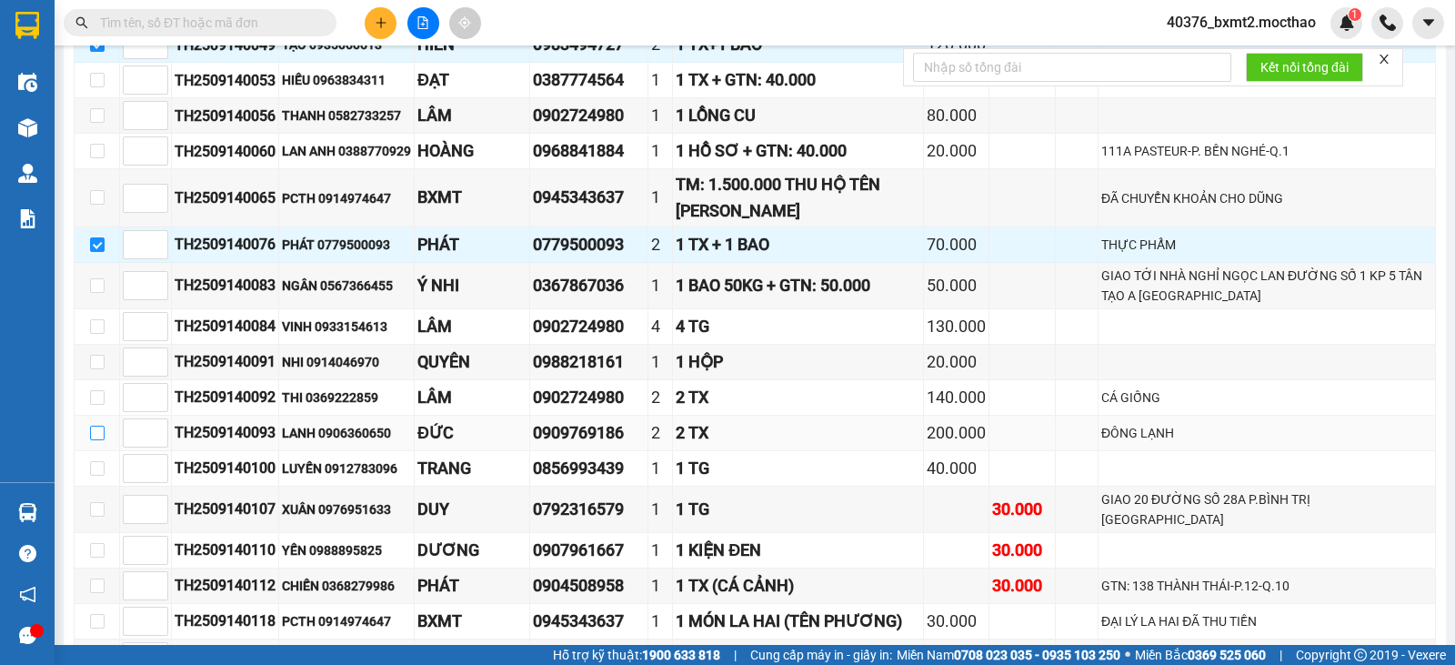
click at [94, 440] on input "checkbox" at bounding box center [97, 433] width 15 height 15
checkbox input "true"
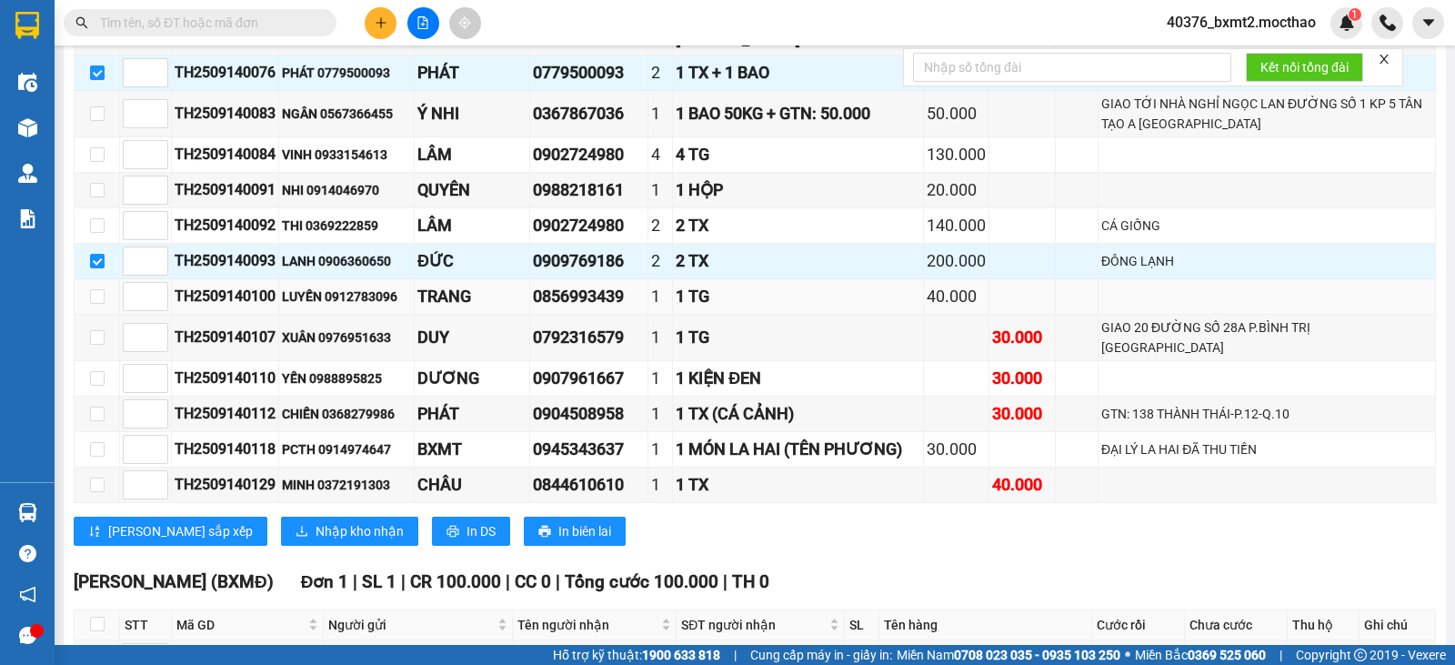
scroll to position [728, 0]
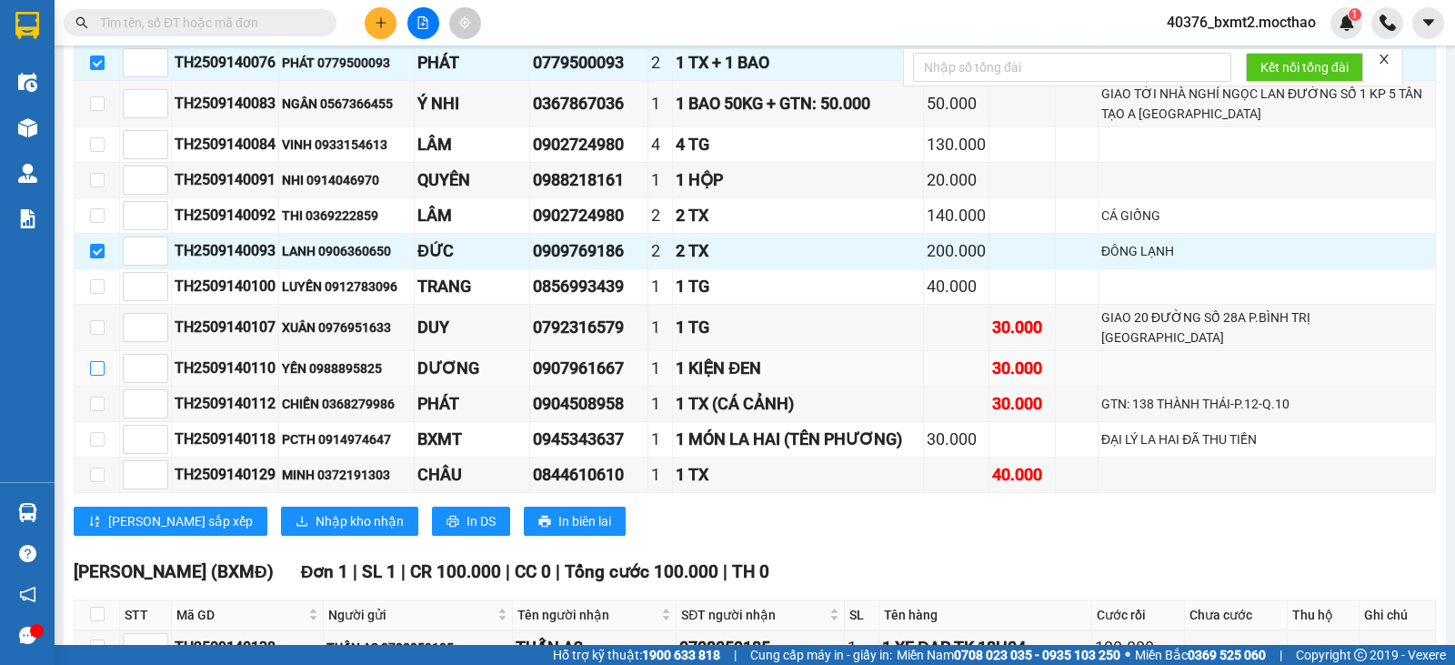
click at [98, 376] on input "checkbox" at bounding box center [97, 368] width 15 height 15
checkbox input "true"
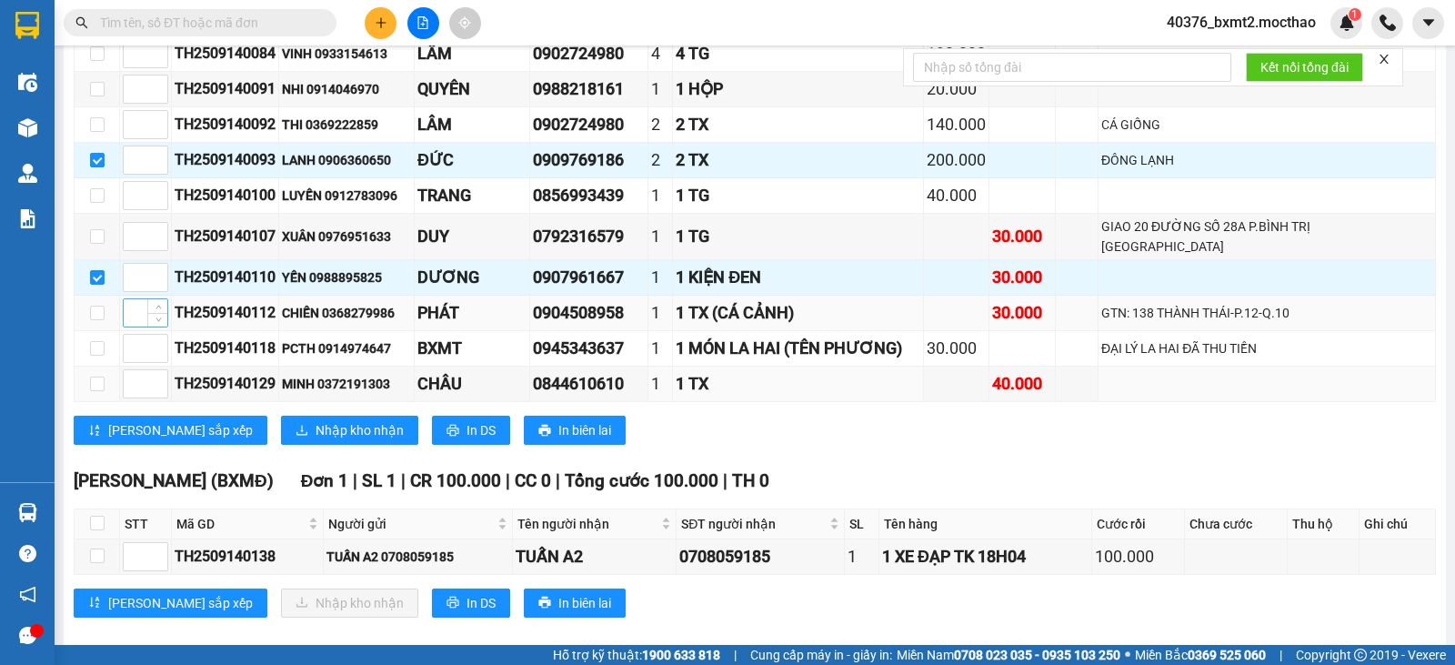
scroll to position [885, 0]
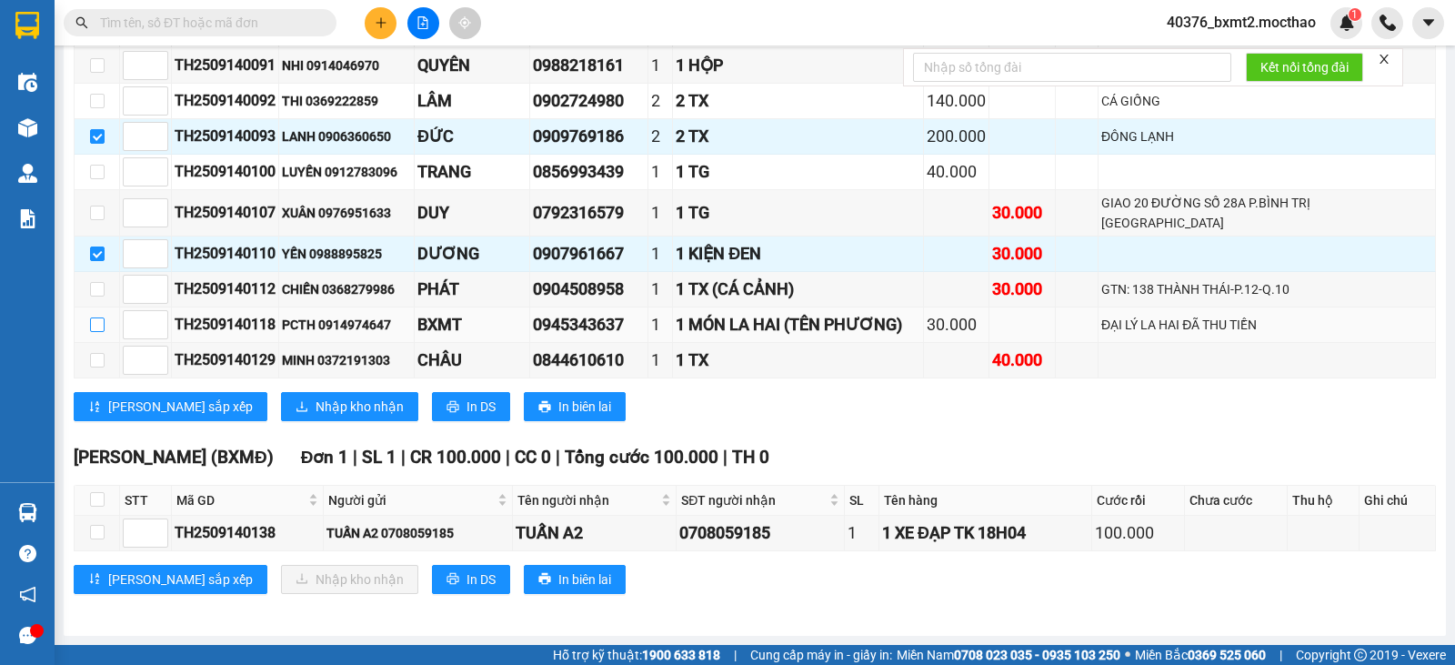
click at [96, 315] on label at bounding box center [97, 325] width 15 height 20
click at [93, 317] on input "checkbox" at bounding box center [97, 324] width 15 height 15
checkbox input "true"
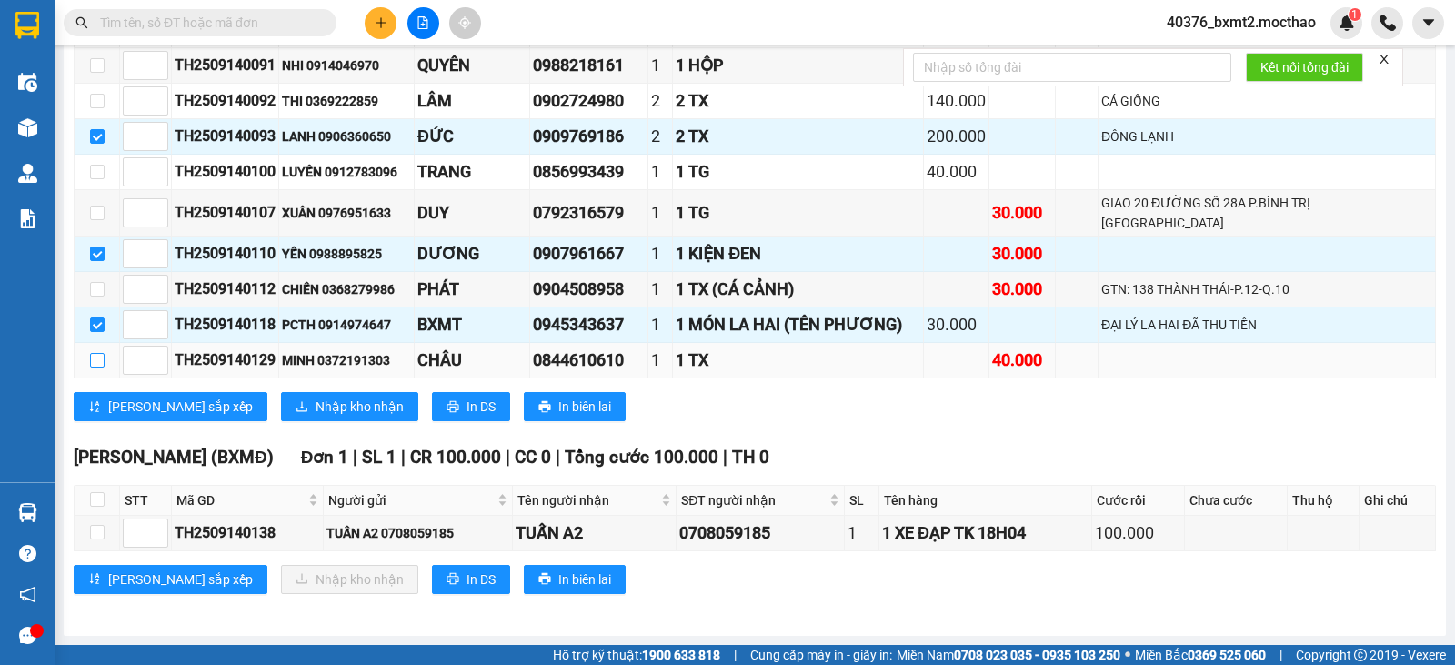
click at [103, 357] on input "checkbox" at bounding box center [97, 360] width 15 height 15
checkbox input "true"
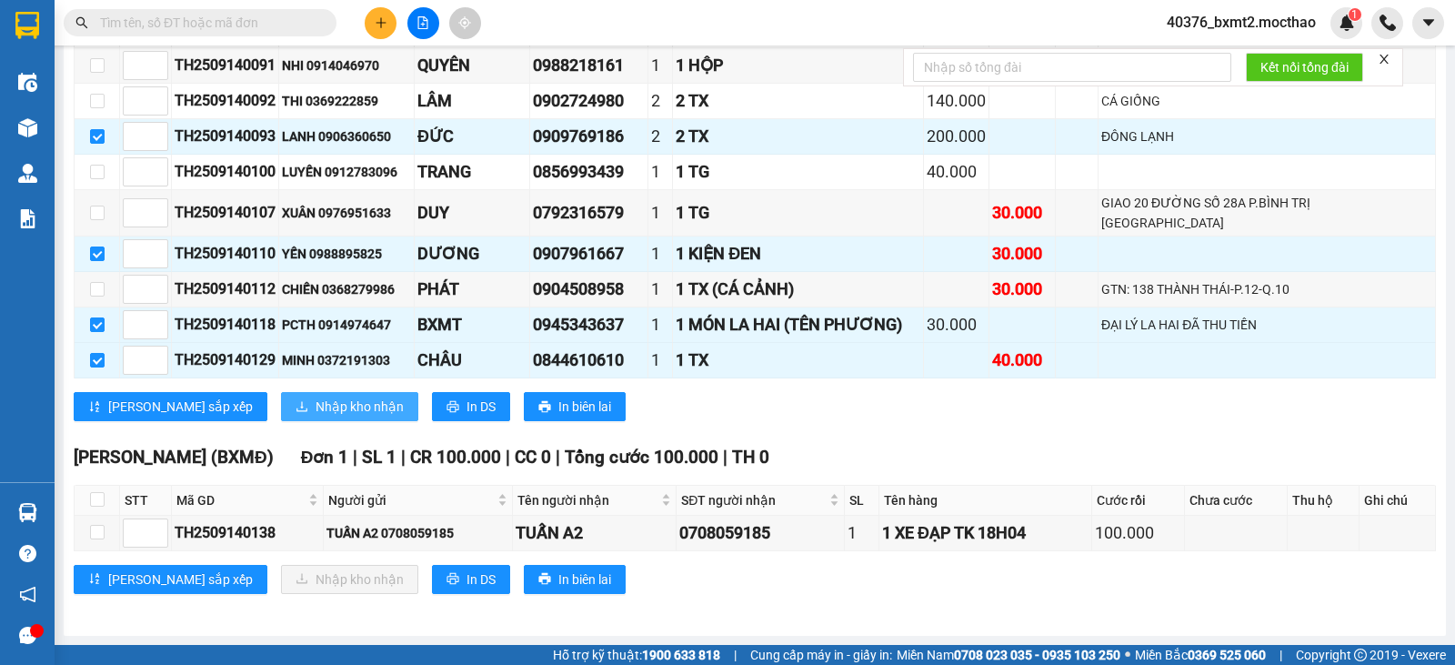
click at [316, 411] on span "Nhập kho nhận" at bounding box center [360, 407] width 88 height 20
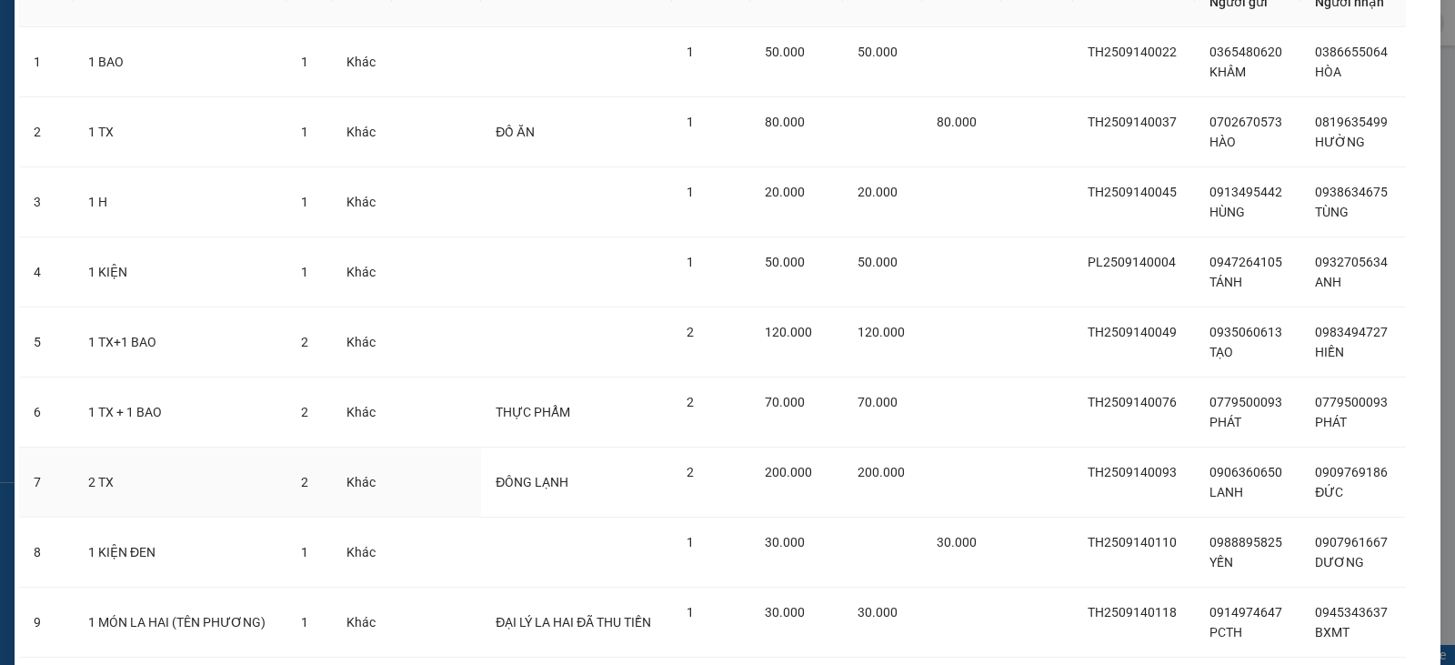
scroll to position [321, 0]
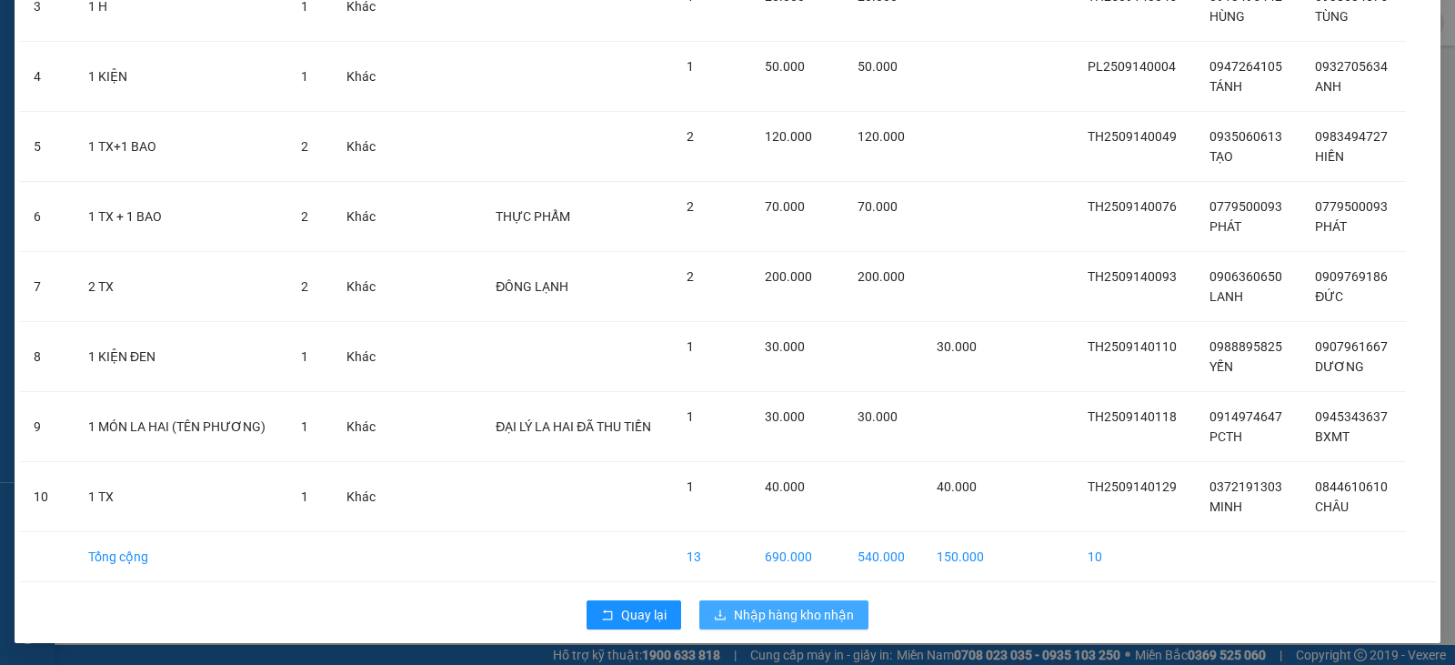
click at [799, 609] on span "Nhập hàng kho nhận" at bounding box center [794, 615] width 120 height 20
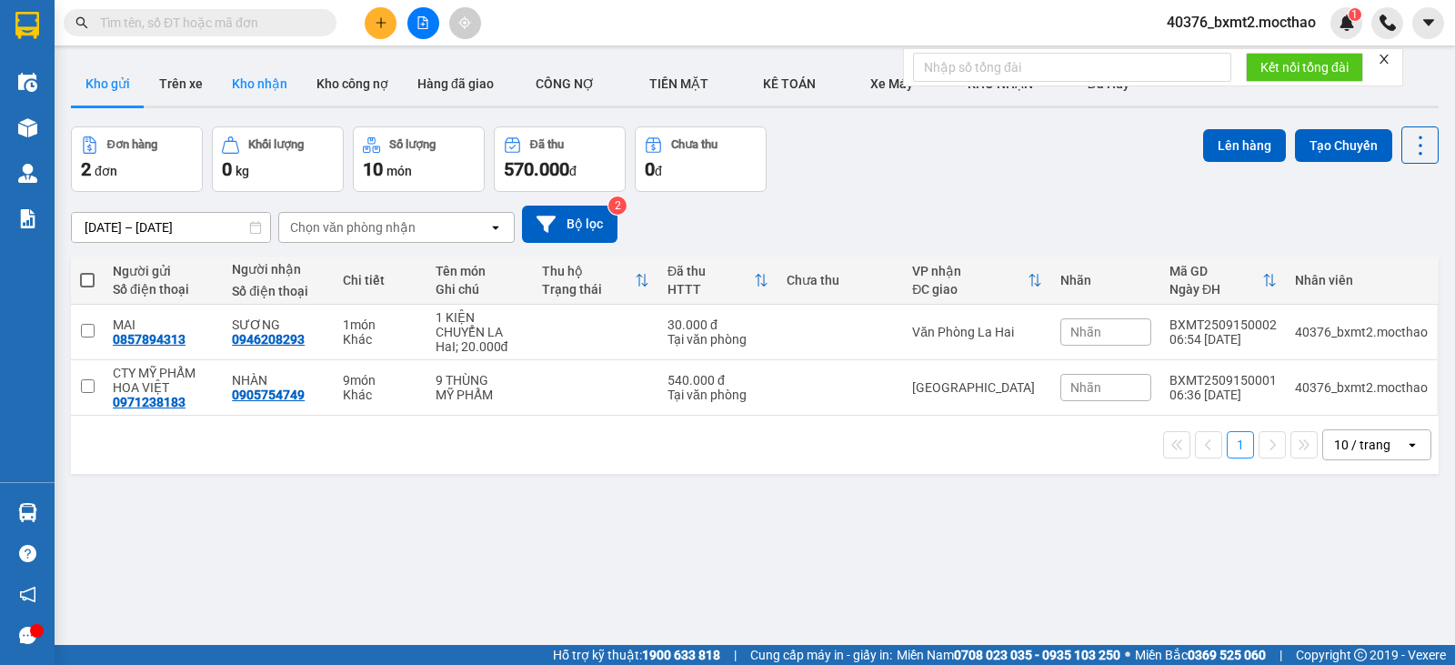
click at [277, 69] on button "Kho nhận" at bounding box center [259, 84] width 85 height 44
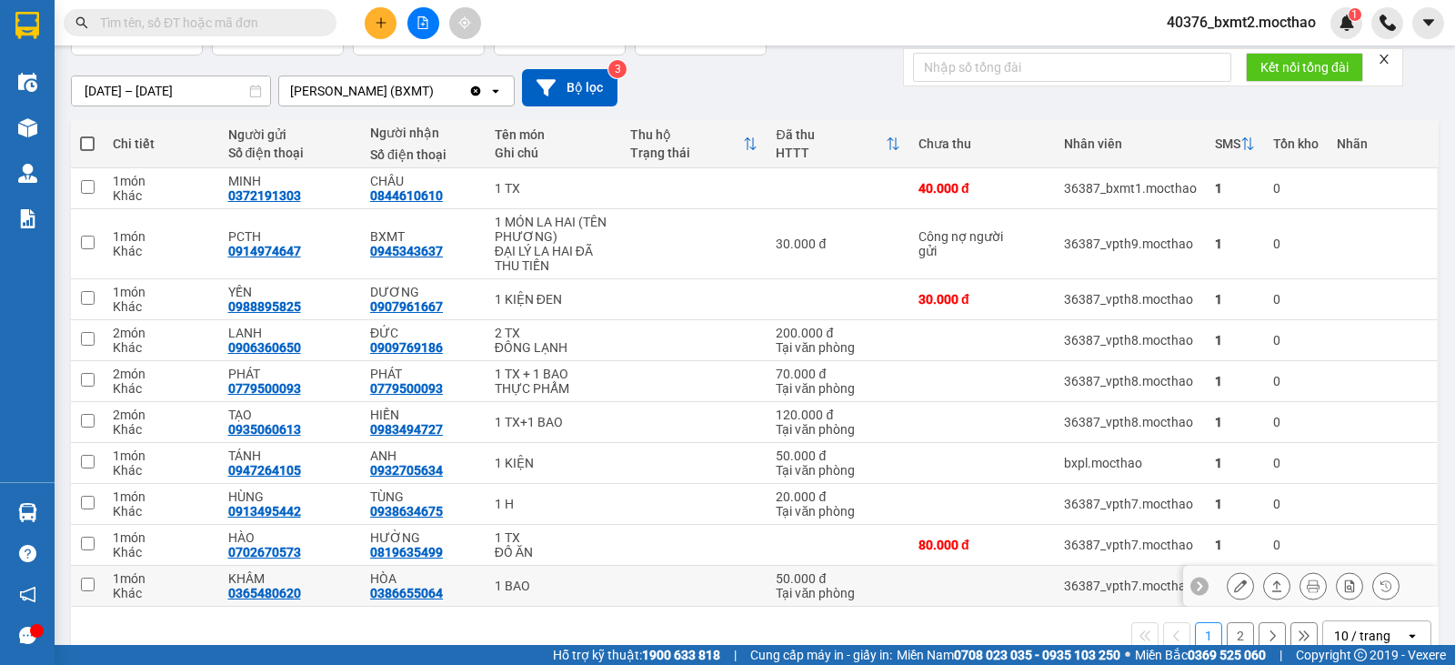
scroll to position [173, 0]
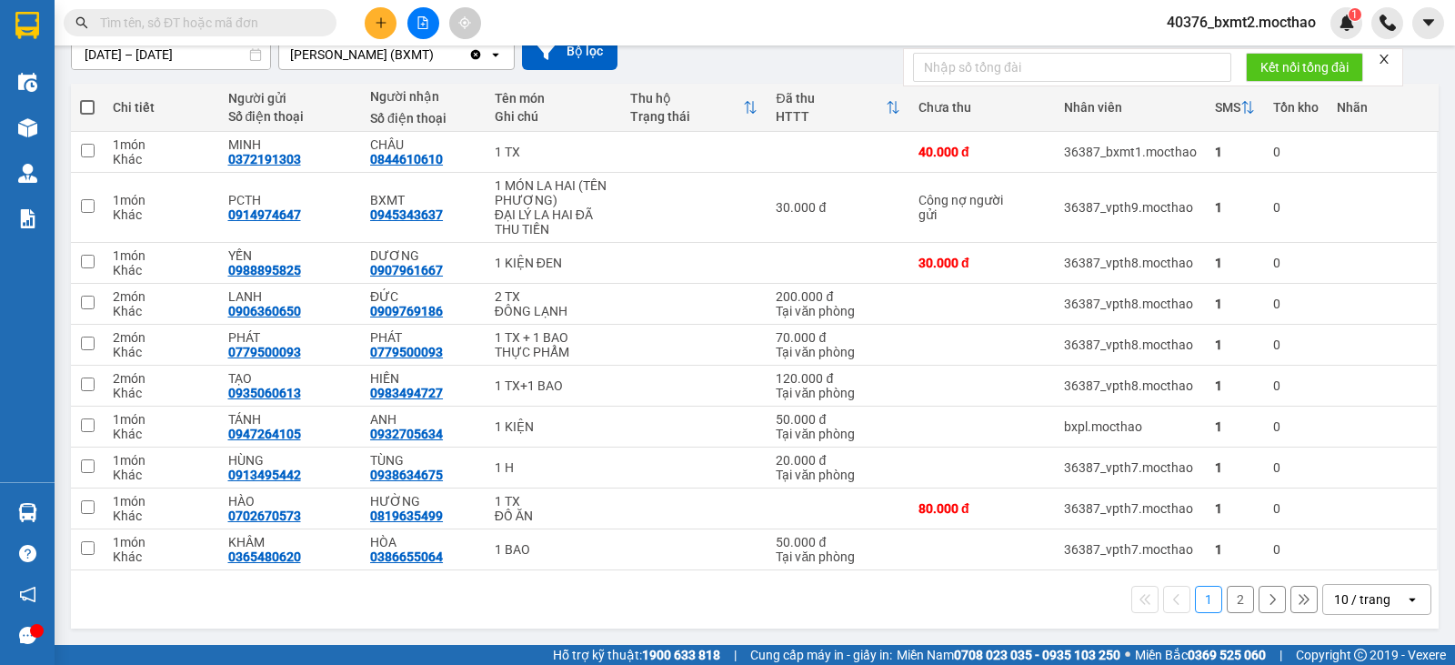
click at [1368, 599] on div "10 / trang" at bounding box center [1362, 599] width 56 height 18
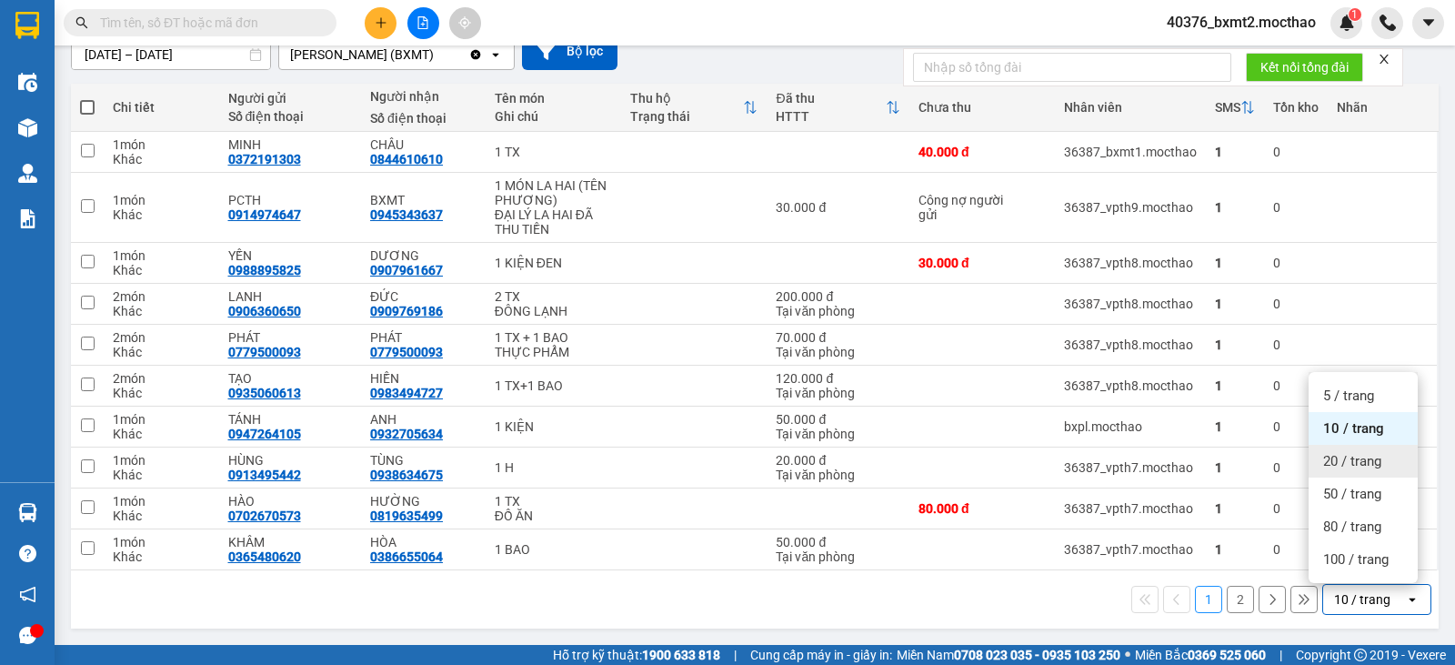
click at [1354, 465] on span "20 / trang" at bounding box center [1353, 461] width 58 height 18
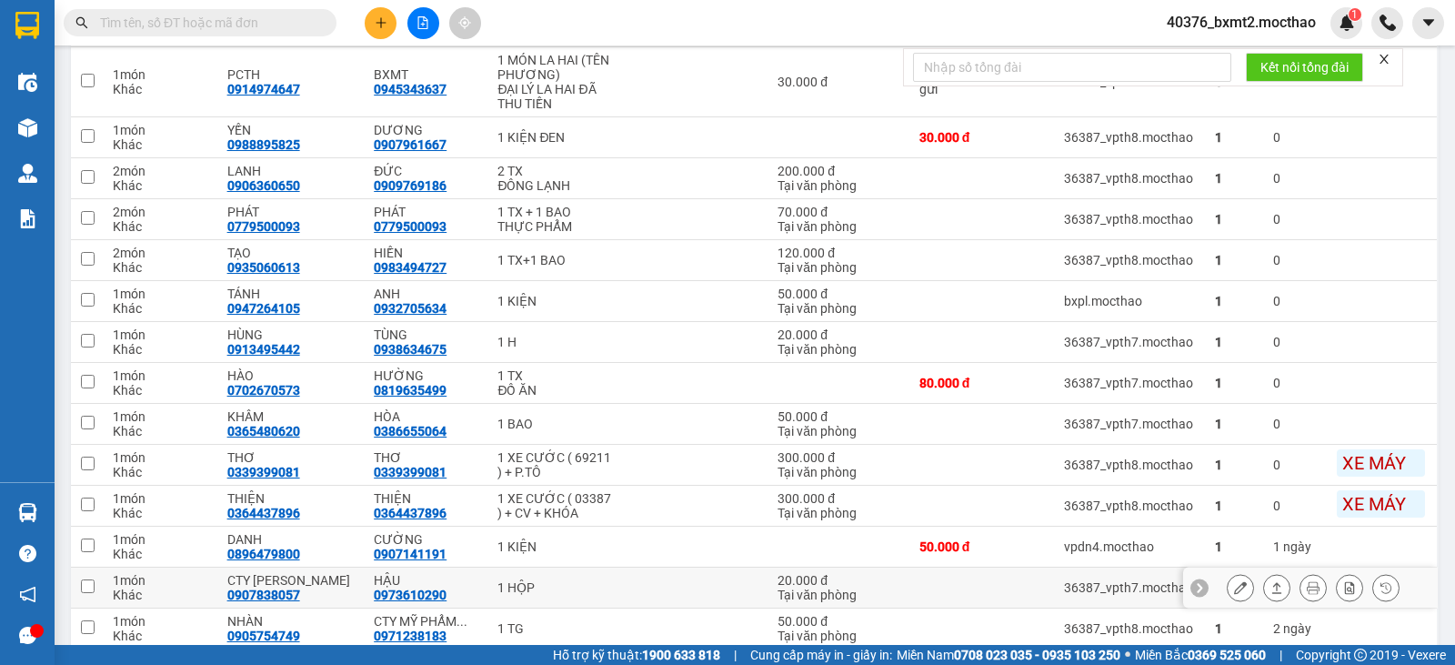
scroll to position [378, 0]
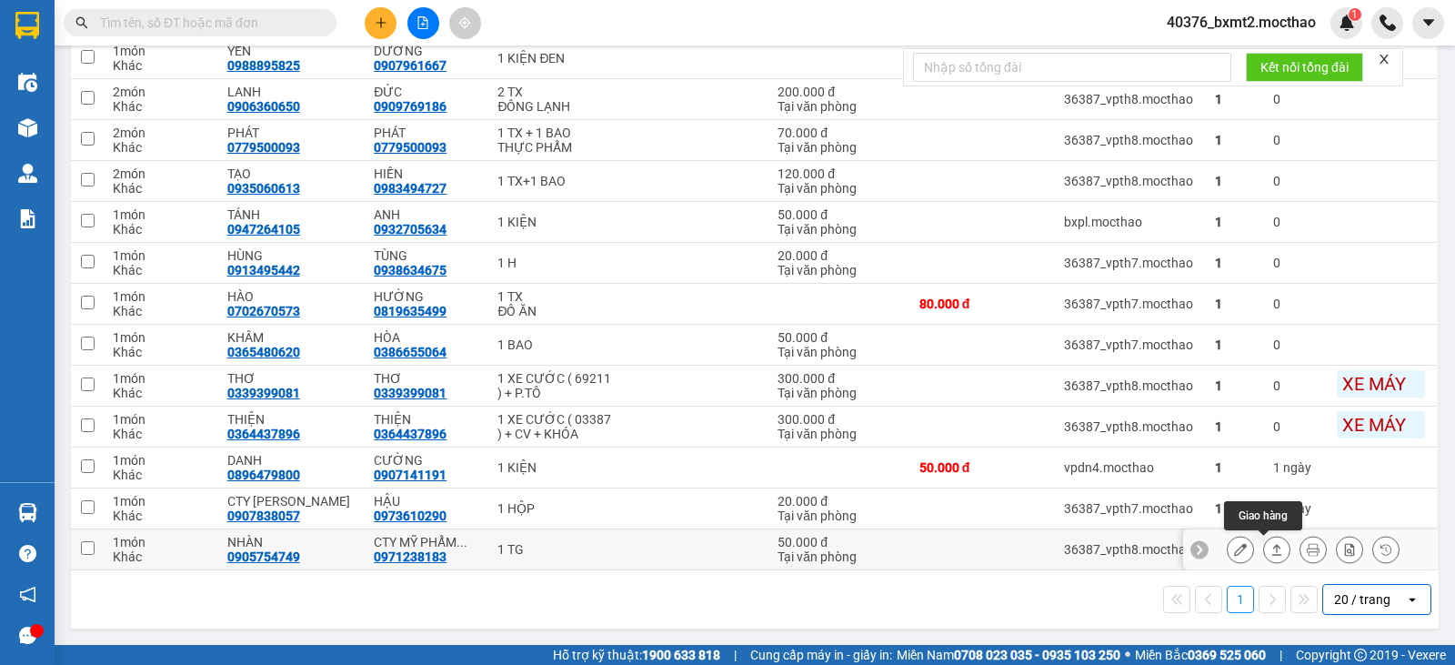
click at [1271, 547] on icon at bounding box center [1277, 549] width 13 height 13
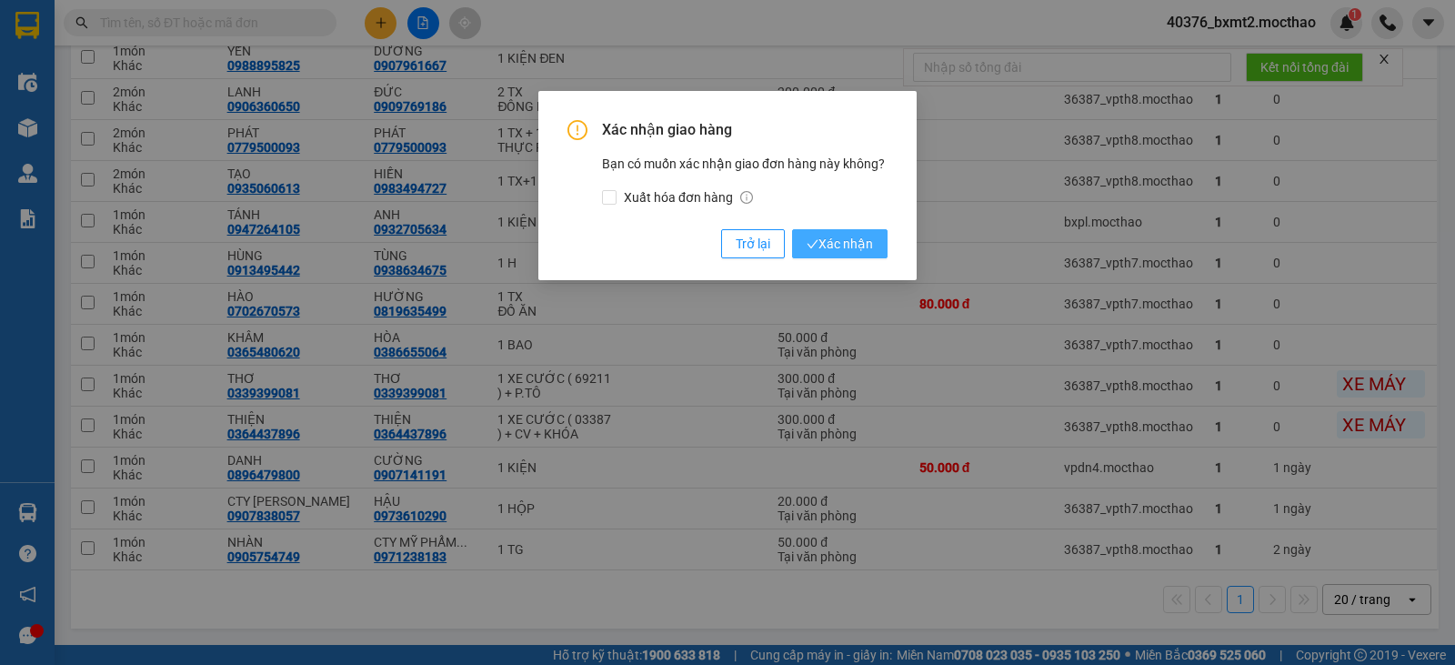
click at [829, 242] on span "Xác nhận" at bounding box center [840, 244] width 66 height 20
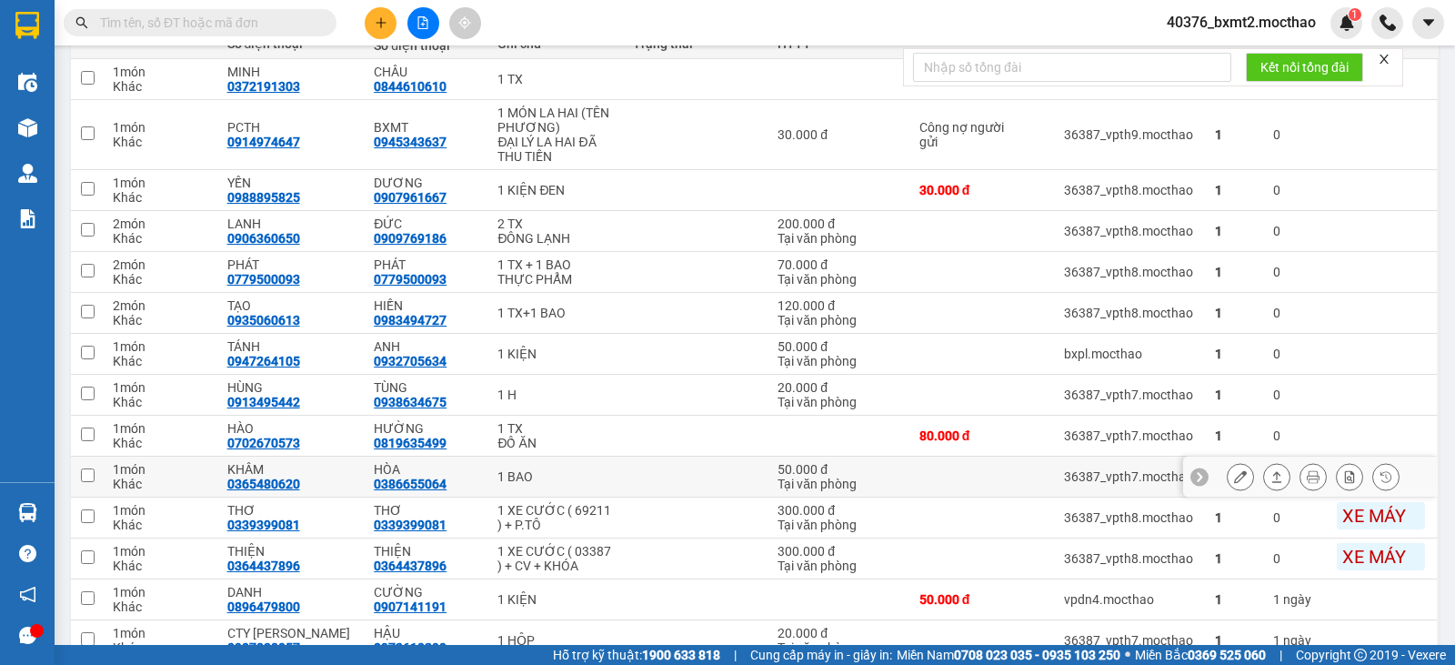
scroll to position [155, 0]
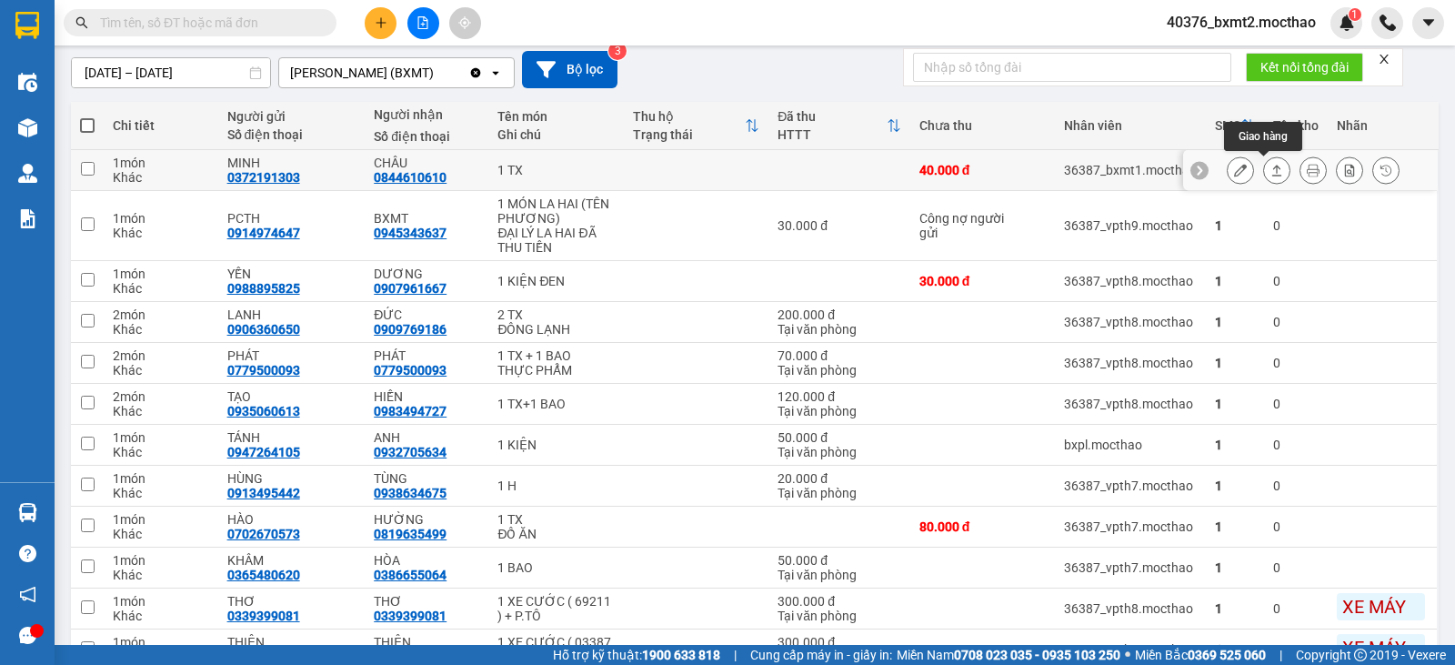
click at [1271, 170] on icon at bounding box center [1277, 170] width 13 height 13
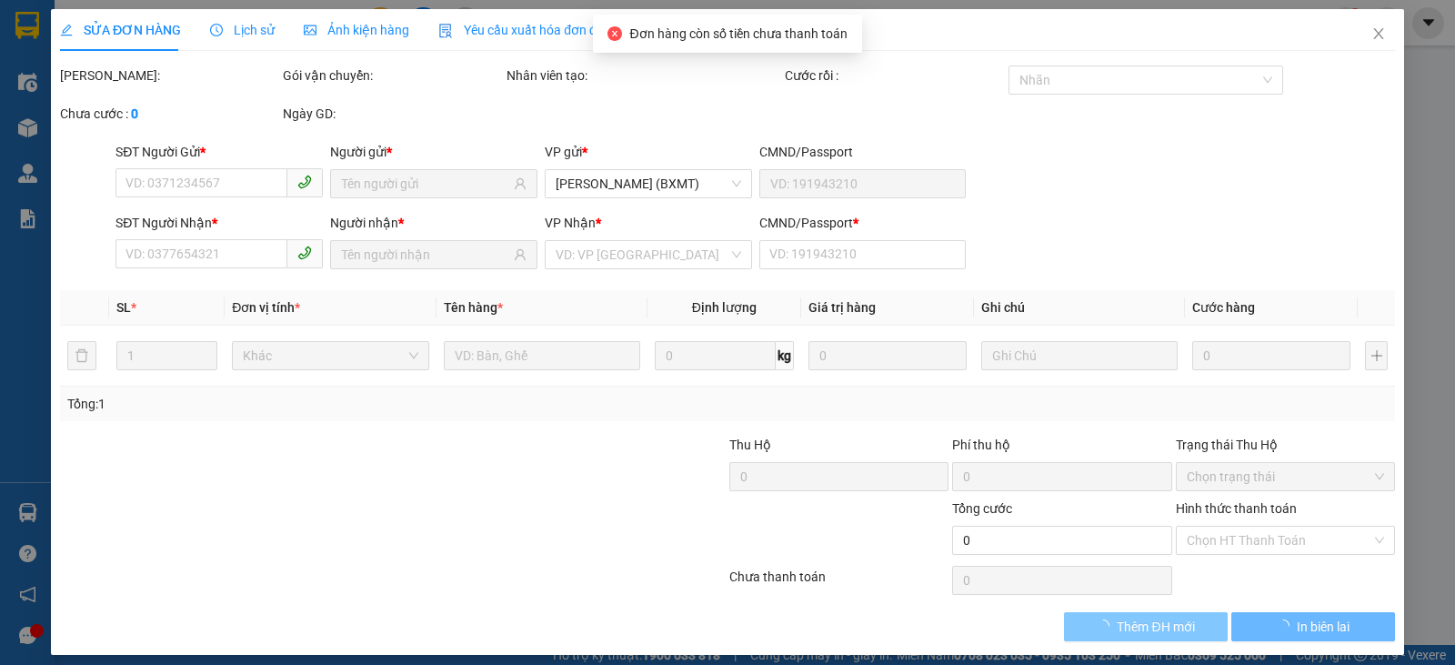
type input "0372191303"
type input "MINH"
type input "0844610610"
type input "CHÂU"
type input "1"
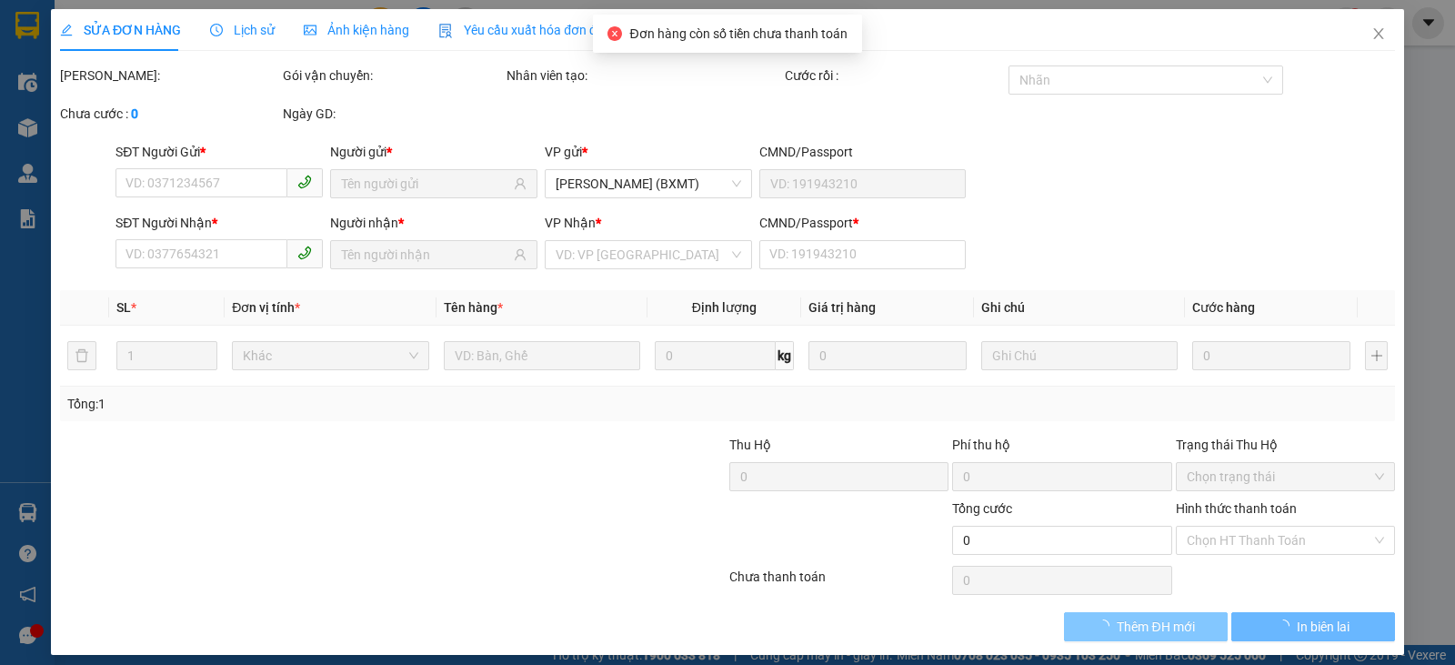
type input "40.000"
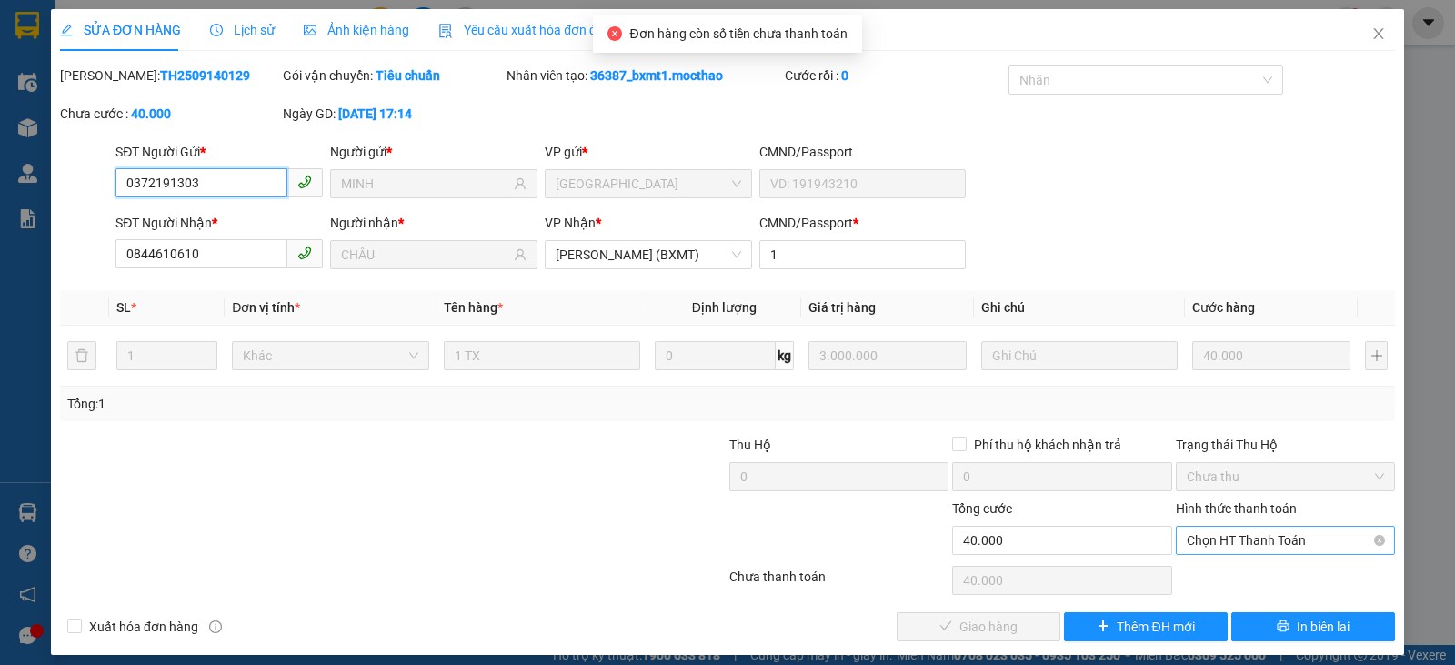
drag, startPoint x: 1225, startPoint y: 546, endPoint x: 1186, endPoint y: 535, distance: 40.6
click at [1222, 545] on span "Chọn HT Thanh Toán" at bounding box center [1285, 540] width 197 height 27
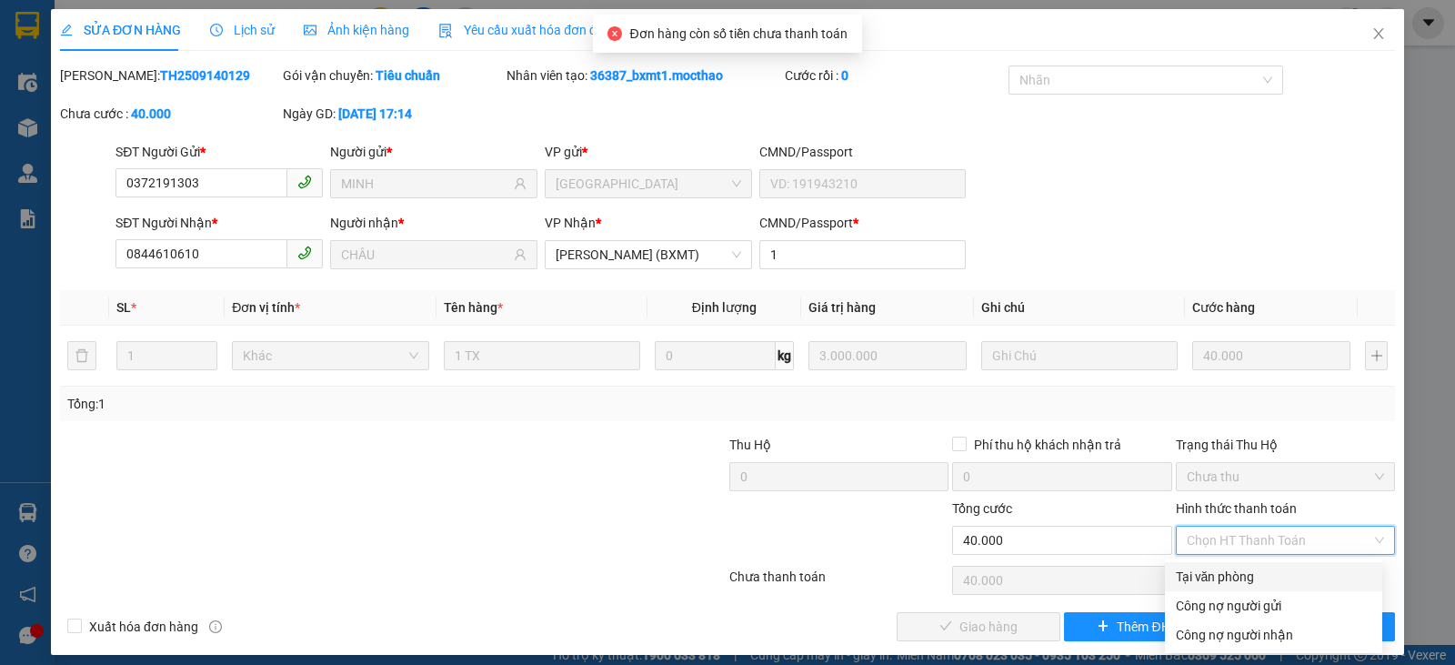
click at [1209, 574] on div "Tại văn phòng" at bounding box center [1274, 577] width 196 height 20
type input "0"
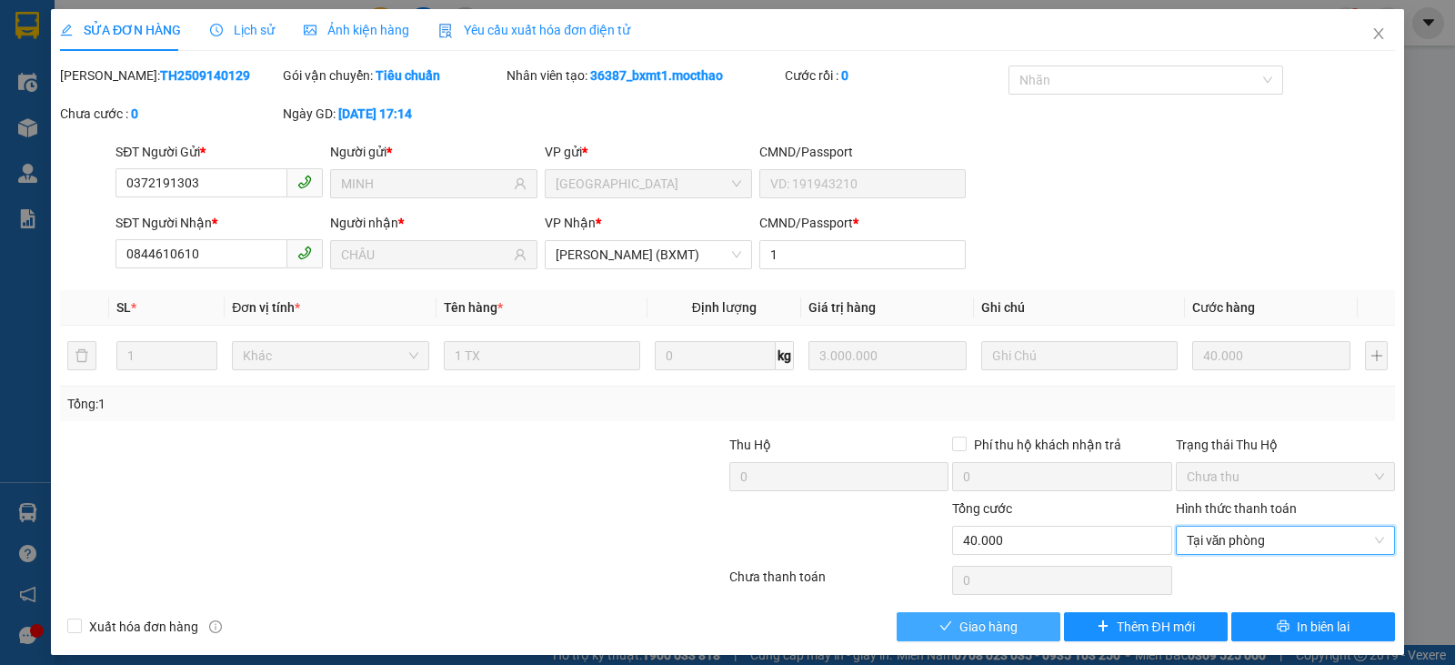
click at [991, 629] on span "Giao hàng" at bounding box center [989, 627] width 58 height 20
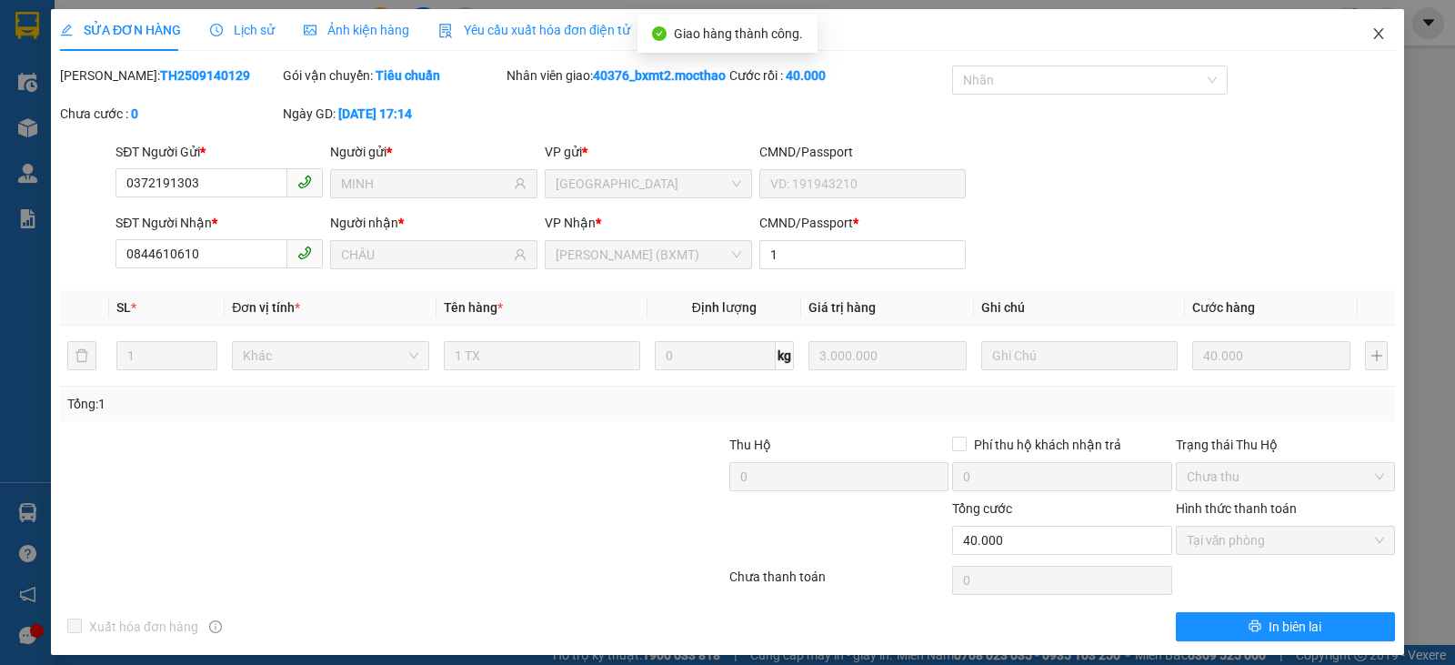
click at [1372, 29] on icon "close" at bounding box center [1379, 33] width 15 height 15
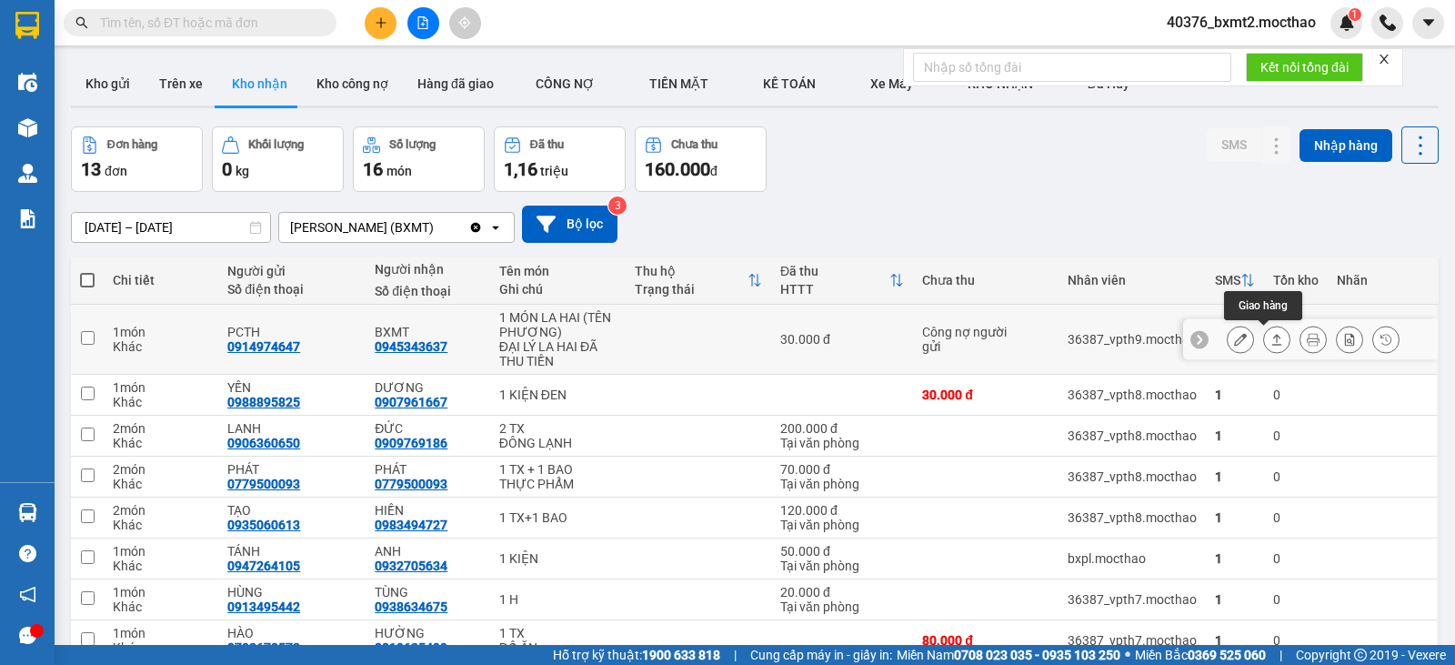
click at [1271, 336] on icon at bounding box center [1277, 339] width 13 height 13
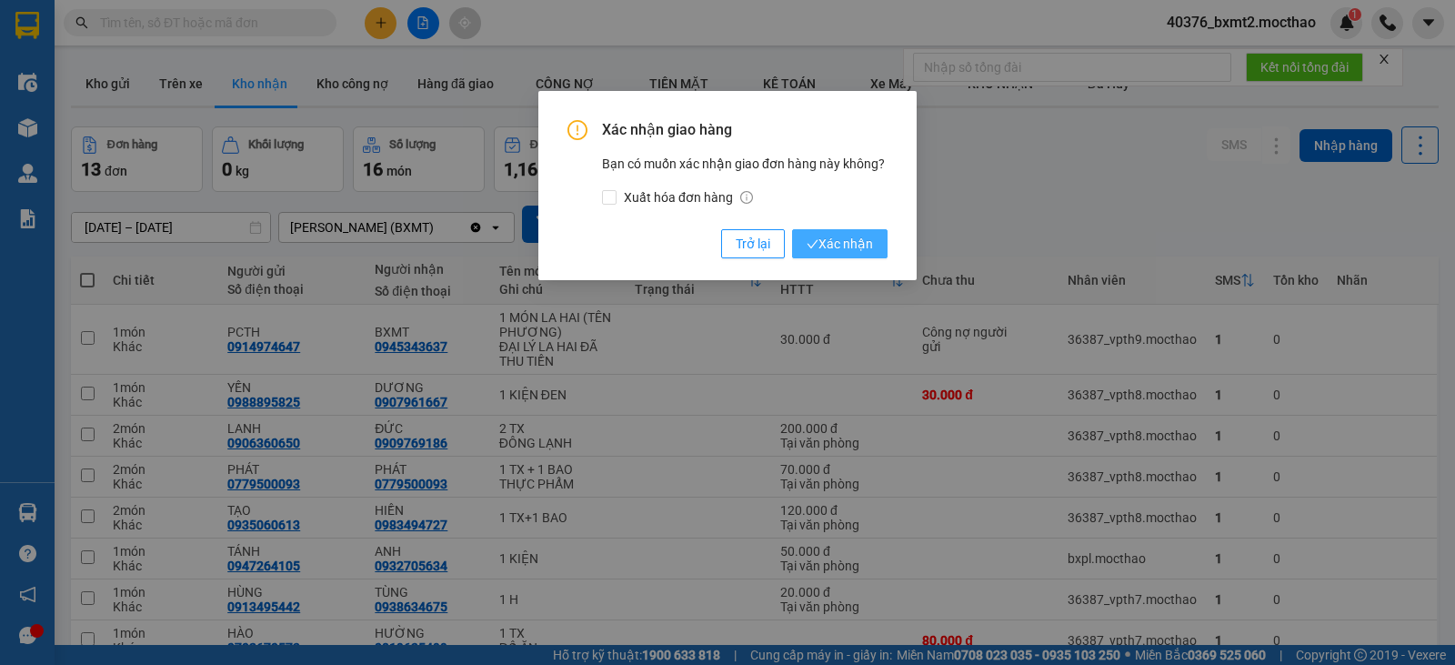
click at [844, 241] on span "Xác nhận" at bounding box center [840, 244] width 66 height 20
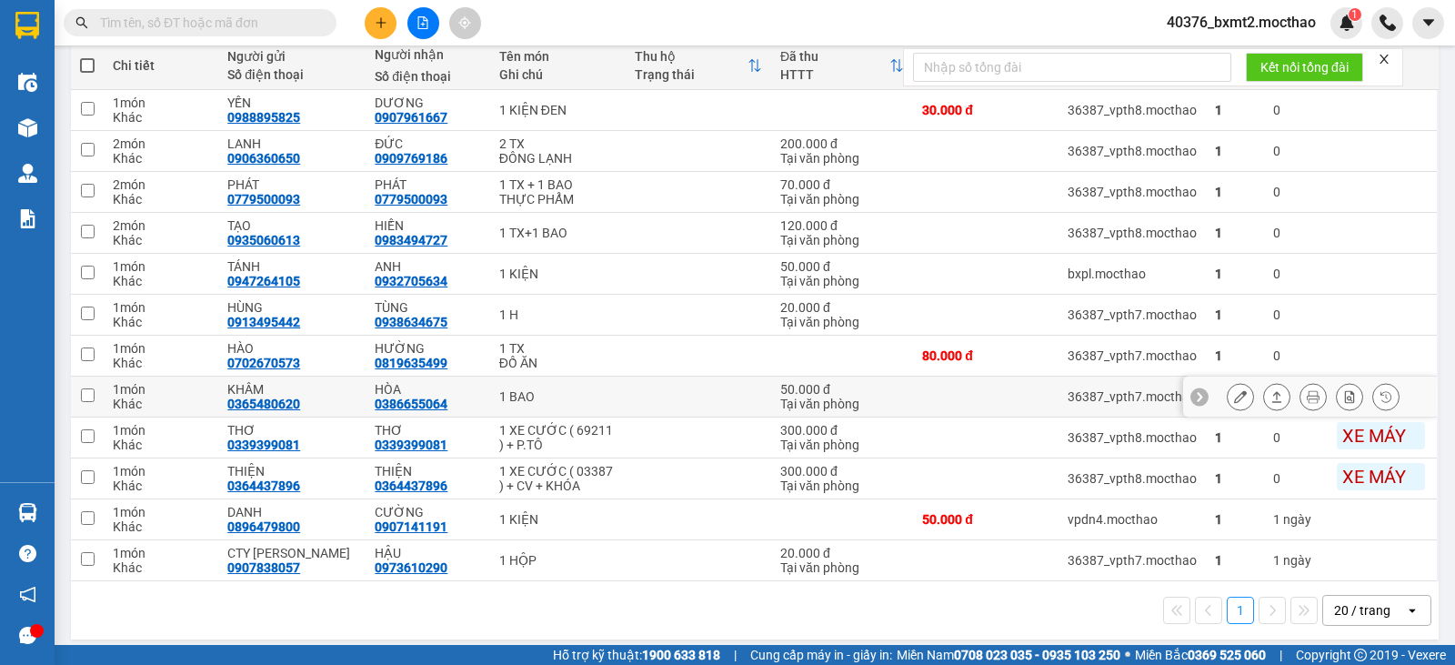
scroll to position [226, 0]
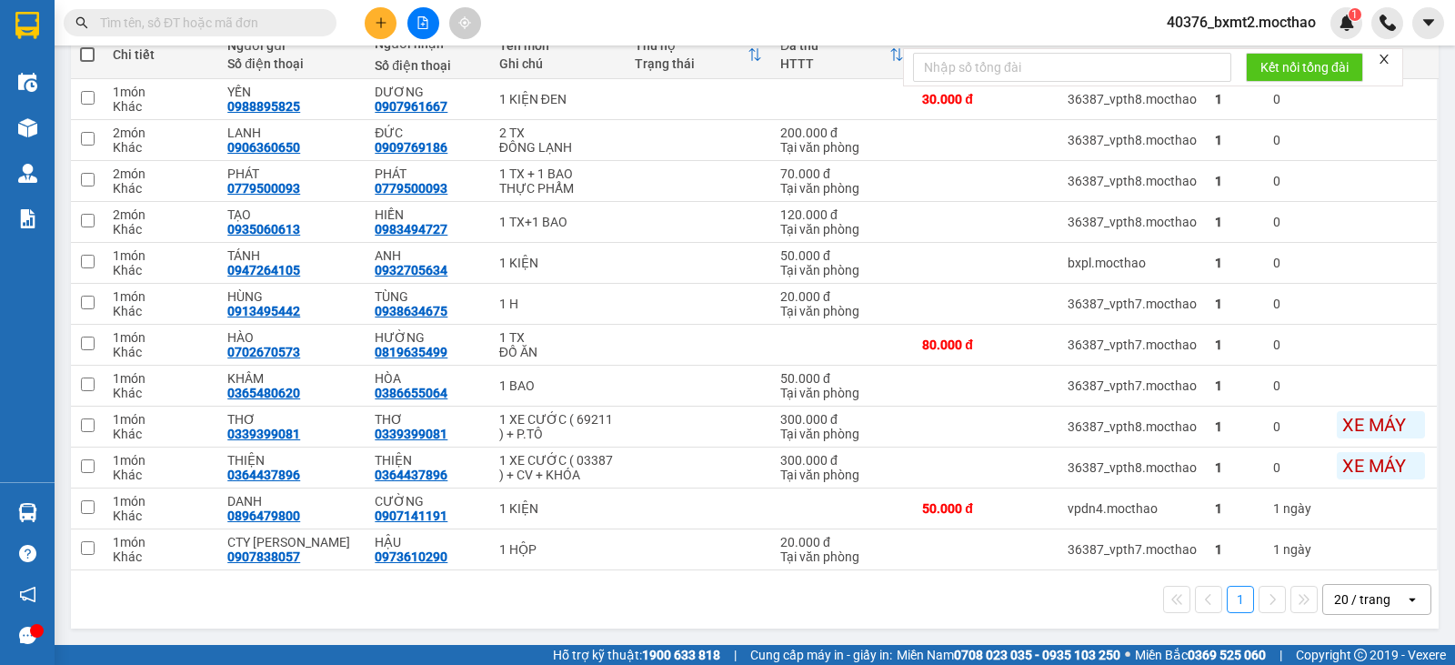
click at [200, 27] on input "text" at bounding box center [207, 23] width 215 height 20
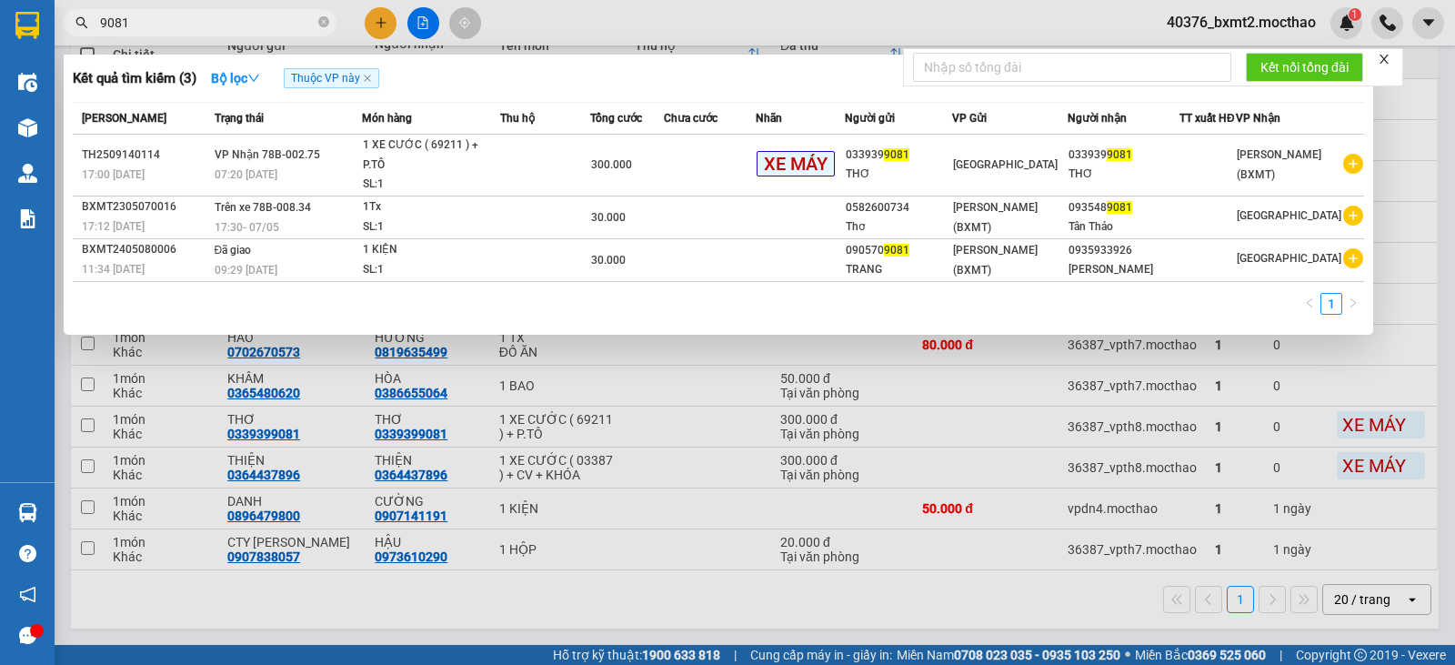
type input "9081"
